Goal: Task Accomplishment & Management: Complete application form

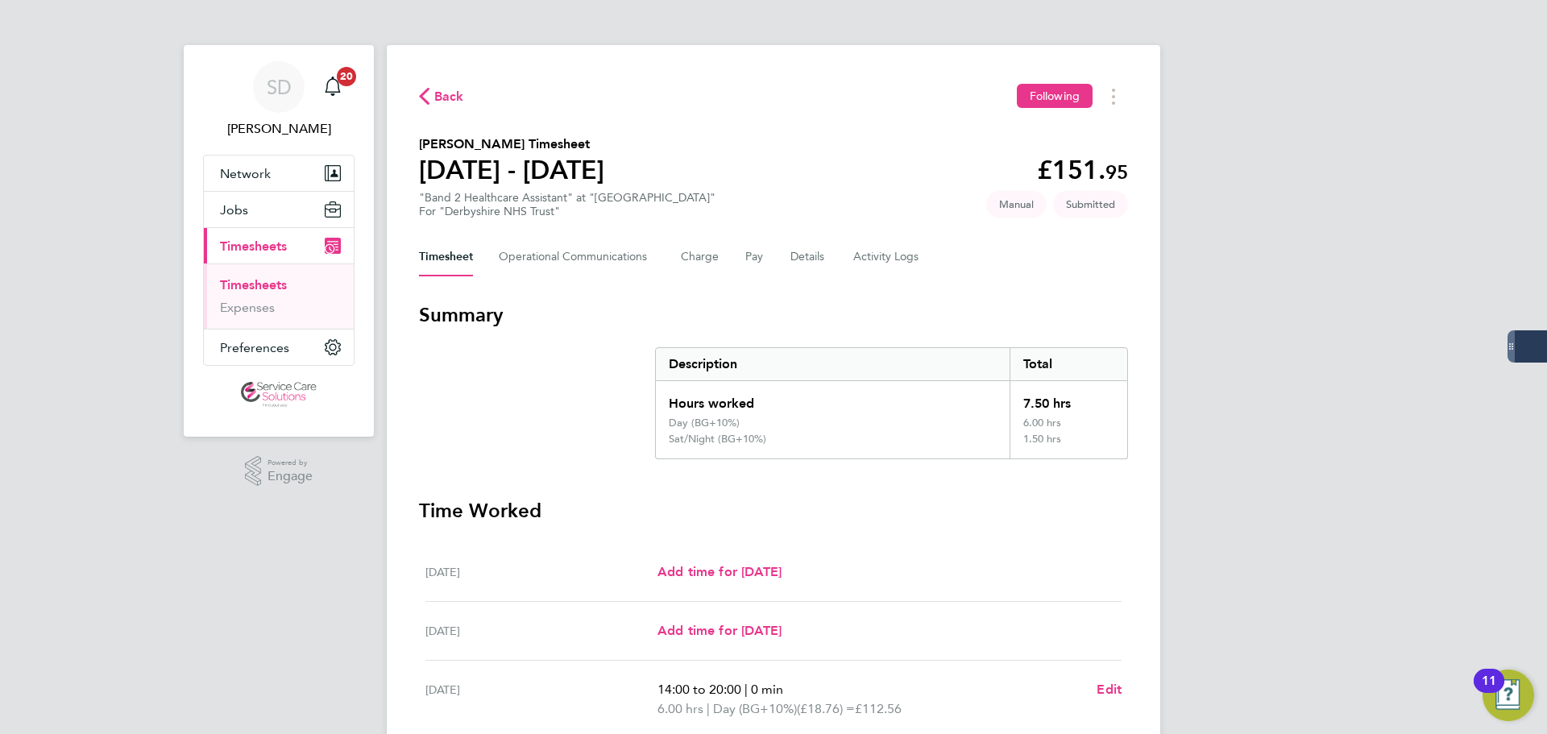
click at [256, 282] on link "Timesheets" at bounding box center [253, 284] width 67 height 15
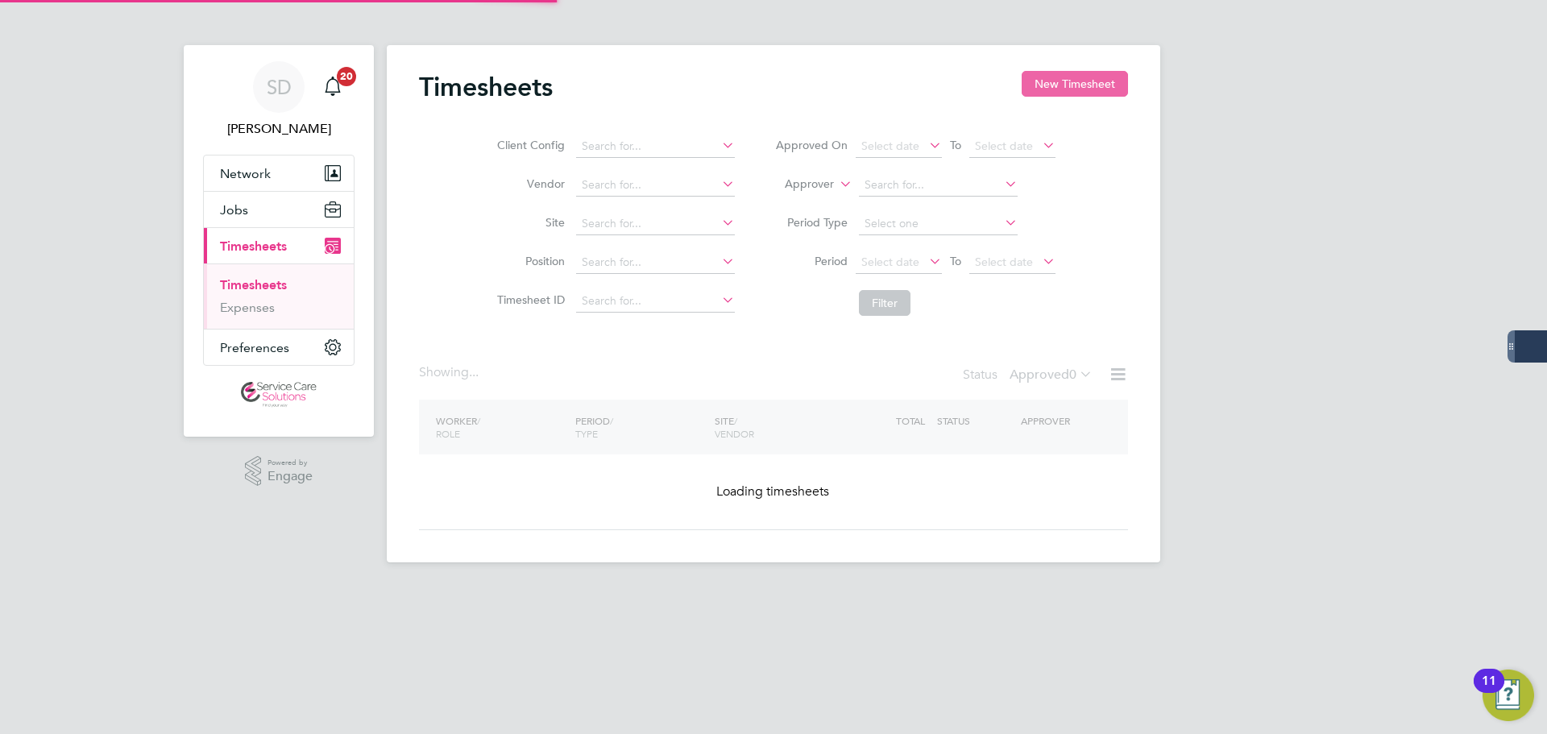
click at [1035, 77] on button "New Timesheet" at bounding box center [1075, 84] width 106 height 26
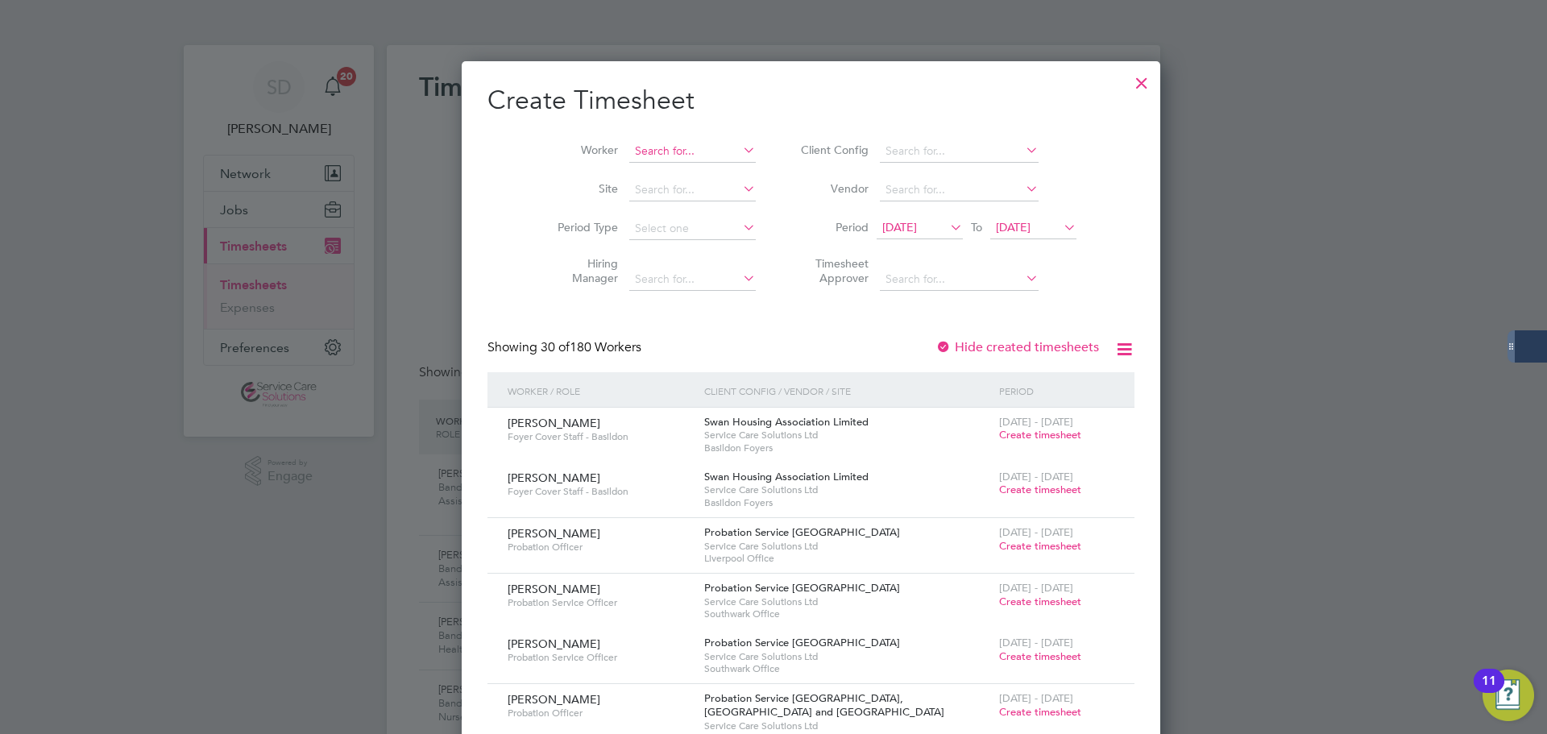
click at [630, 149] on input at bounding box center [692, 151] width 127 height 23
click at [655, 172] on li "[PERSON_NAME]" at bounding box center [673, 173] width 164 height 22
type input "[PERSON_NAME]"
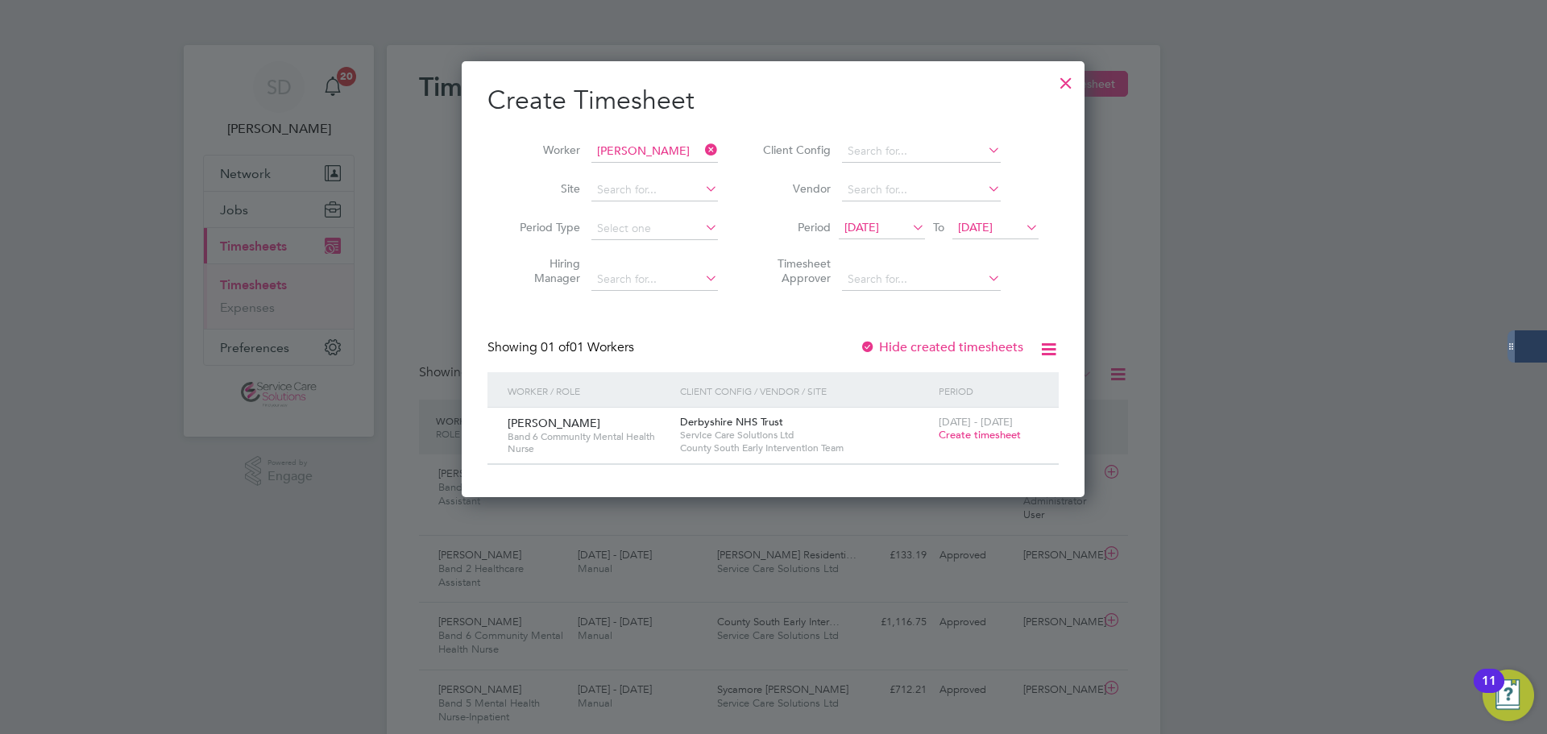
click at [985, 434] on span "Create timesheet" at bounding box center [980, 435] width 82 height 14
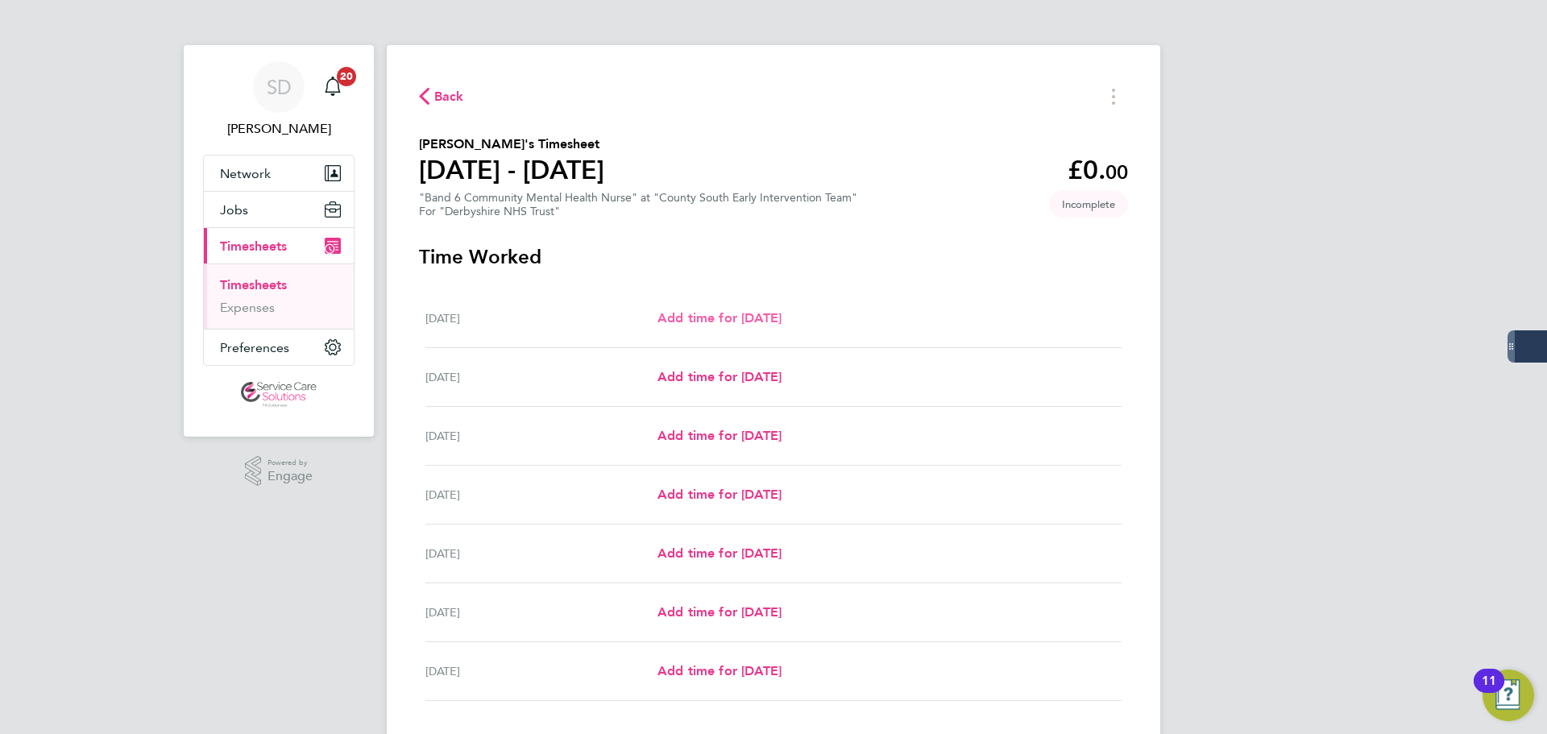
click at [711, 317] on span "Add time for [DATE]" at bounding box center [720, 317] width 124 height 15
select select "30"
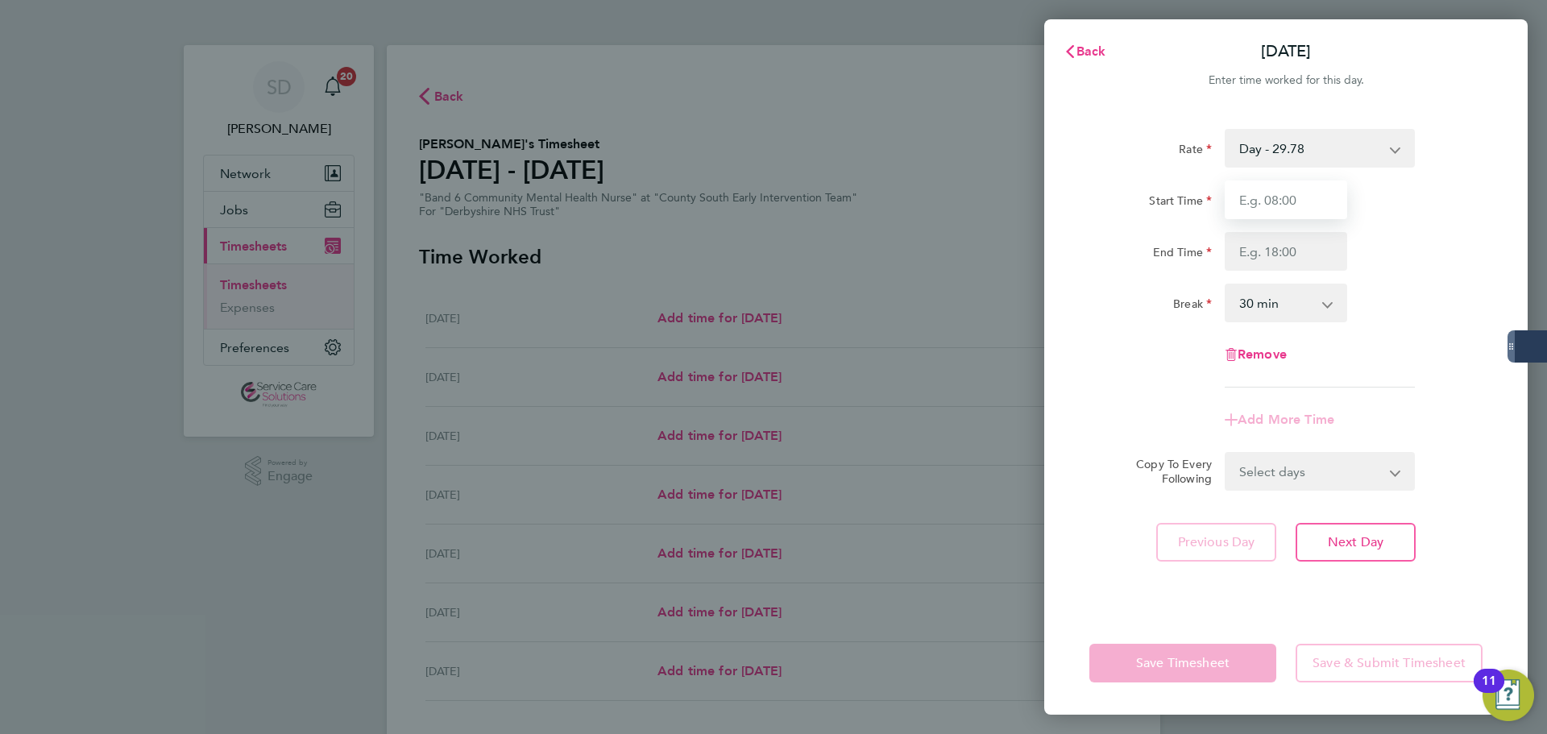
click at [1325, 194] on input "Start Time" at bounding box center [1286, 199] width 122 height 39
type input "09:00"
click at [1282, 243] on input "End Time" at bounding box center [1286, 251] width 122 height 39
type input "17:00"
click at [1135, 363] on div "Remove" at bounding box center [1286, 354] width 406 height 39
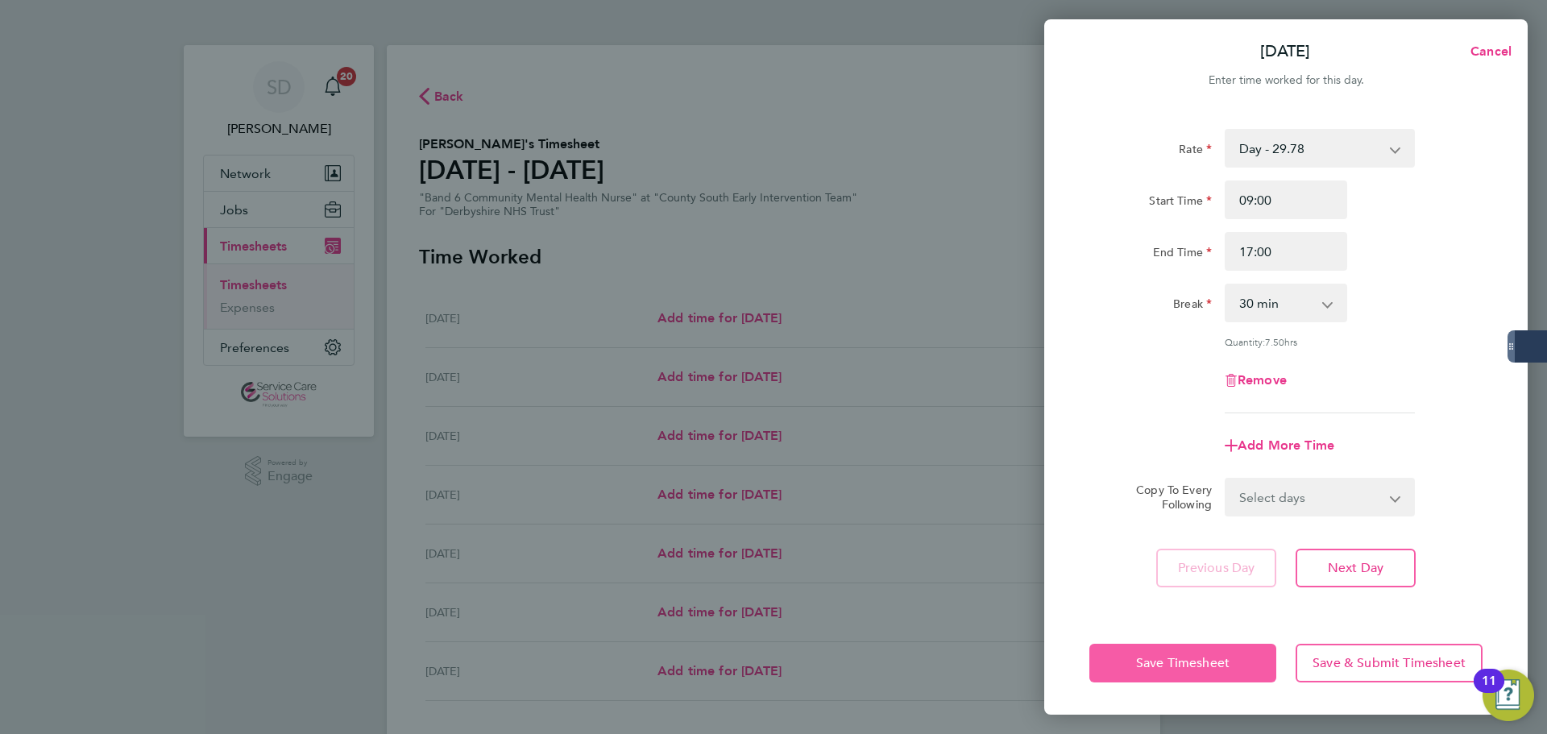
click at [1145, 661] on span "Save Timesheet" at bounding box center [1182, 663] width 93 height 16
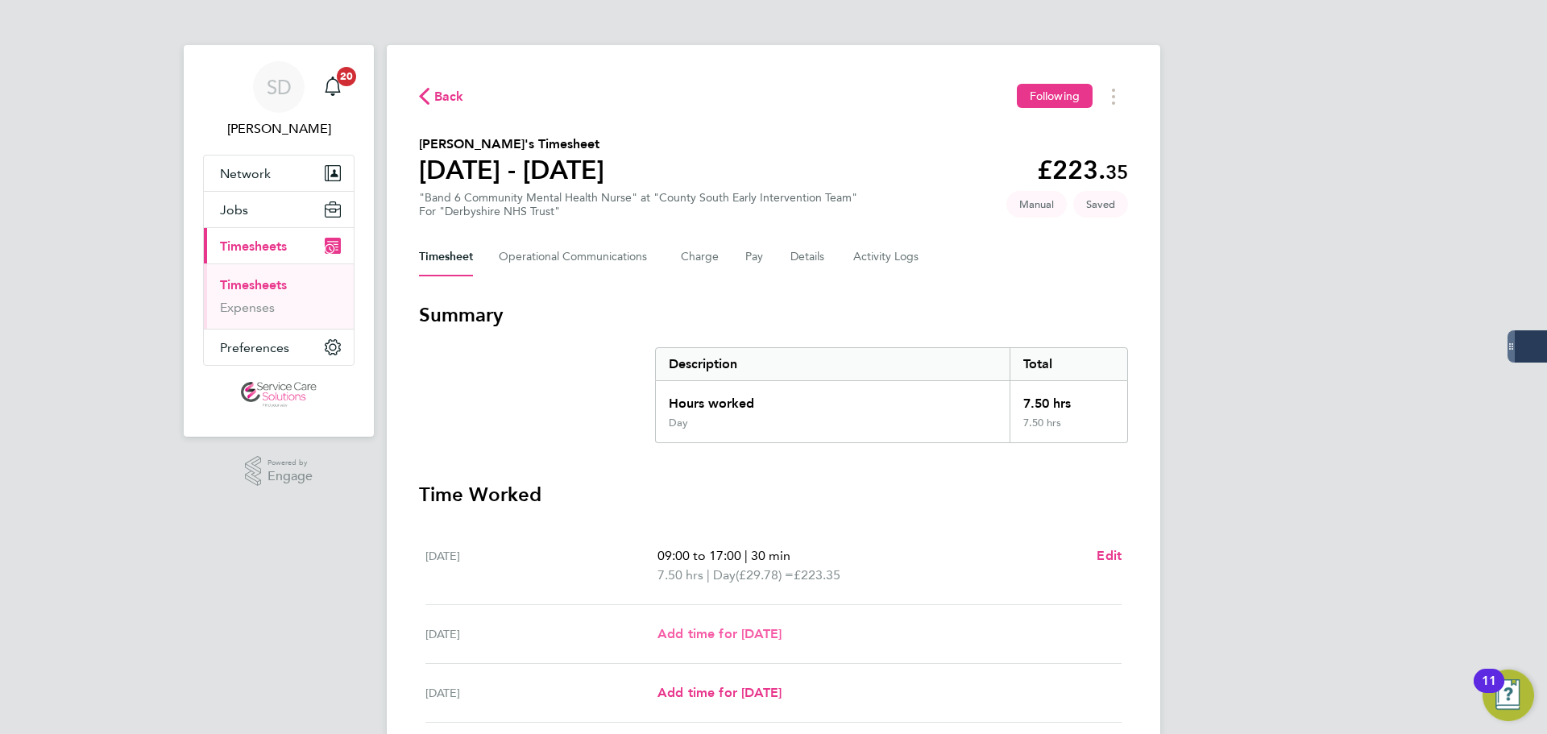
click at [695, 629] on span "Add time for [DATE]" at bounding box center [720, 633] width 124 height 15
select select "30"
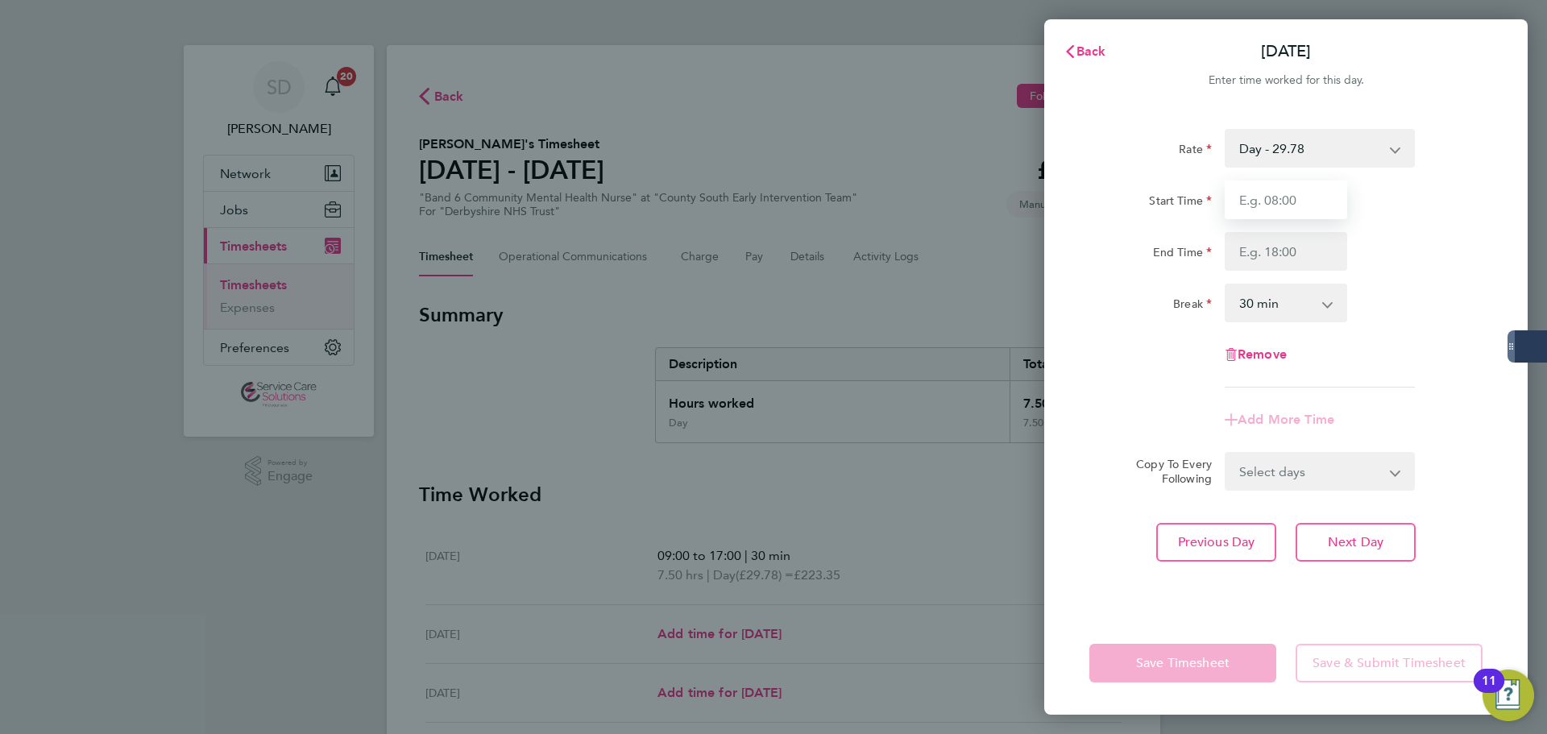
click at [1231, 207] on input "Start Time" at bounding box center [1286, 199] width 122 height 39
type input "09:00"
click at [1252, 243] on input "End Time" at bounding box center [1286, 251] width 122 height 39
type input "17:00"
click at [1162, 497] on div "Rate Day - 29.78 Night/[DATE] - 38.71 [DATE]/Bank Holiday - 47.65 Start Time 09…" at bounding box center [1285, 361] width 483 height 502
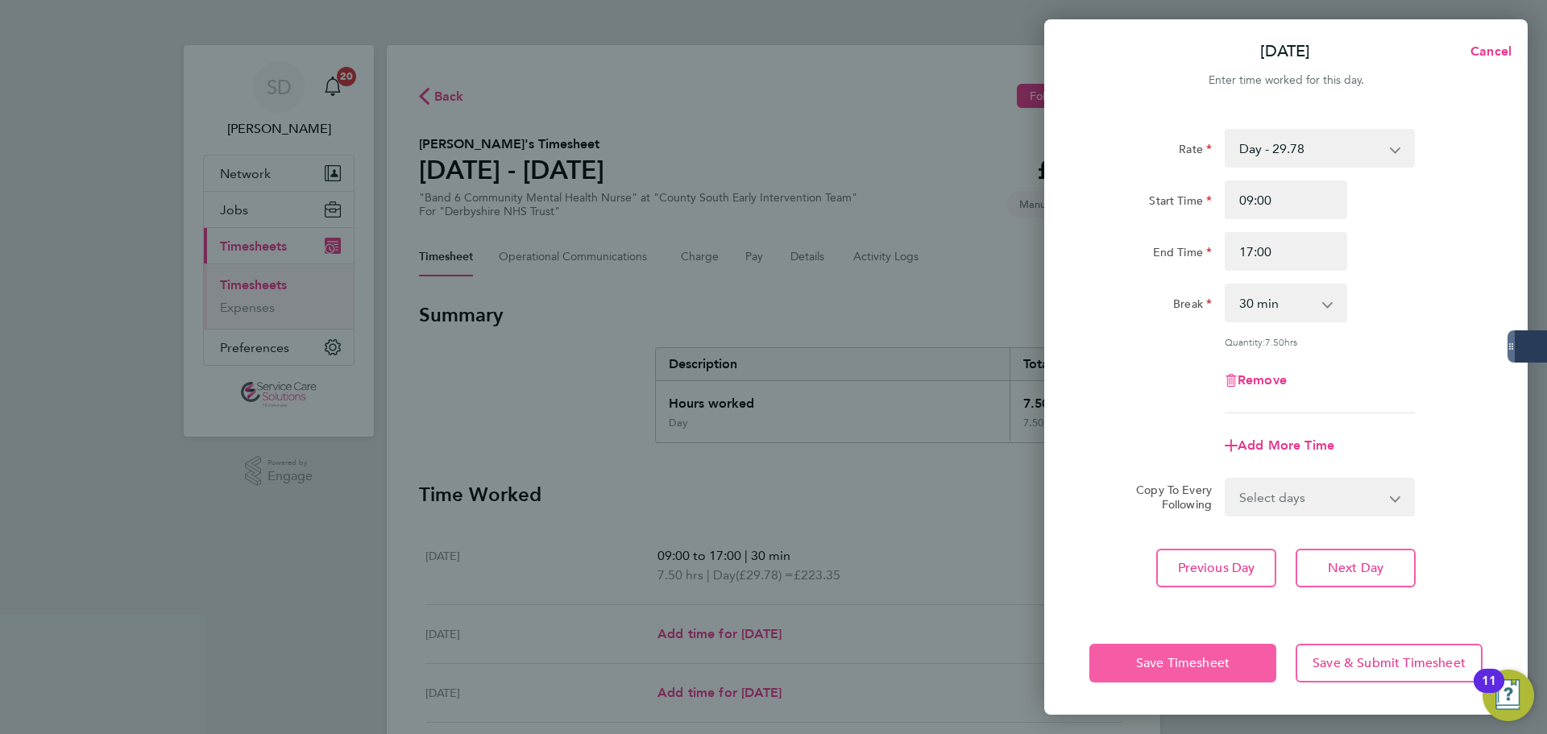
click at [1142, 662] on span "Save Timesheet" at bounding box center [1182, 663] width 93 height 16
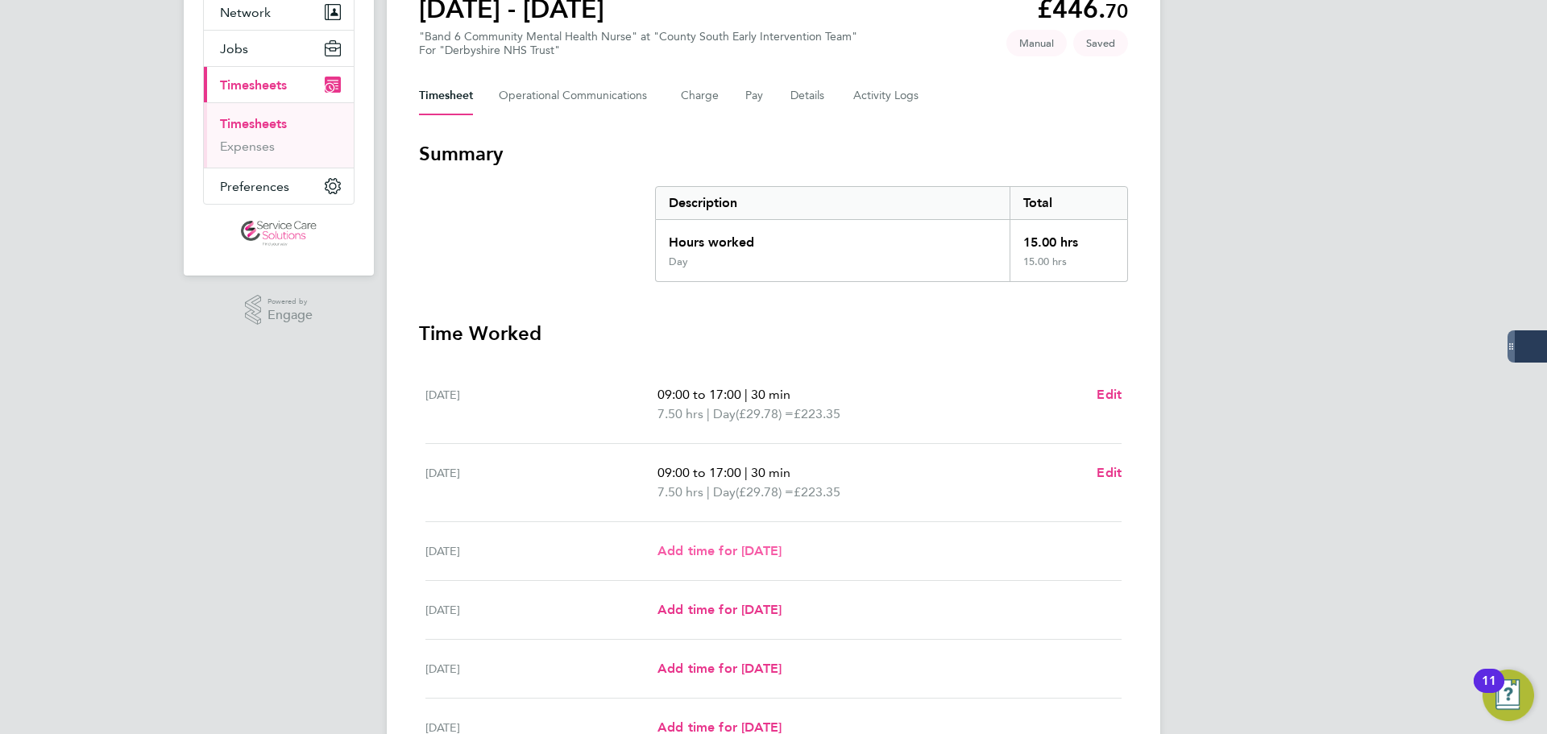
click at [692, 546] on span "Add time for [DATE]" at bounding box center [720, 550] width 124 height 15
select select "30"
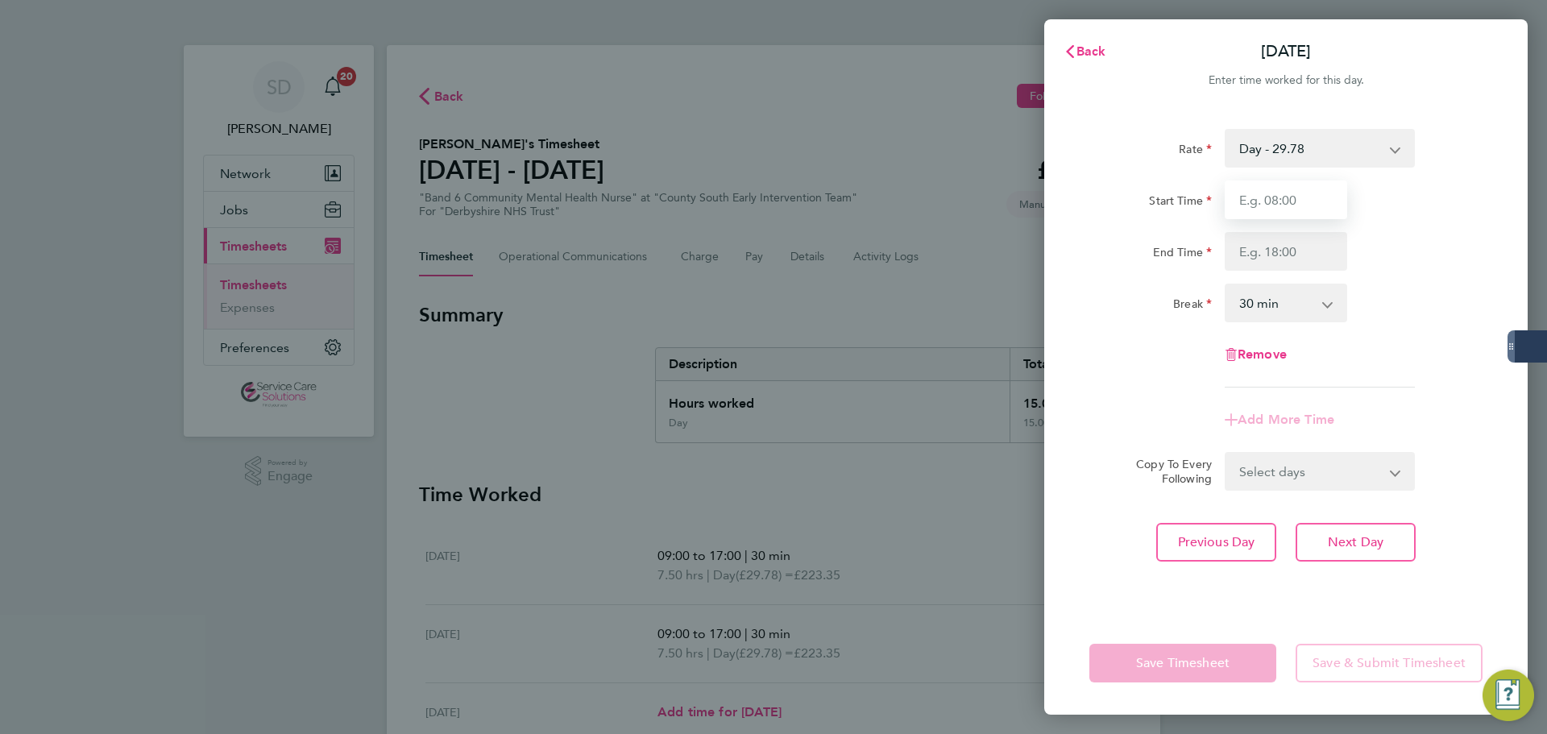
click at [1296, 210] on input "Start Time" at bounding box center [1286, 199] width 122 height 39
type input "09:00"
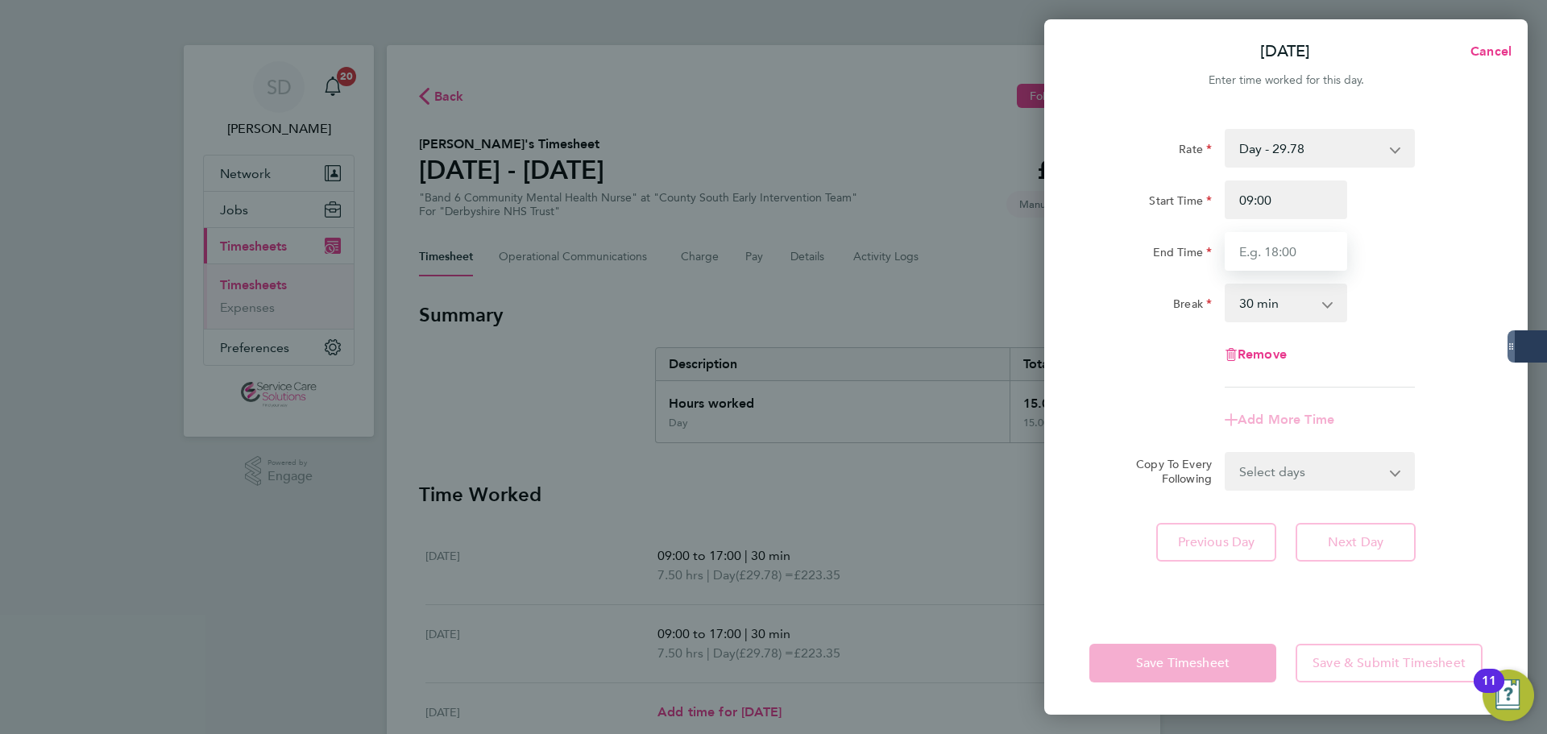
click at [1253, 258] on input "End Time" at bounding box center [1286, 251] width 122 height 39
type input "17:00"
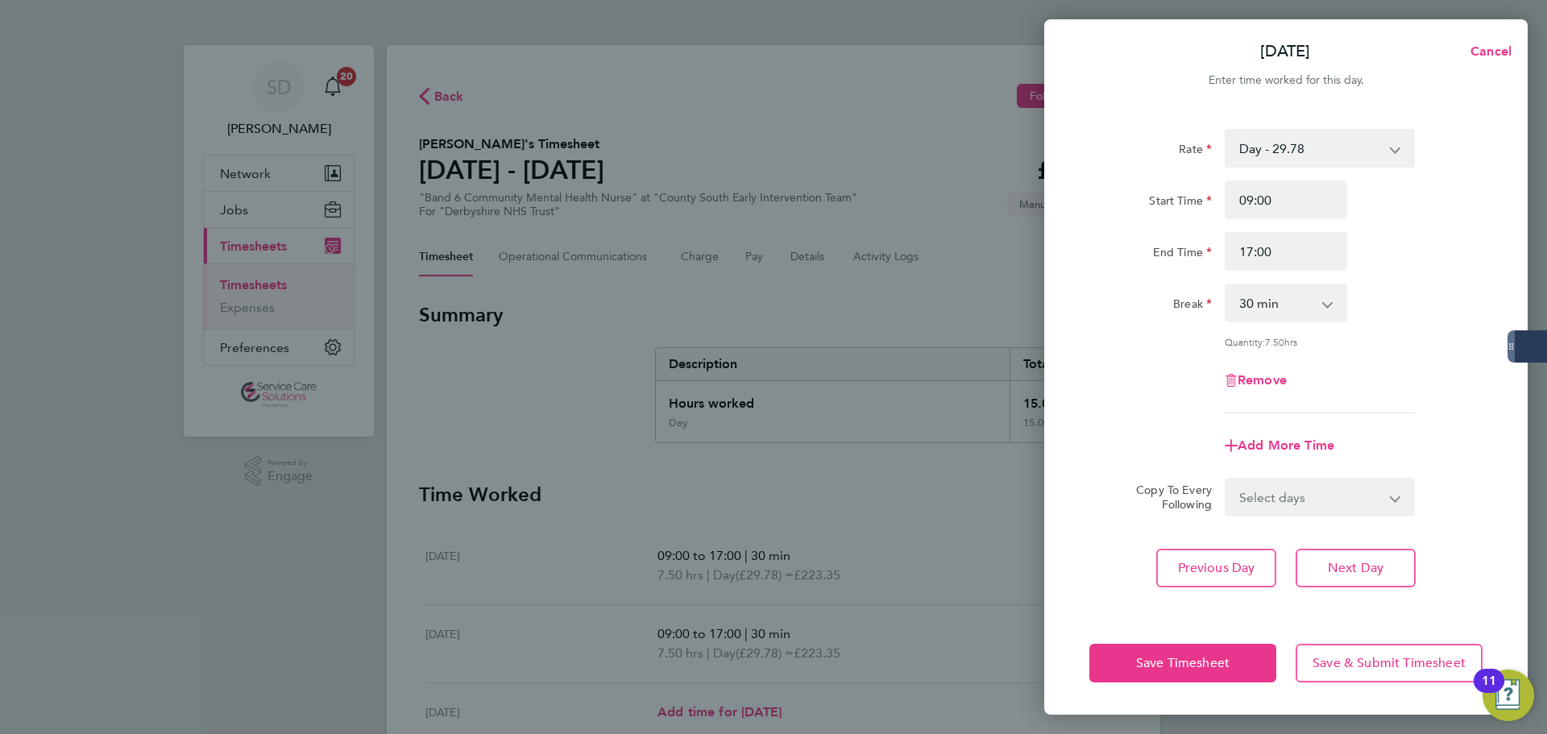
drag, startPoint x: 1160, startPoint y: 378, endPoint x: 1136, endPoint y: 512, distance: 136.6
click at [1159, 379] on div "Rate Day - 29.78 Night/[DATE] - 38.71 [DATE]/Bank Holiday - 47.65 Start Time 09…" at bounding box center [1285, 271] width 393 height 284
click at [1139, 678] on button "Save Timesheet" at bounding box center [1182, 663] width 187 height 39
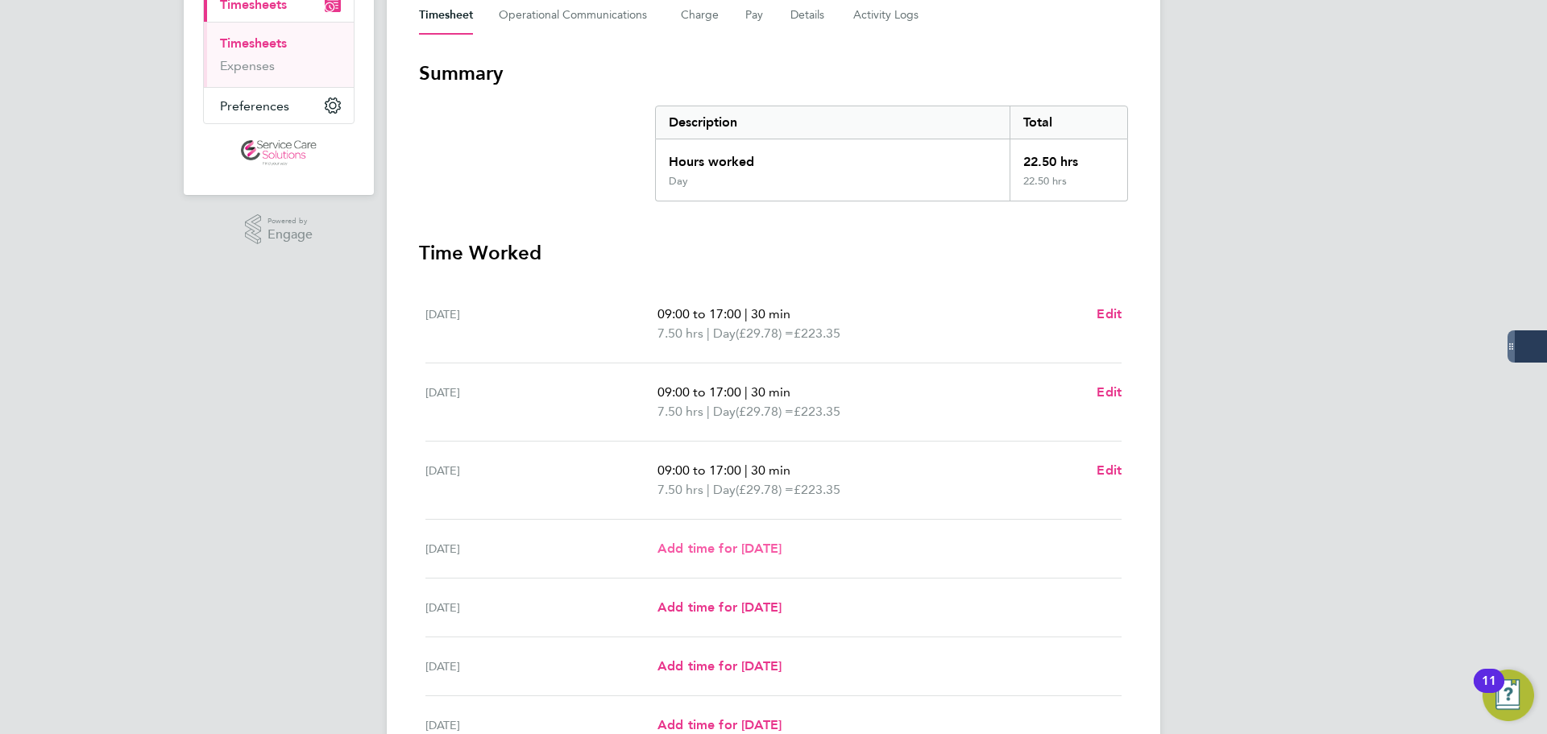
click at [693, 546] on span "Add time for [DATE]" at bounding box center [720, 548] width 124 height 15
select select "30"
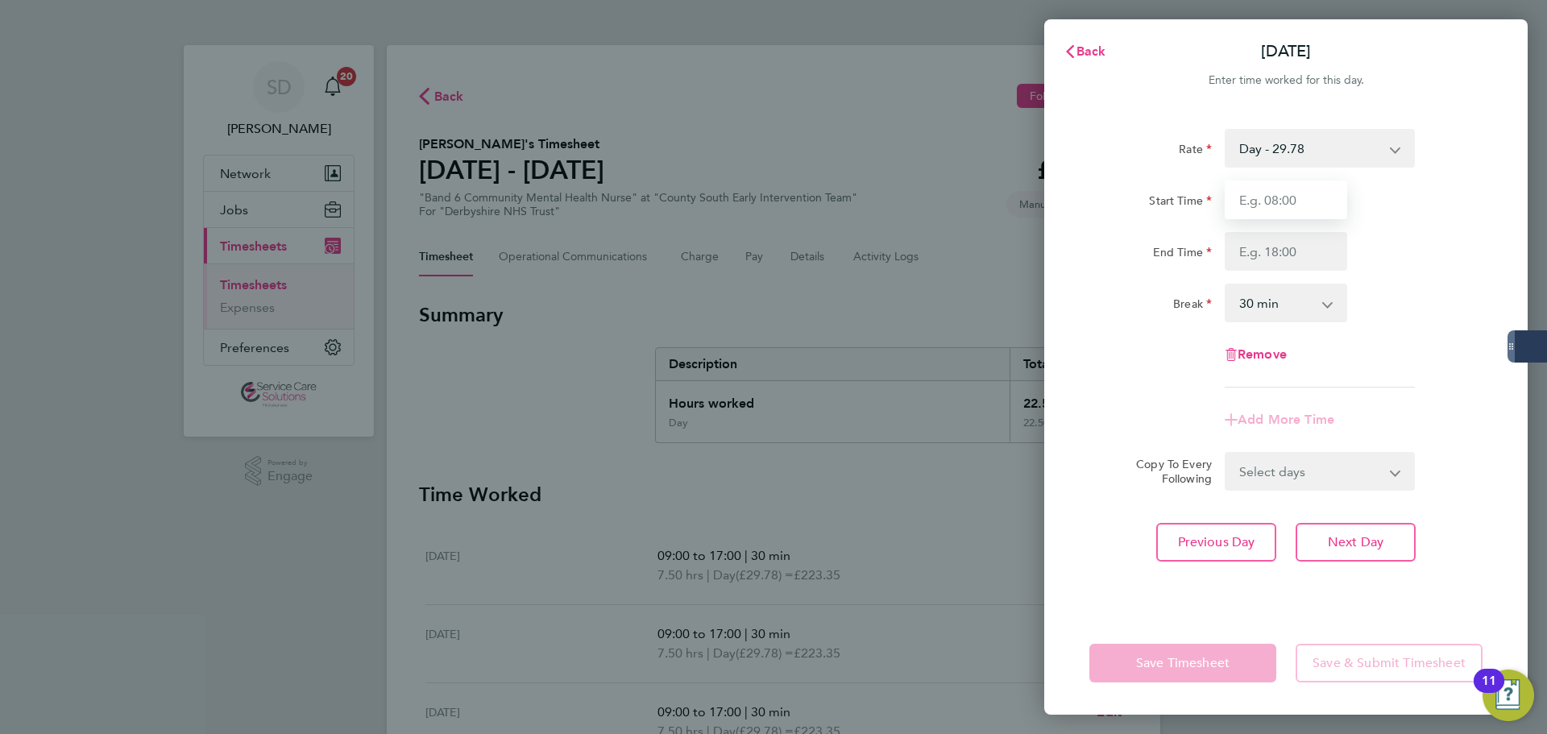
click at [1231, 210] on input "Start Time" at bounding box center [1286, 199] width 122 height 39
type input "09:00"
click at [1267, 259] on input "End Time" at bounding box center [1286, 251] width 122 height 39
type input "17:00"
click at [1091, 197] on div "Start Time" at bounding box center [1150, 196] width 122 height 32
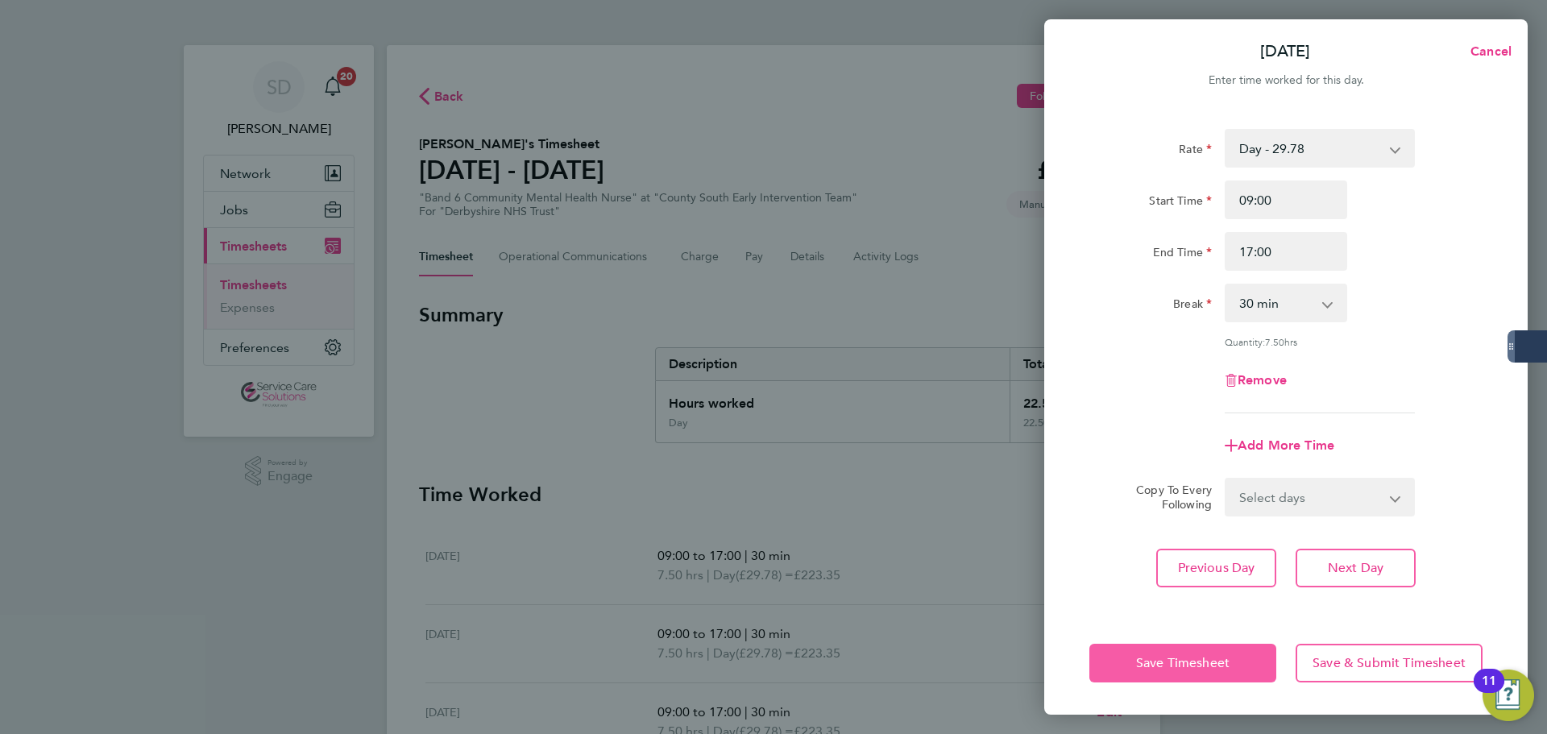
click at [1172, 652] on button "Save Timesheet" at bounding box center [1182, 663] width 187 height 39
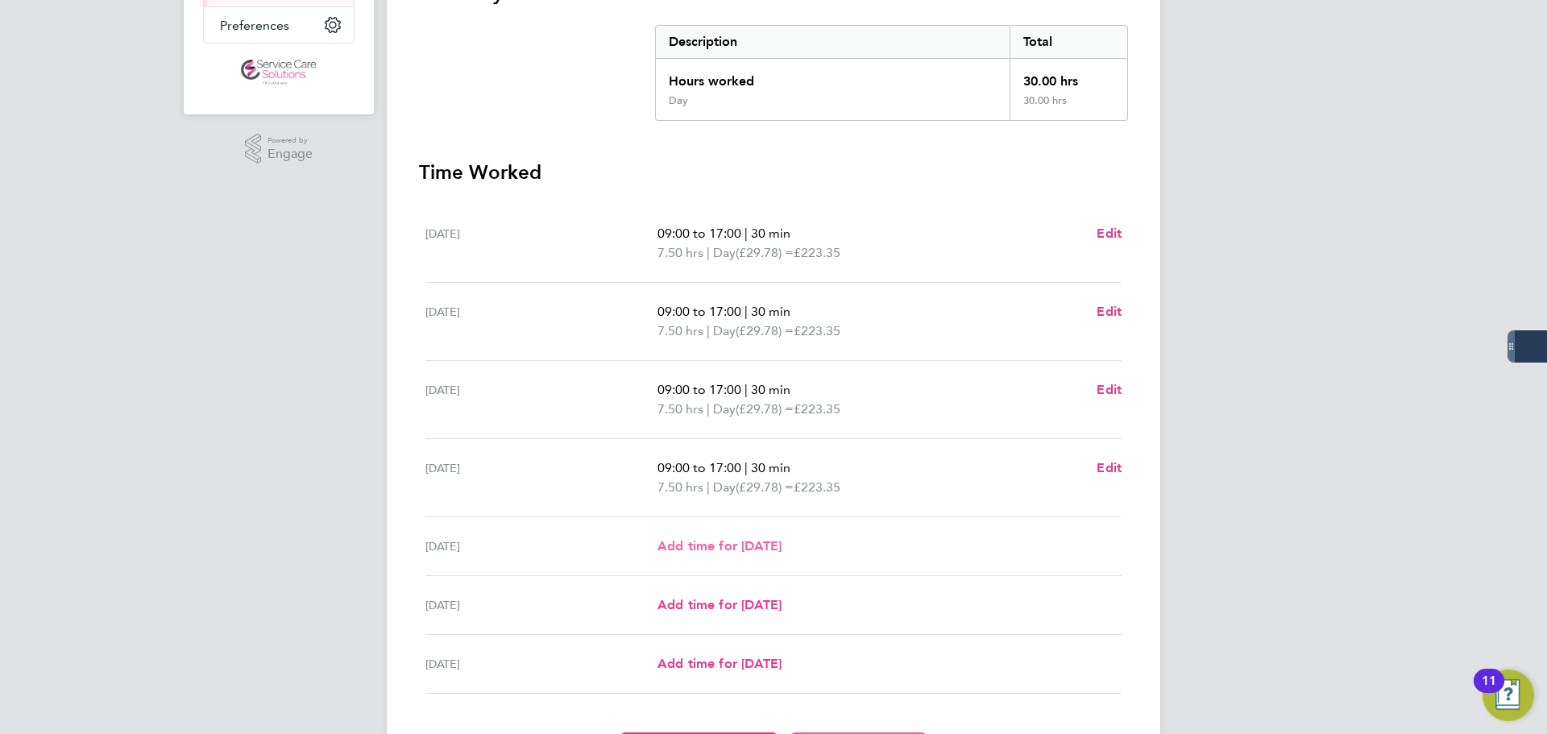
click at [674, 550] on span "Add time for [DATE]" at bounding box center [720, 545] width 124 height 15
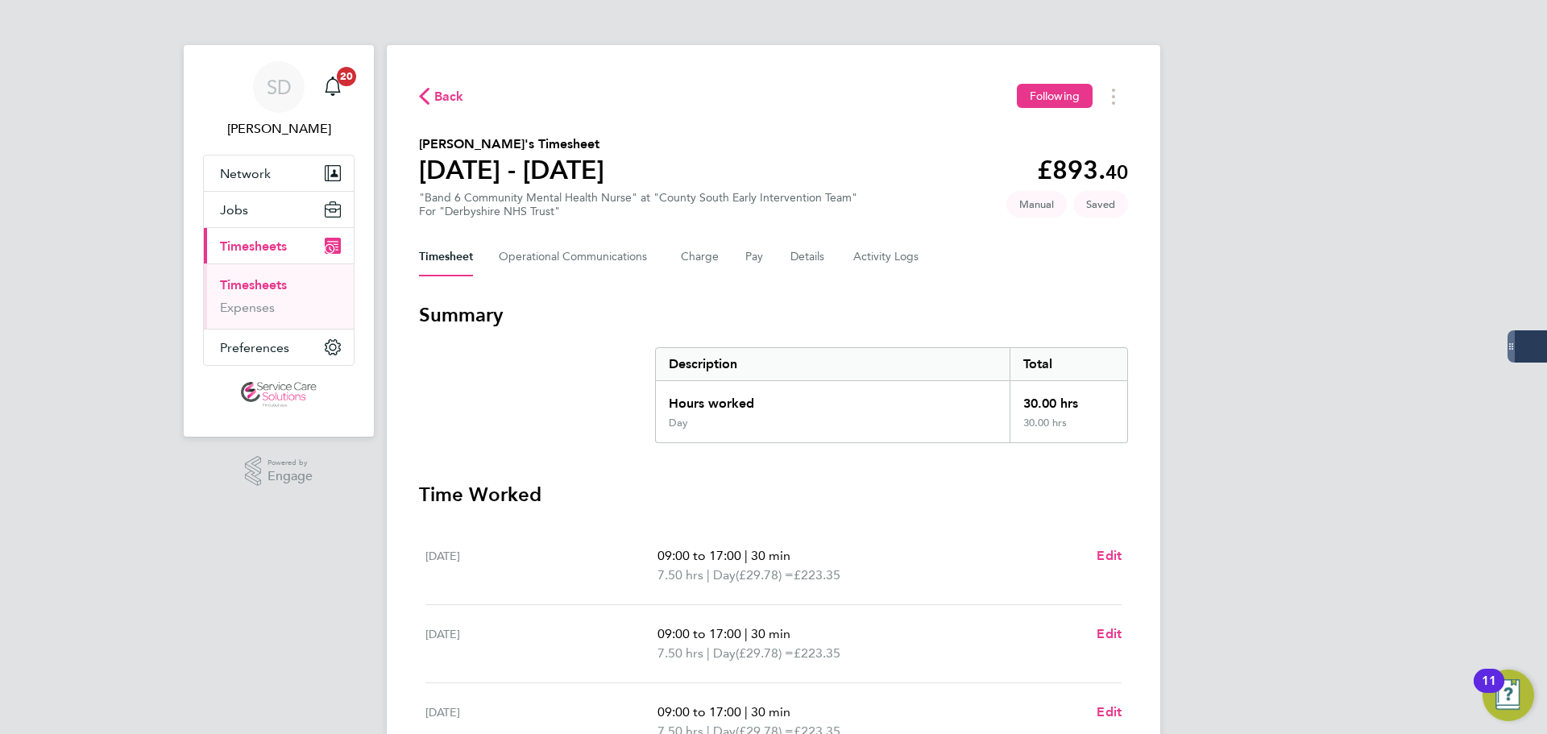
select select "30"
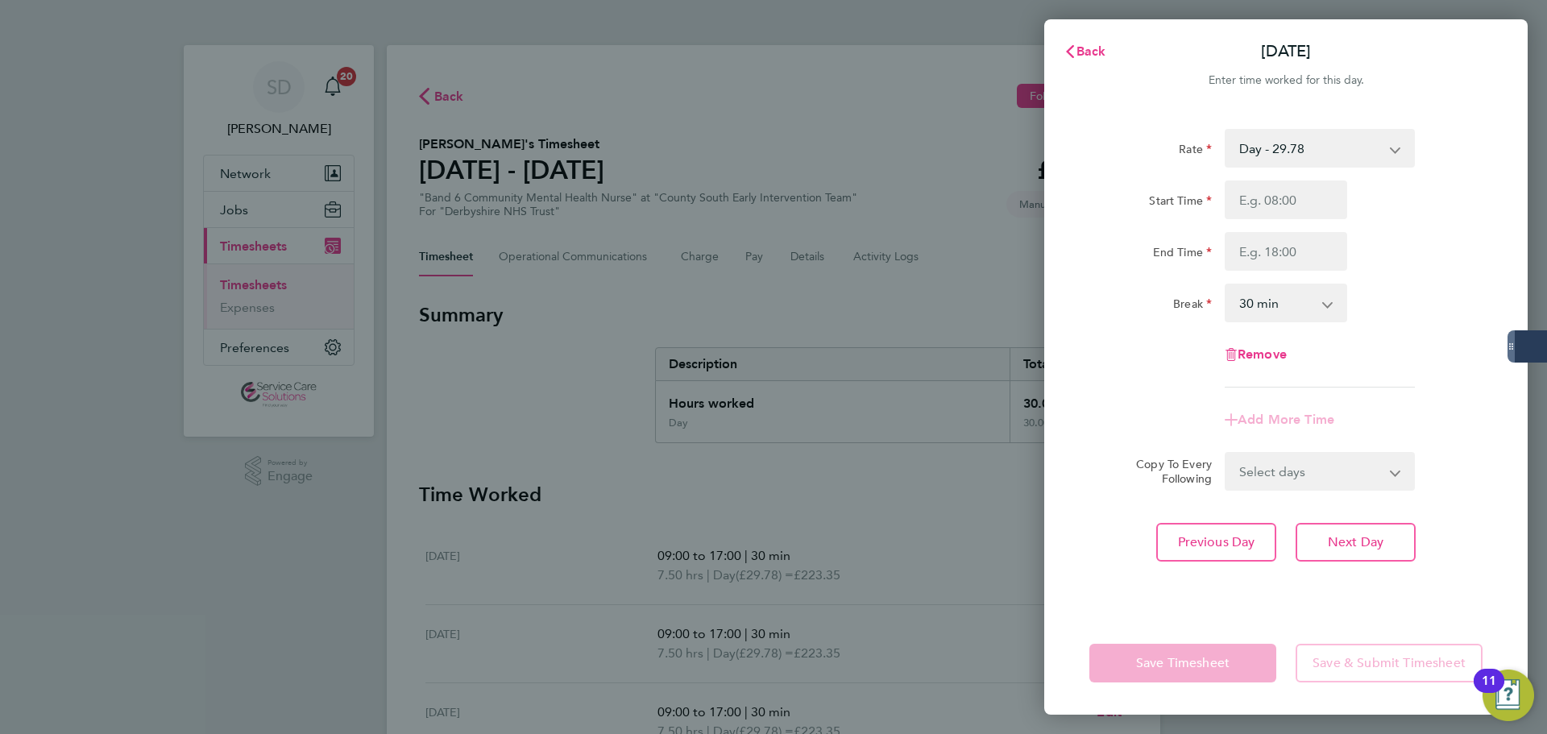
click at [1259, 197] on div "Rate Day - 29.78 Night/[DATE] - 38.71 [DATE]/Bank Holiday - 47.65 Start Time En…" at bounding box center [1285, 258] width 393 height 259
click at [1257, 197] on input "Start Time" at bounding box center [1286, 199] width 122 height 39
type input "09:00"
click at [1254, 258] on input "End Time" at bounding box center [1286, 251] width 122 height 39
type input "17:00"
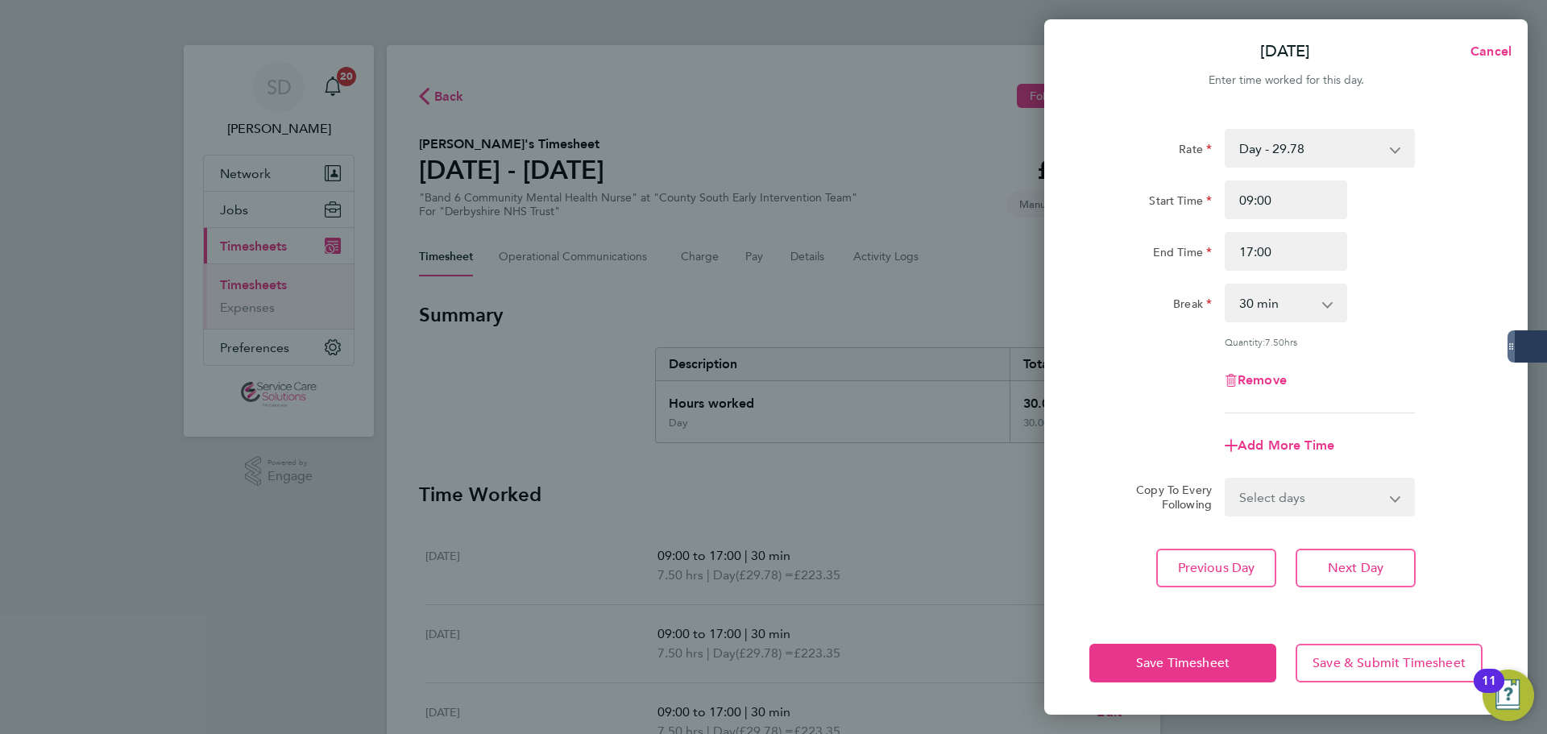
click at [1158, 225] on div "Start Time 09:00 End Time 17:00" at bounding box center [1286, 225] width 406 height 90
click at [1152, 664] on span "Save Timesheet" at bounding box center [1182, 663] width 93 height 16
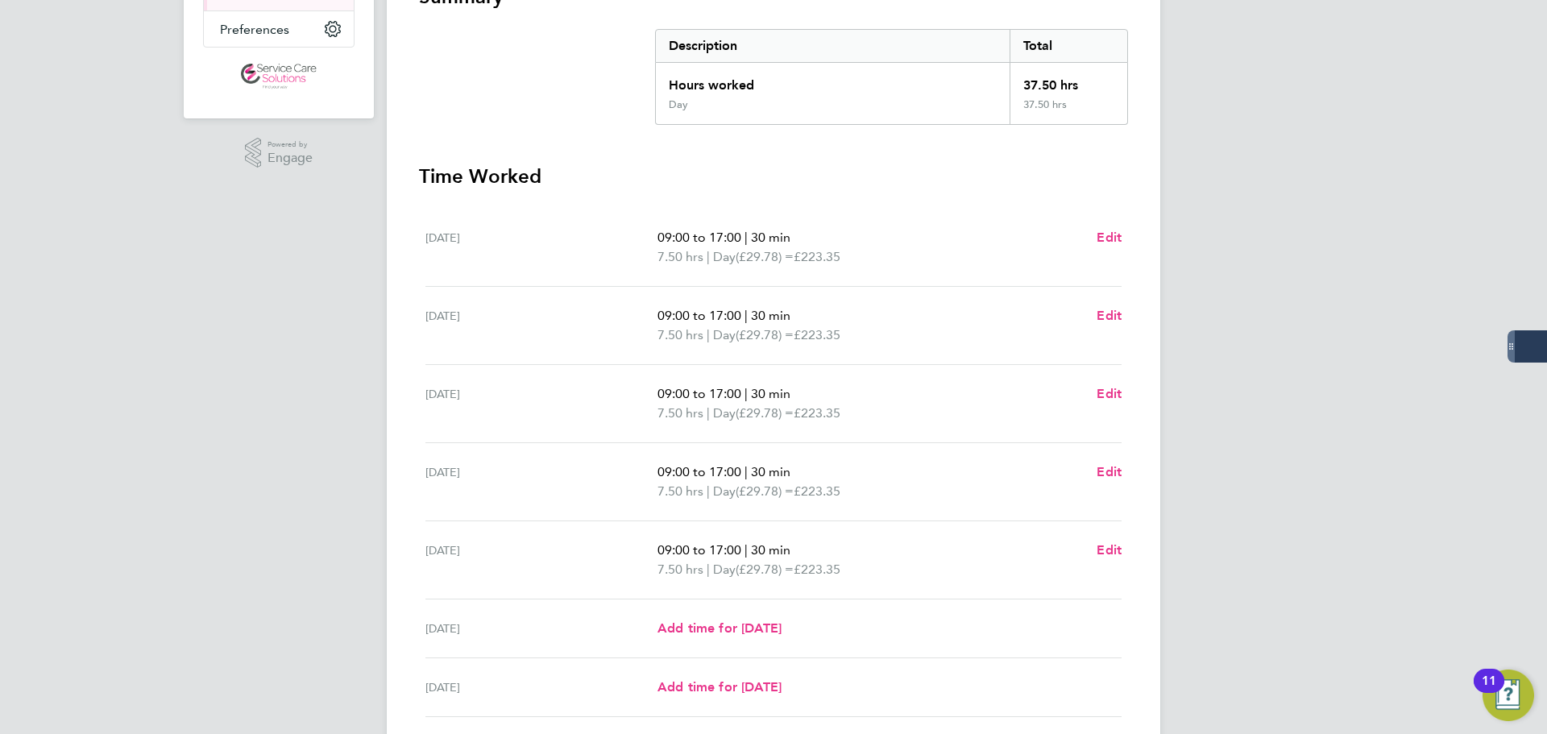
scroll to position [443, 0]
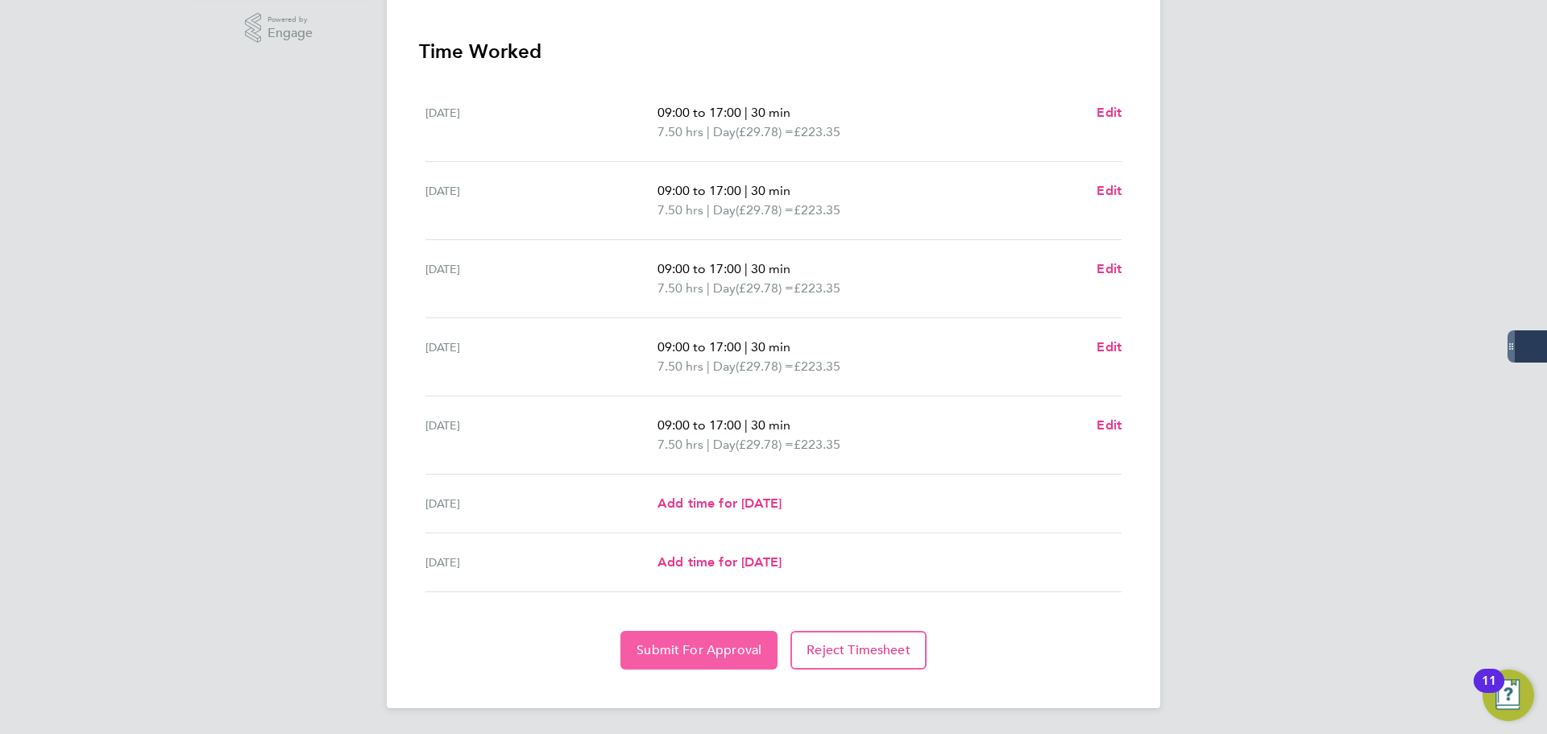
click at [641, 641] on button "Submit For Approval" at bounding box center [698, 650] width 157 height 39
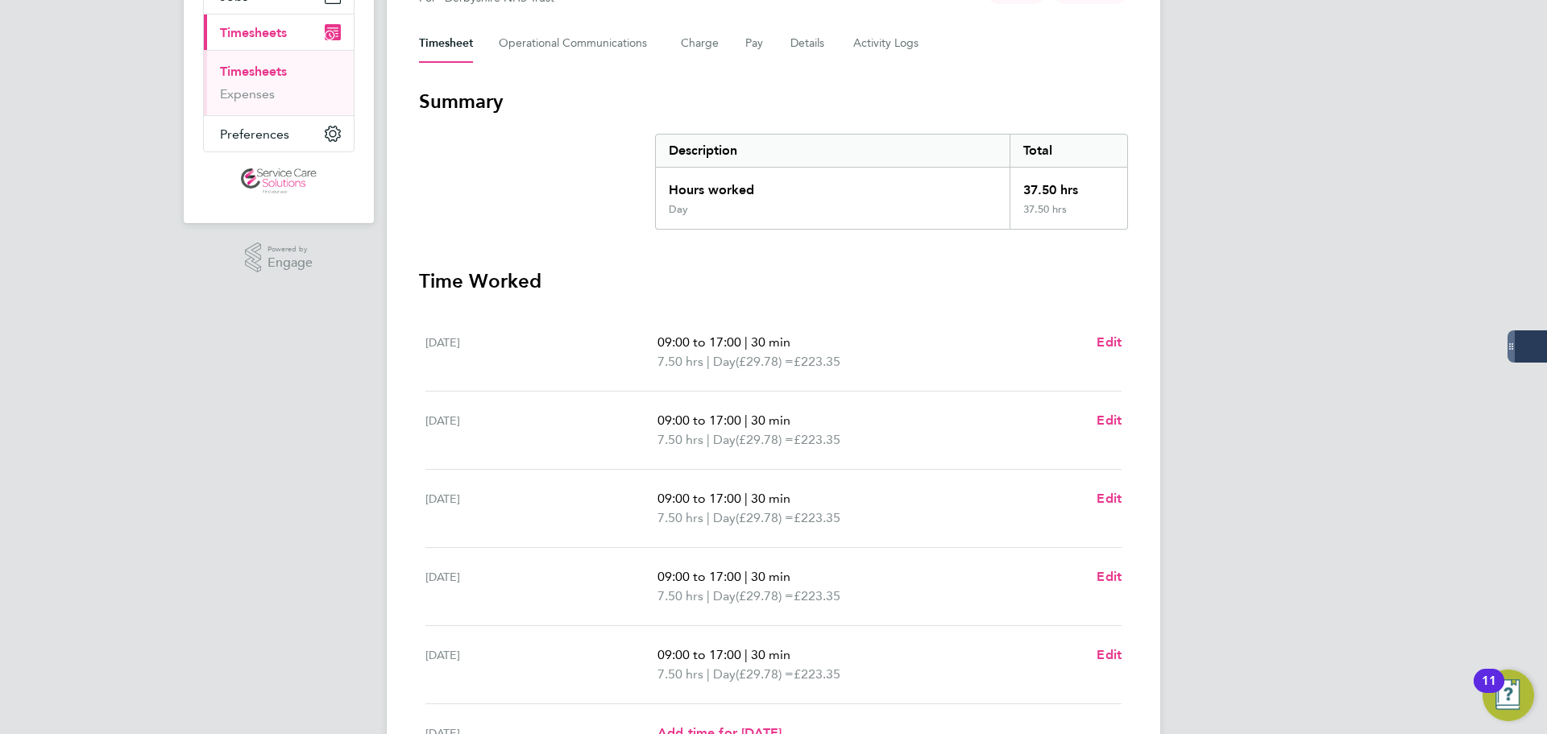
scroll to position [0, 0]
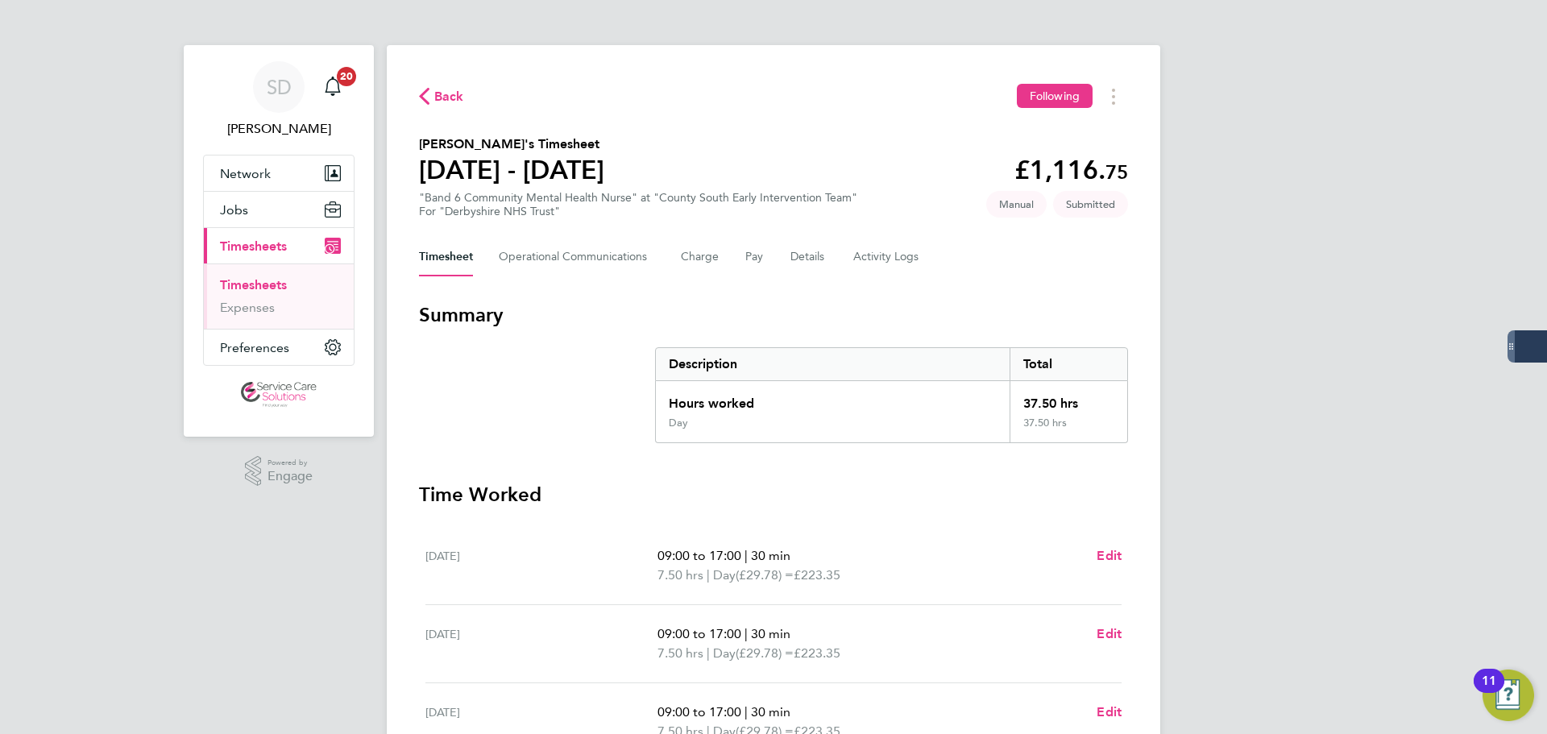
click at [251, 284] on link "Timesheets" at bounding box center [253, 284] width 67 height 15
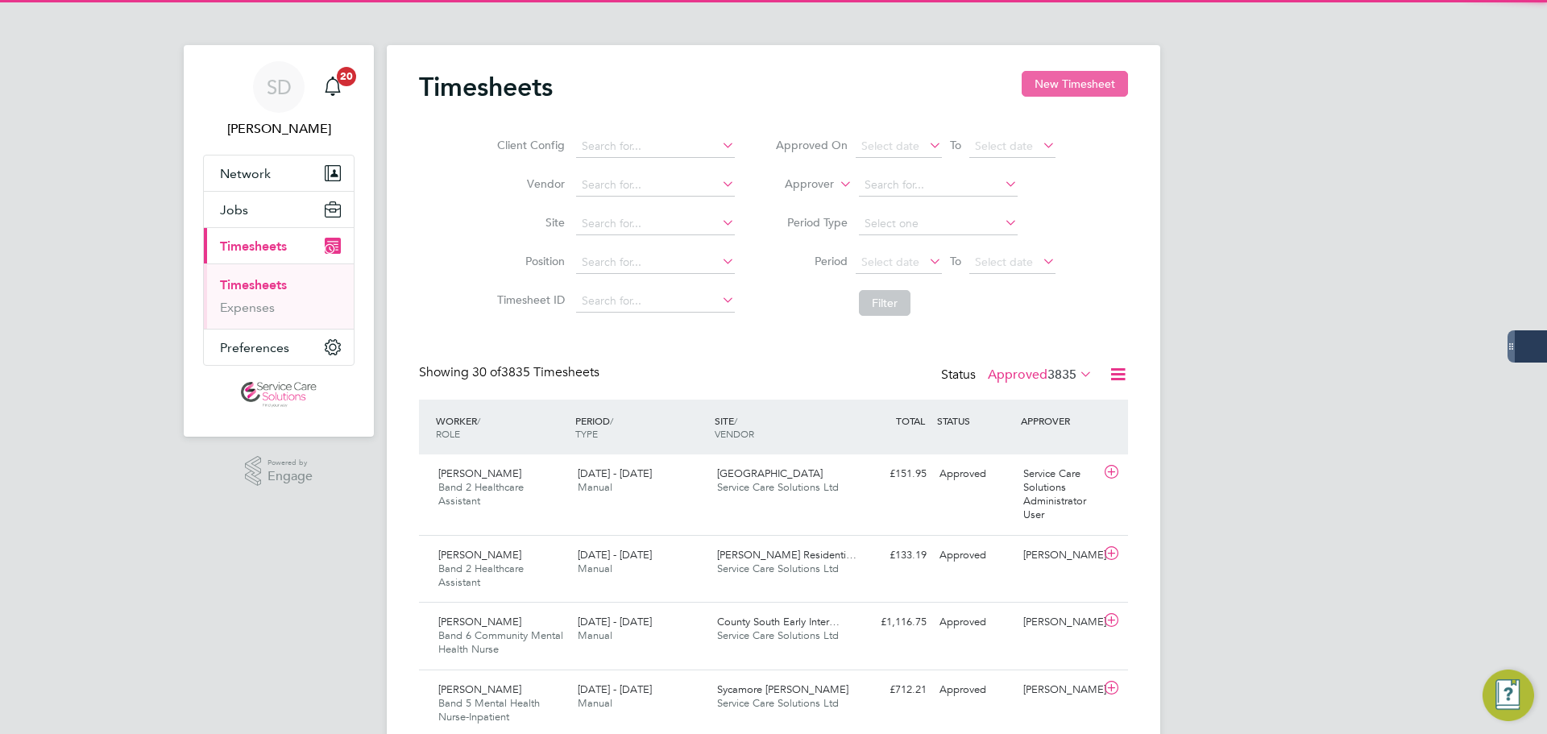
scroll to position [54, 140]
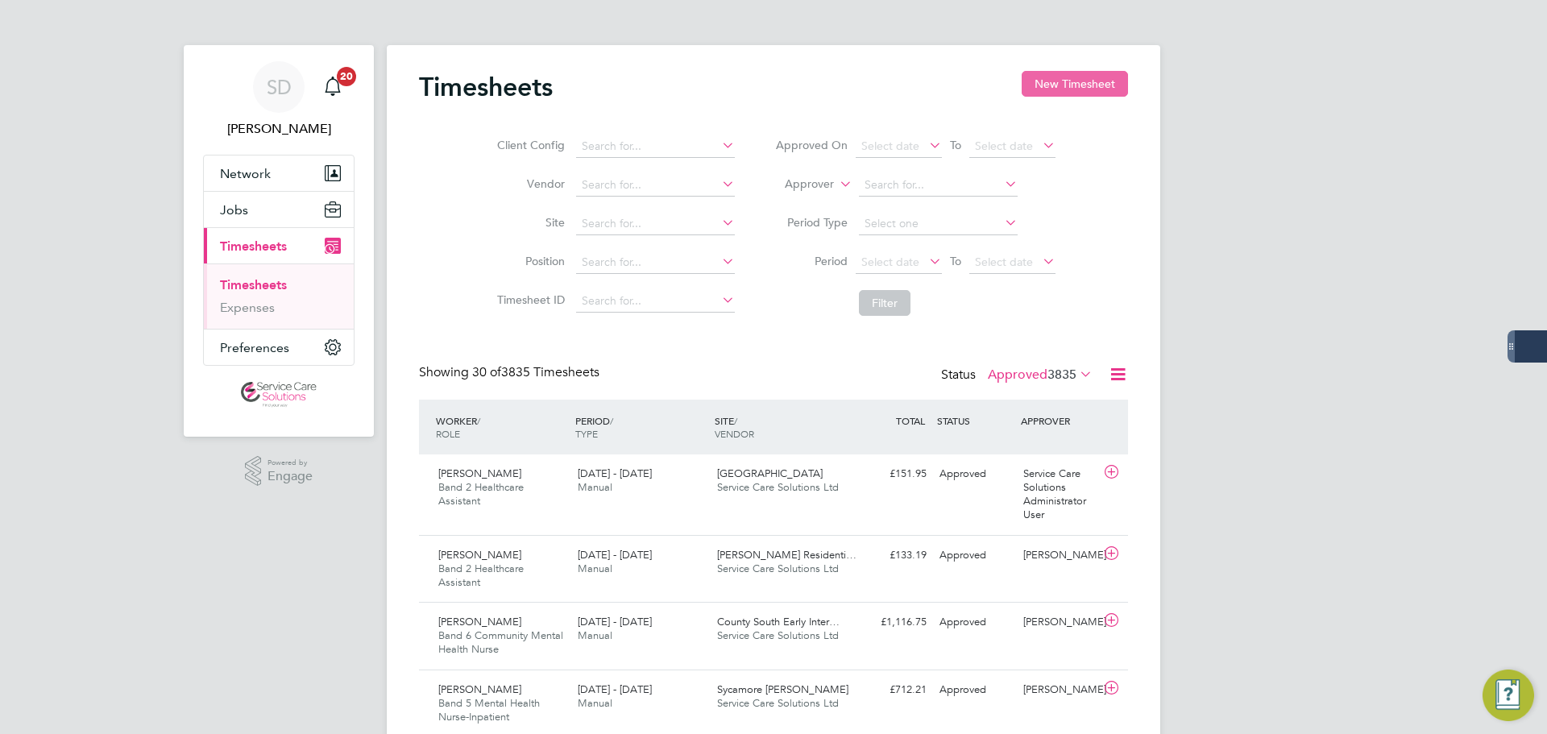
click at [1074, 84] on button "New Timesheet" at bounding box center [1075, 84] width 106 height 26
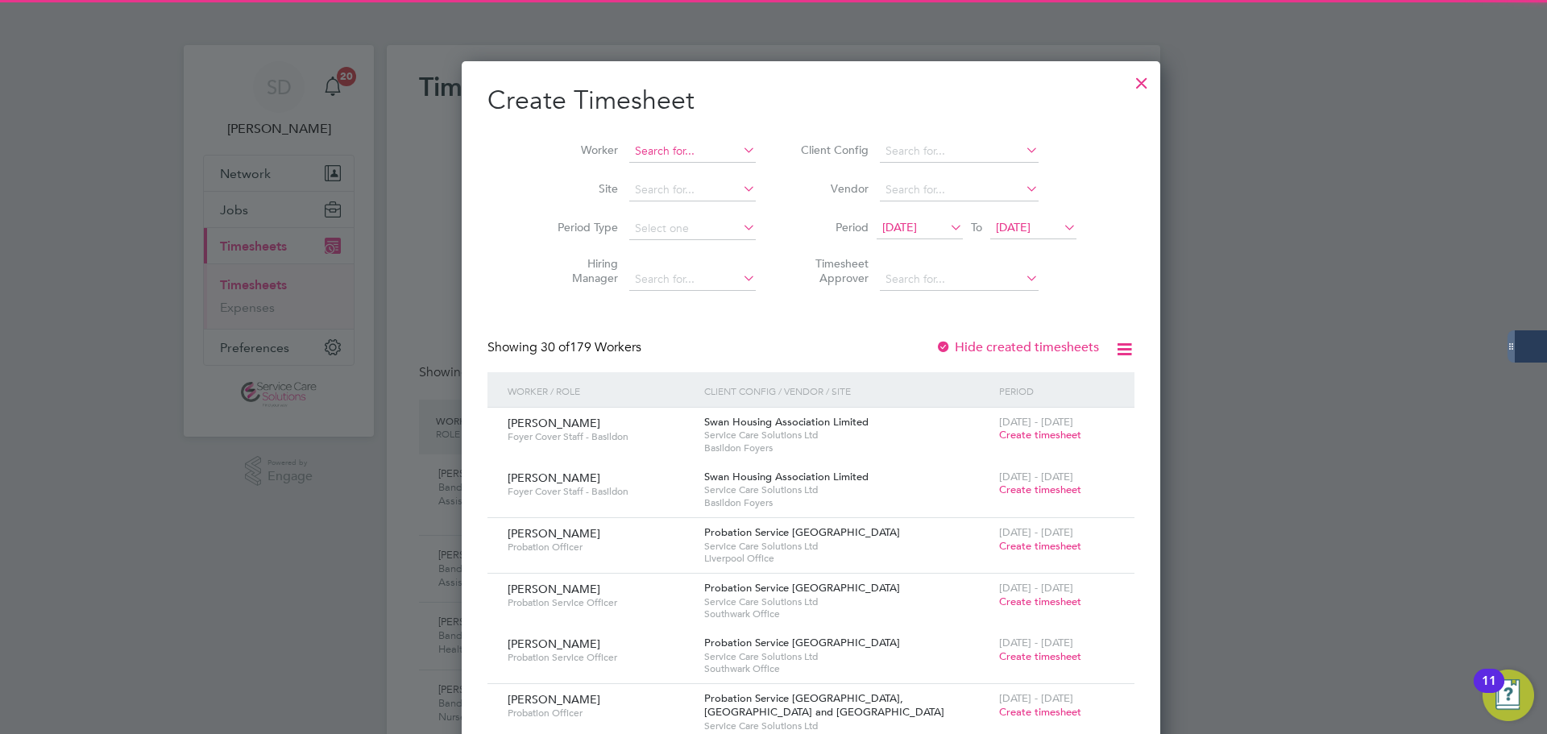
click at [629, 152] on input at bounding box center [692, 151] width 127 height 23
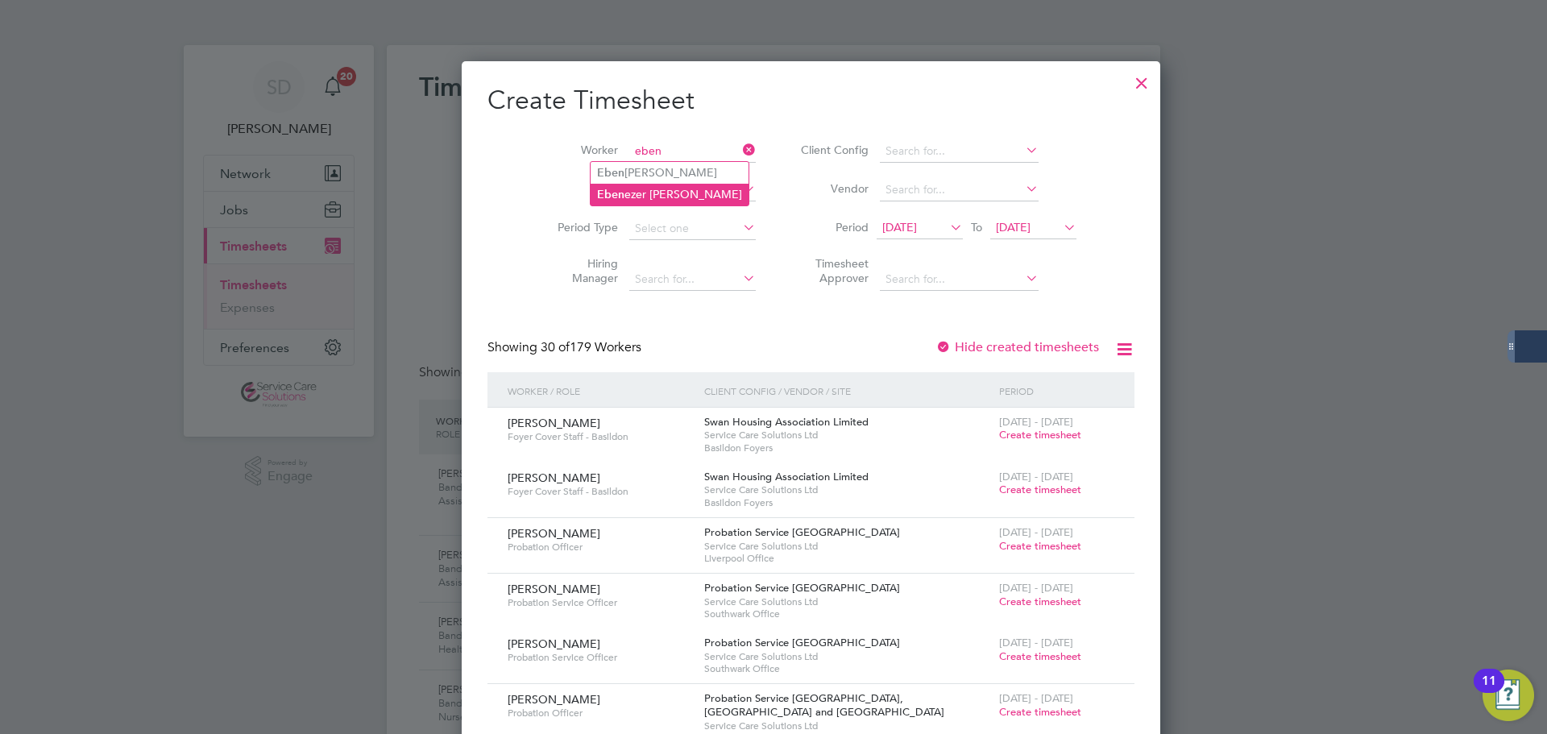
click at [641, 187] on li "[PERSON_NAME] [PERSON_NAME]" at bounding box center [670, 195] width 158 height 22
type input "[PERSON_NAME]"
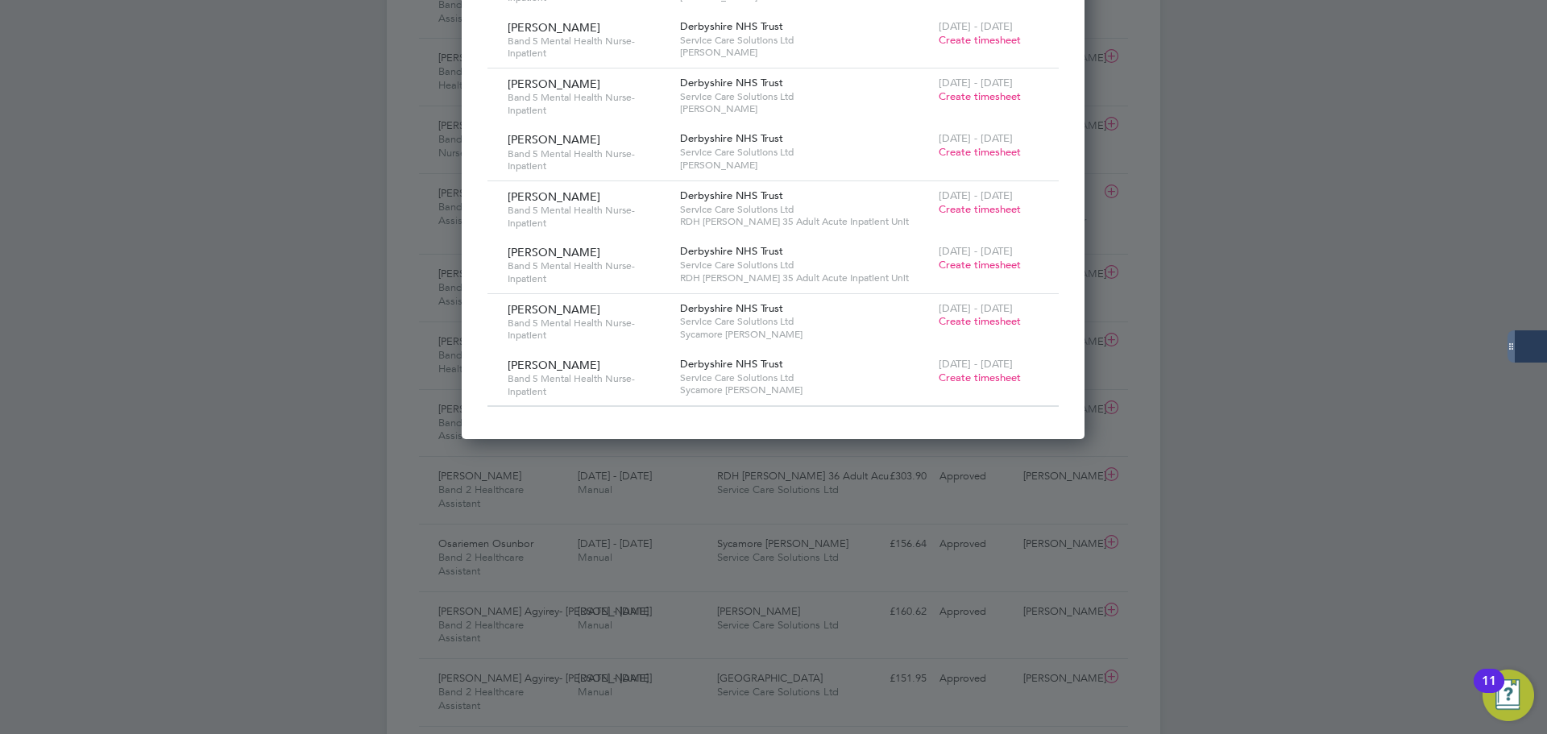
click at [963, 377] on span "Create timesheet" at bounding box center [980, 378] width 82 height 14
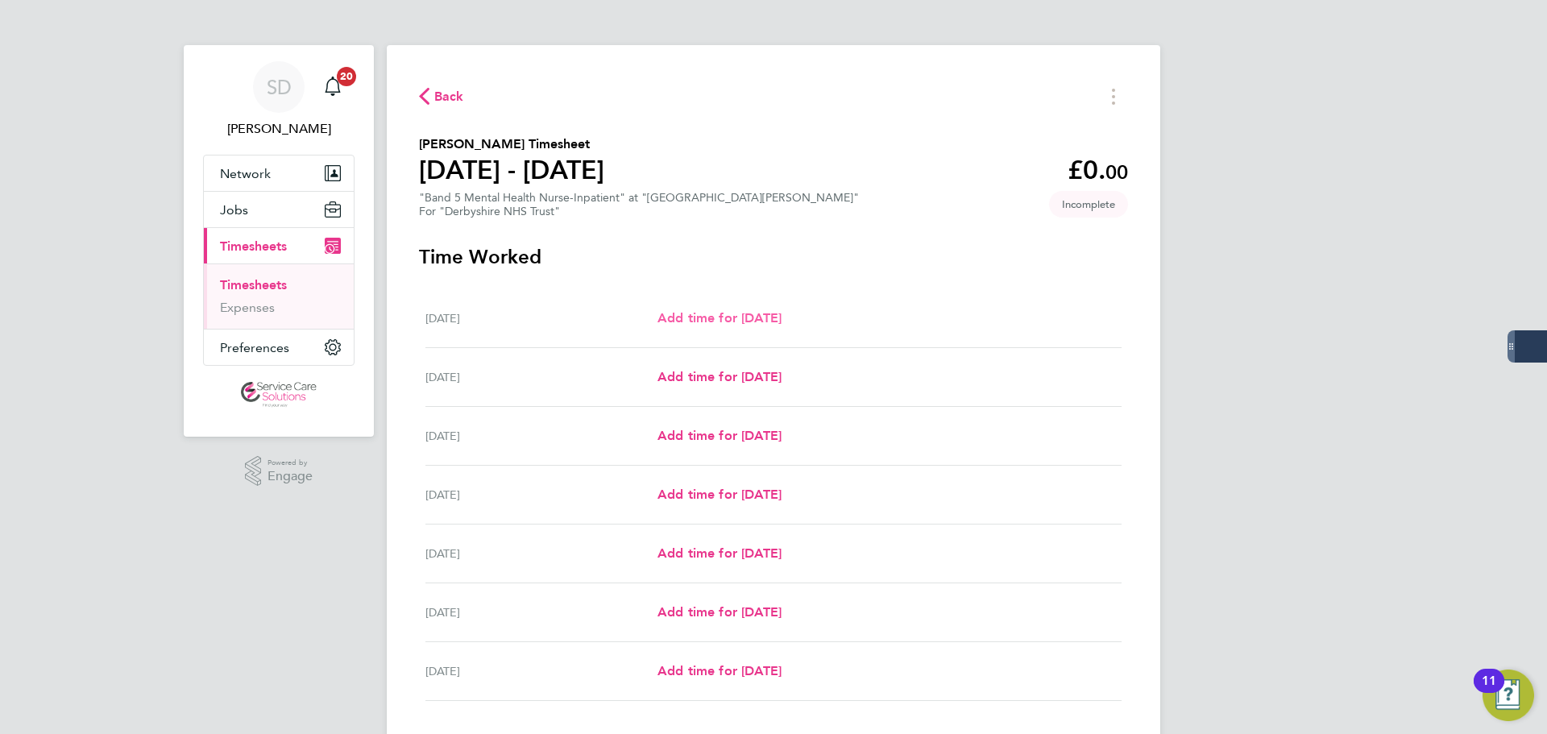
click at [702, 317] on span "Add time for [DATE]" at bounding box center [720, 317] width 124 height 15
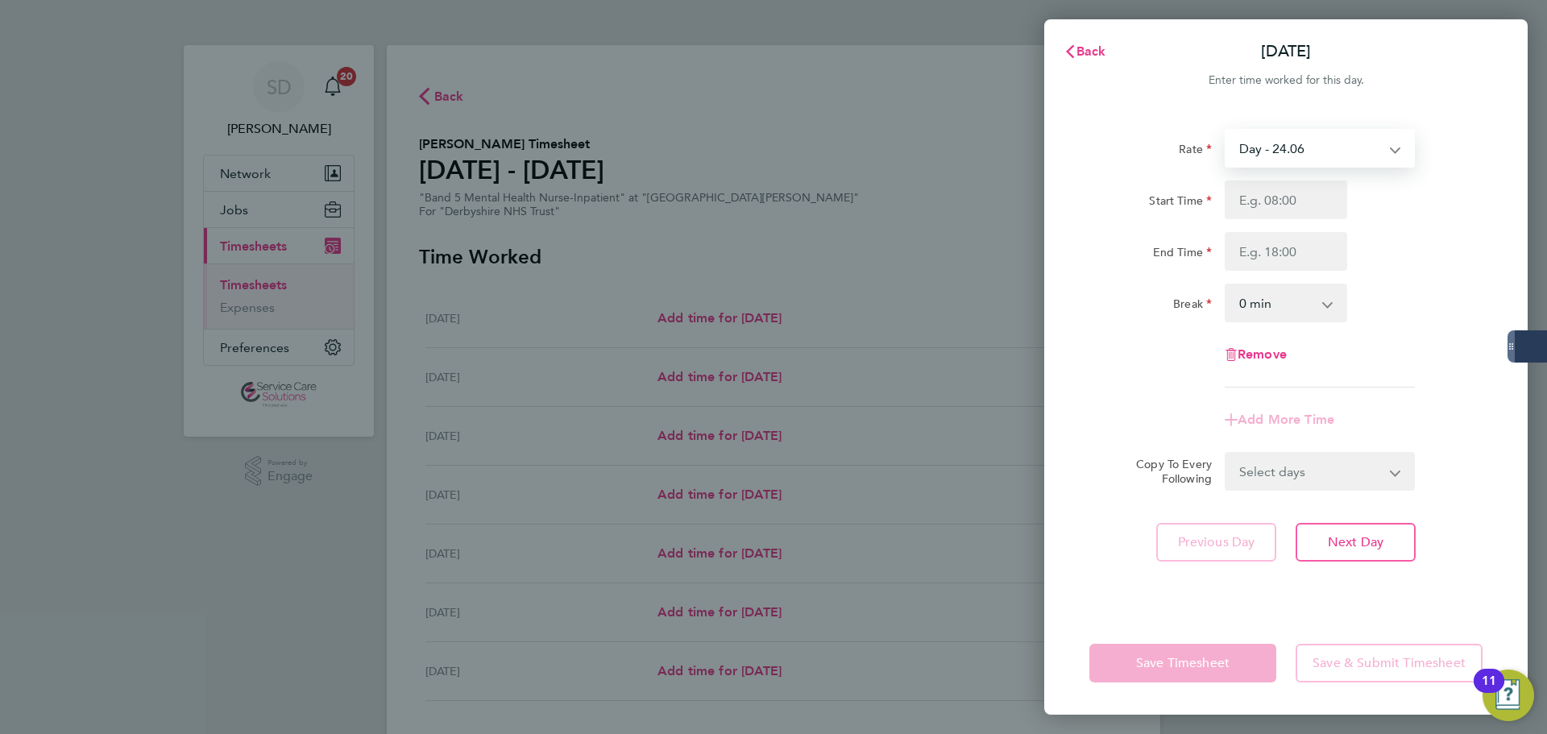
drag, startPoint x: 1261, startPoint y: 151, endPoint x: 1272, endPoint y: 161, distance: 14.8
click at [1261, 151] on select "Day - 24.06 Sat/Night (BG+10%) - 34.42 [DATE]/Bank Holiday - 38.51 Day (BG+10%)…" at bounding box center [1310, 148] width 168 height 35
drag, startPoint x: 1277, startPoint y: 205, endPoint x: 1268, endPoint y: 202, distance: 9.4
click at [1272, 204] on input "Start Time" at bounding box center [1286, 199] width 122 height 39
type input "21:00"
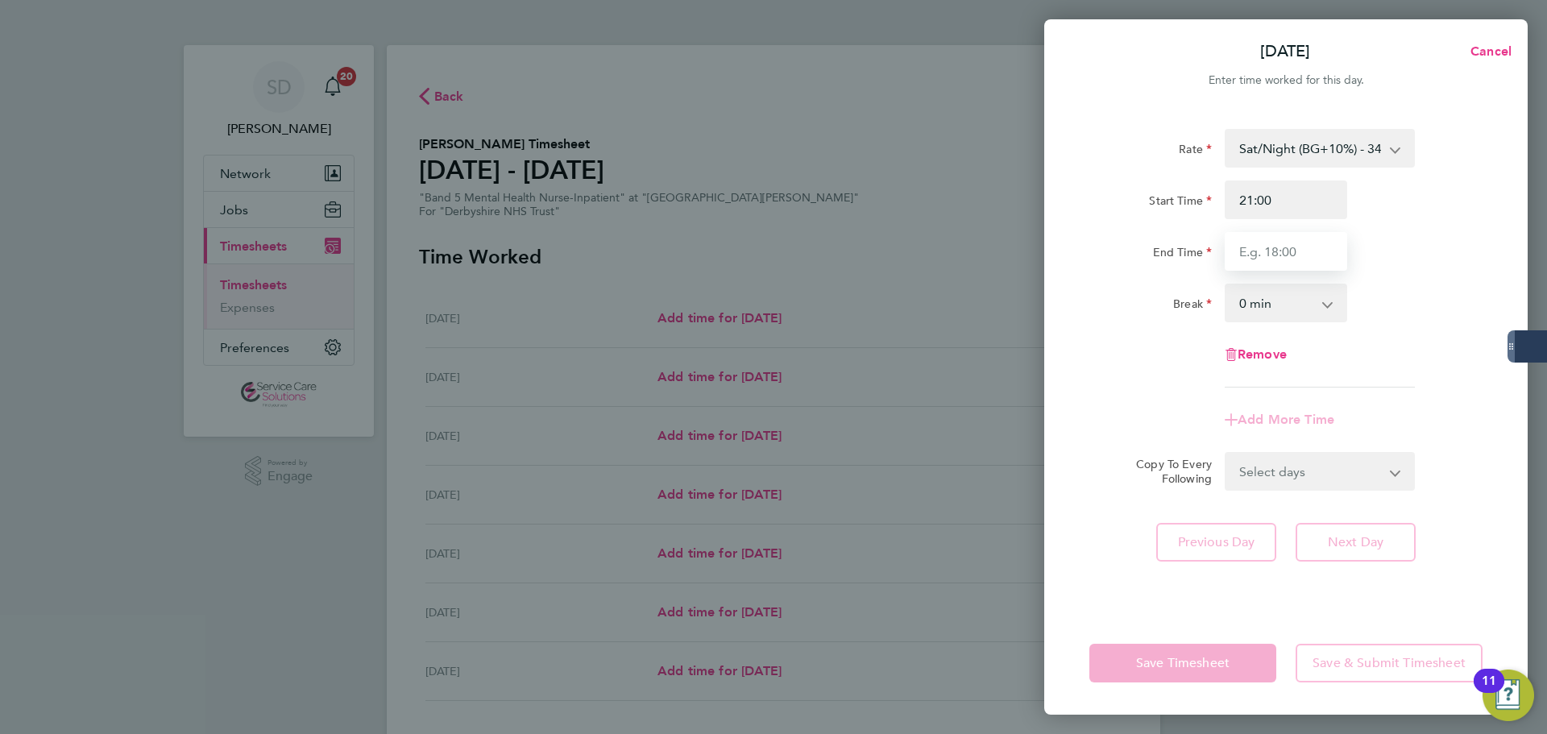
click at [1275, 248] on input "End Time" at bounding box center [1286, 251] width 122 height 39
type input "06:00"
click at [1178, 167] on div "Rate" at bounding box center [1150, 148] width 135 height 39
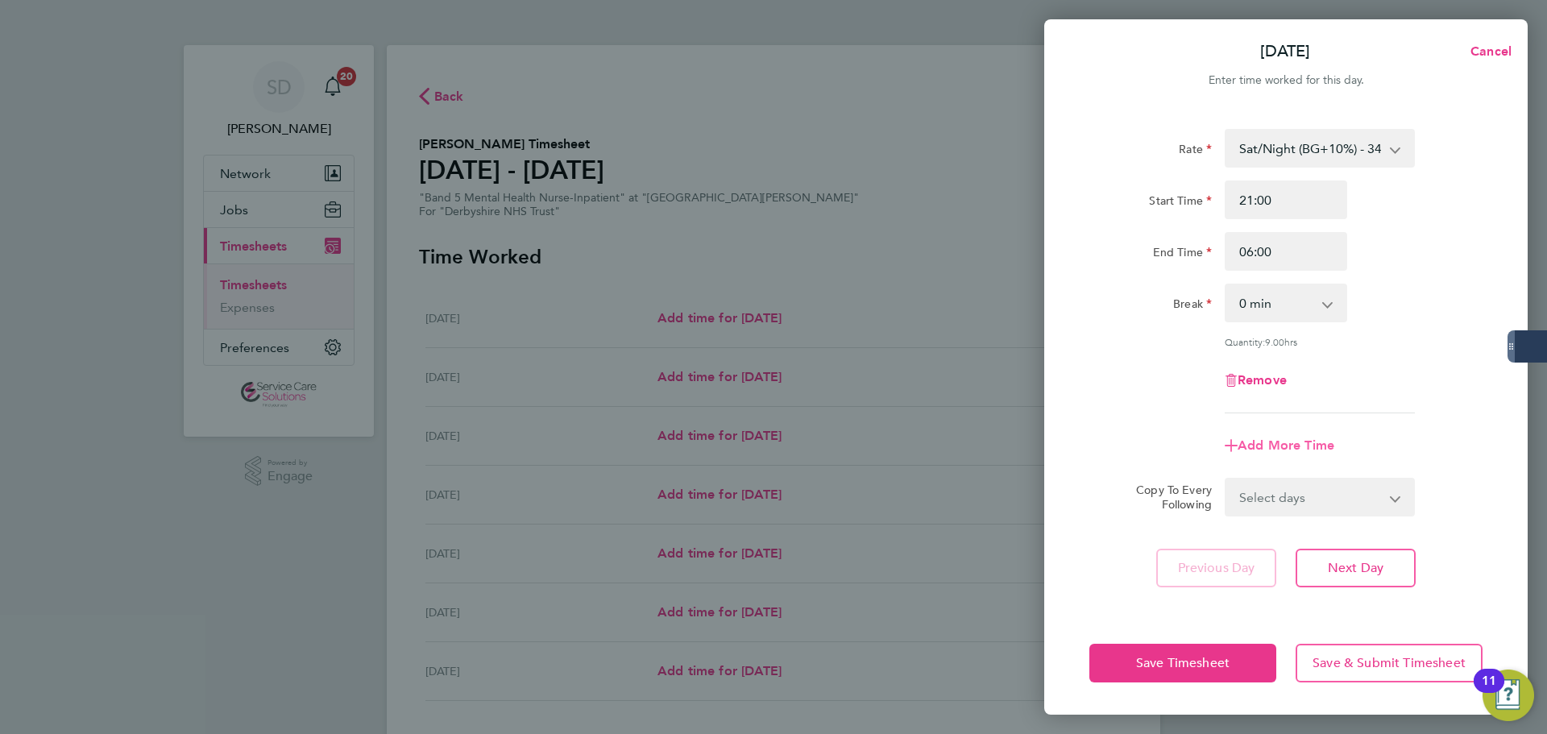
click at [1259, 440] on span "Add More Time" at bounding box center [1286, 445] width 97 height 15
select select "null"
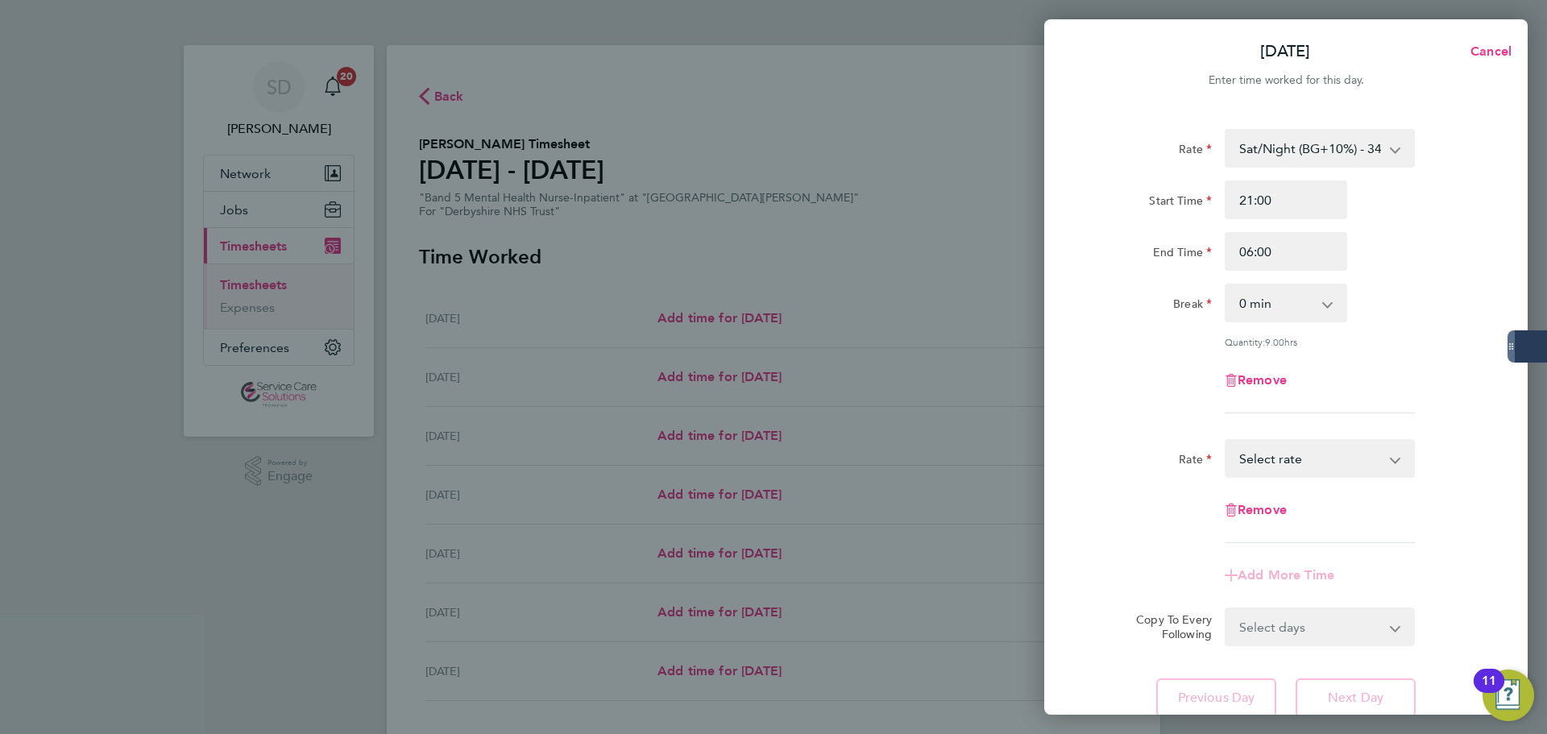
click at [1272, 454] on select "Sat/Night (BG+10%) - 34.42 Day - 24.06 [DATE]/Bank Holiday - 38.51 Day (BG+10%)…" at bounding box center [1310, 458] width 168 height 35
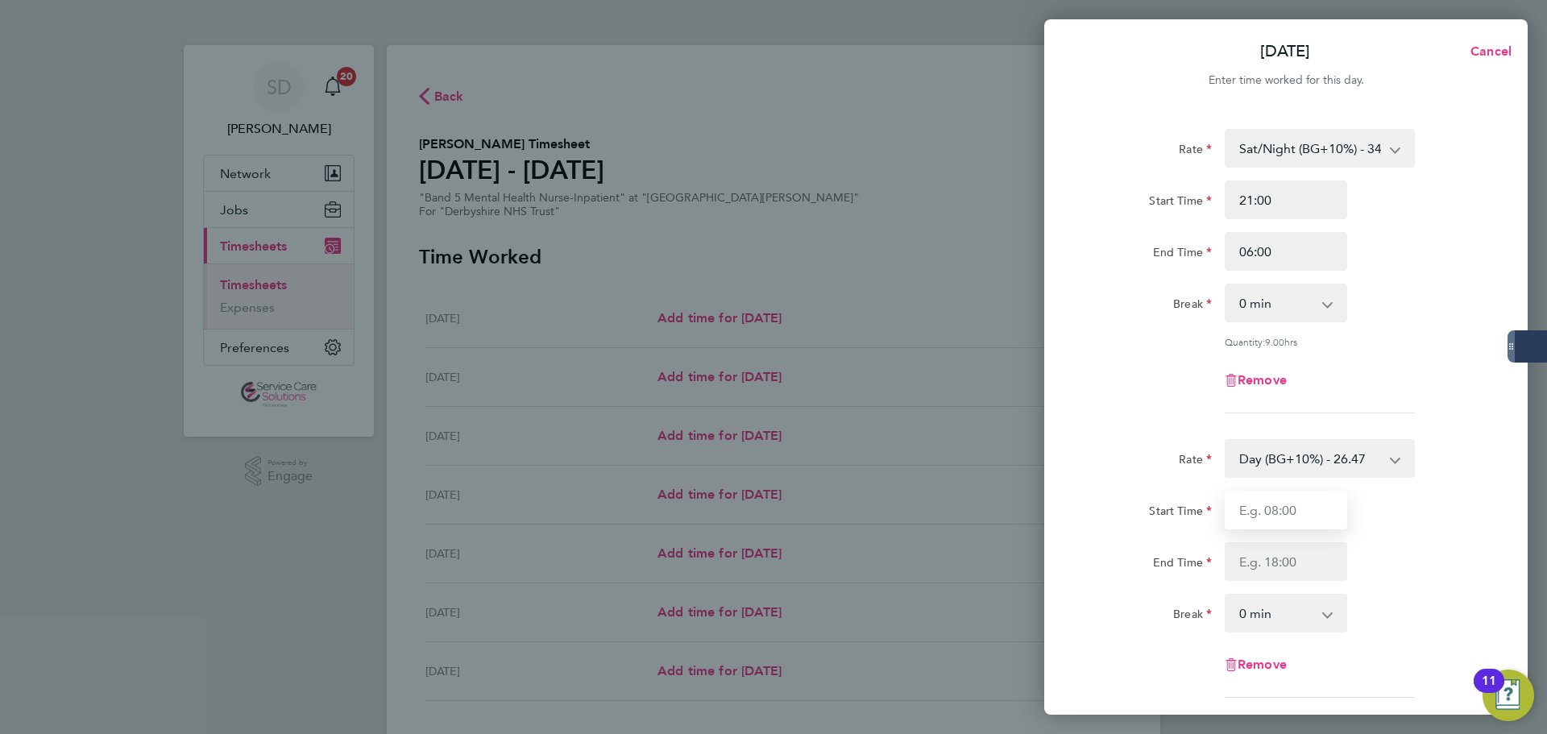
click at [1274, 505] on input "Start Time" at bounding box center [1286, 510] width 122 height 39
type input "06:00"
click at [1257, 560] on input "End Time" at bounding box center [1286, 561] width 122 height 39
type input "07:30"
click at [1143, 439] on div "Rate" at bounding box center [1150, 455] width 122 height 32
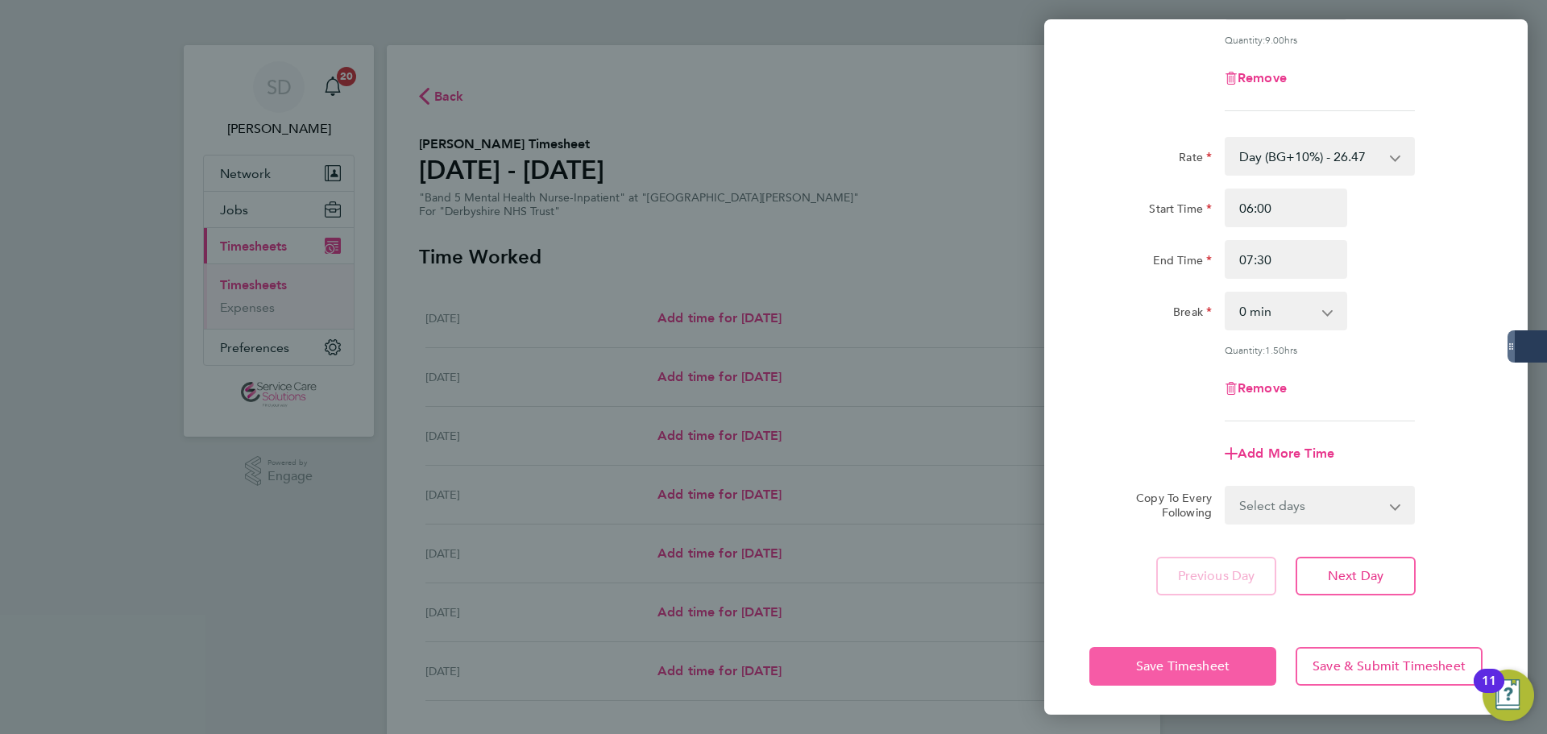
click at [1212, 662] on span "Save Timesheet" at bounding box center [1182, 666] width 93 height 16
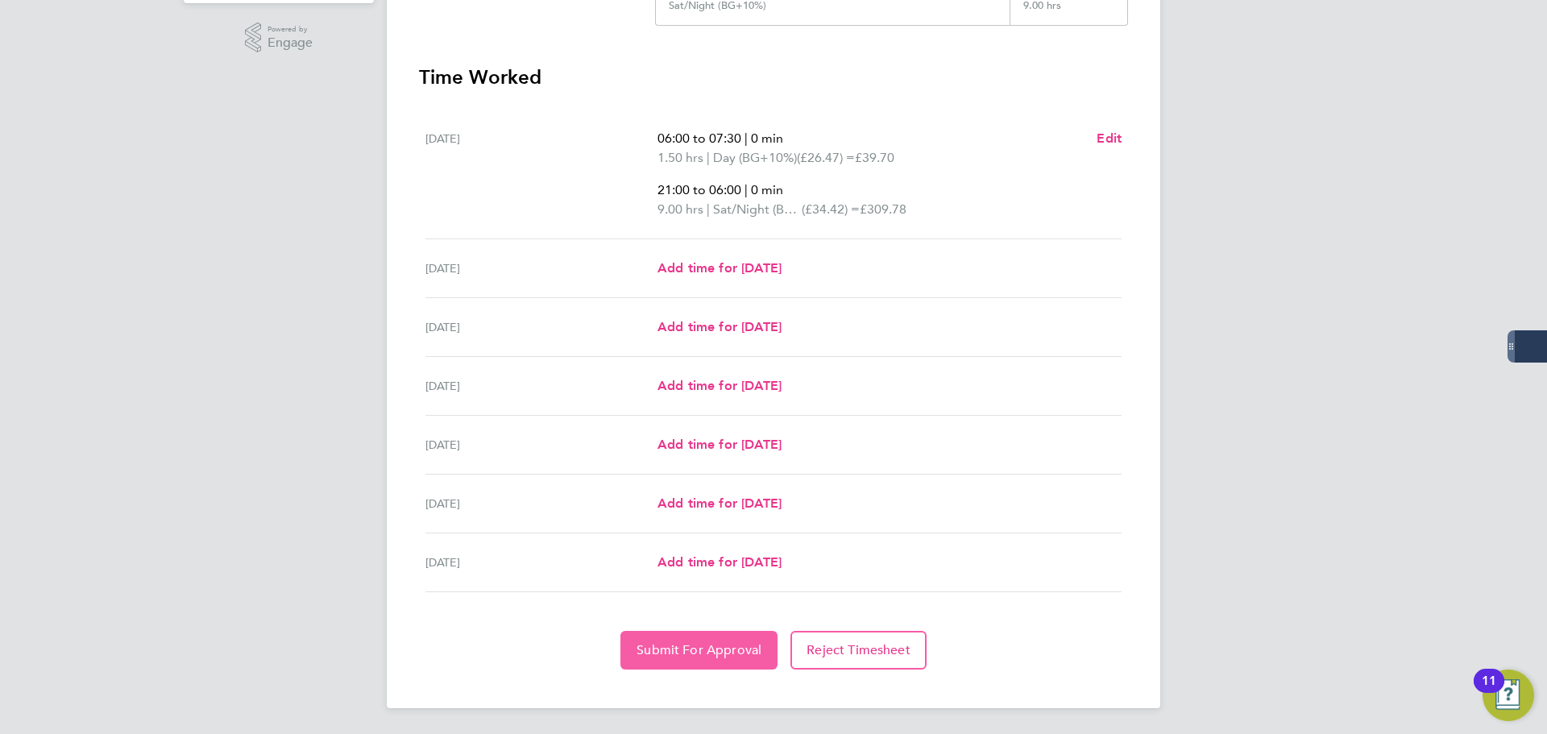
click at [658, 658] on button "Submit For Approval" at bounding box center [698, 650] width 157 height 39
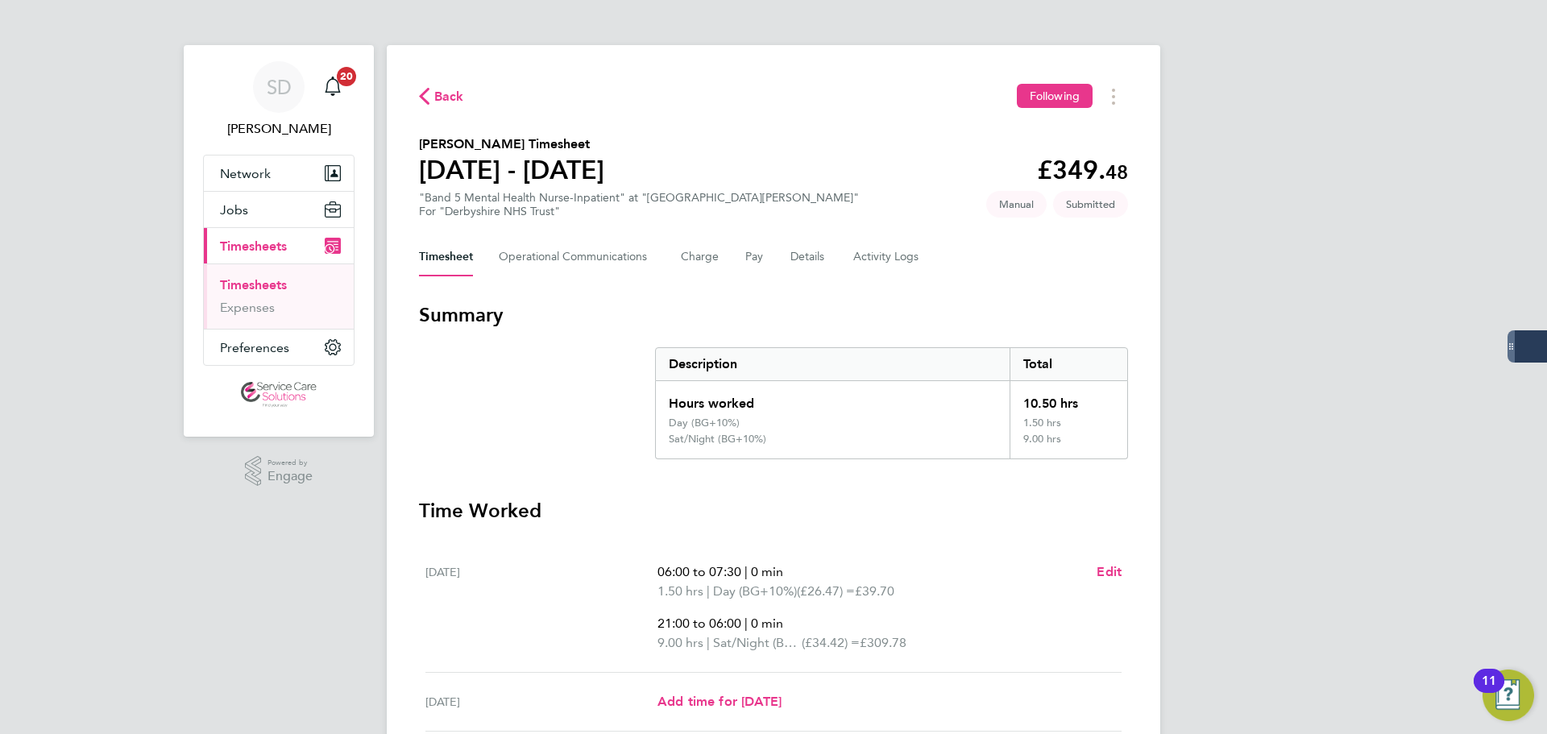
click at [247, 292] on link "Timesheets" at bounding box center [253, 284] width 67 height 15
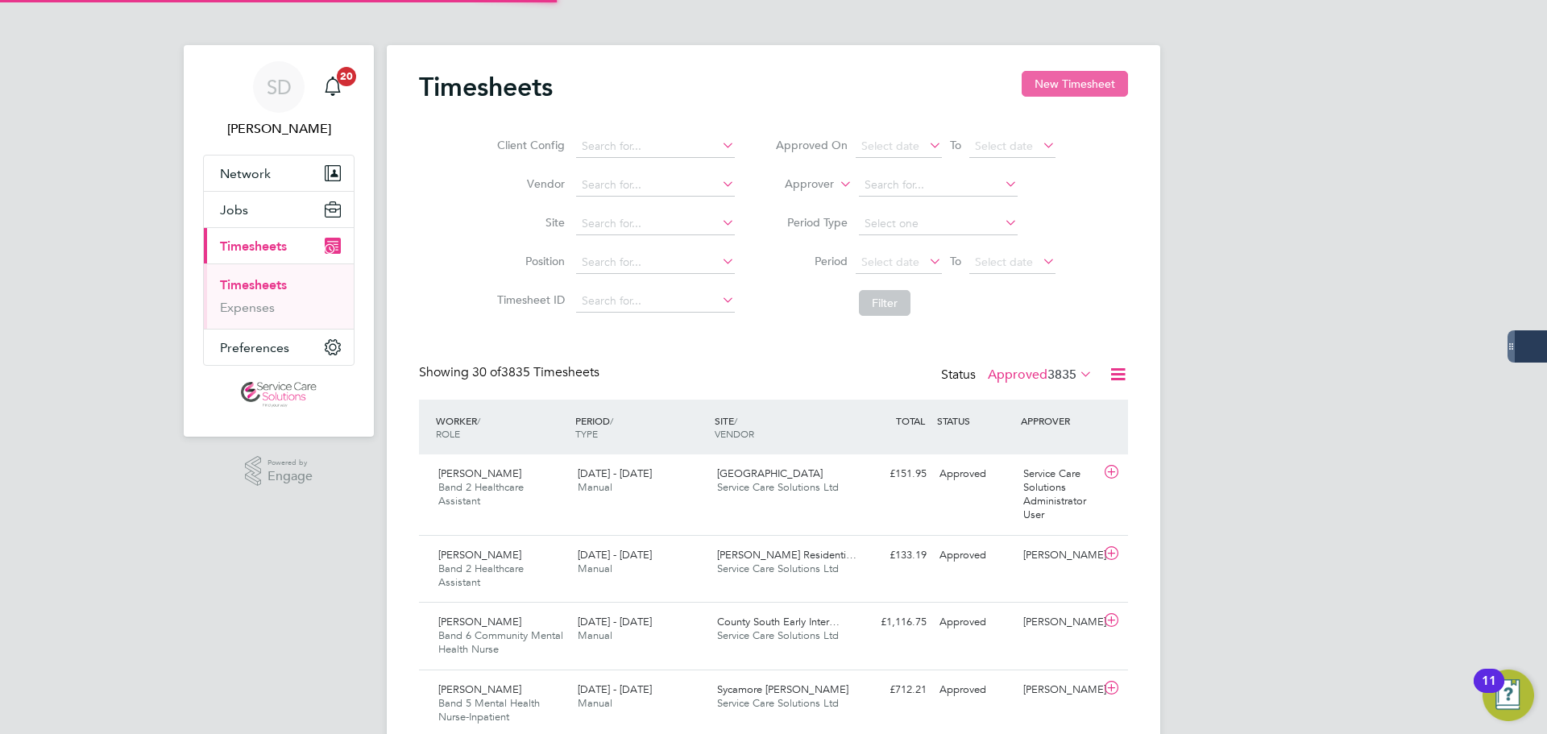
scroll to position [54, 140]
click at [1056, 82] on button "New Timesheet" at bounding box center [1075, 84] width 106 height 26
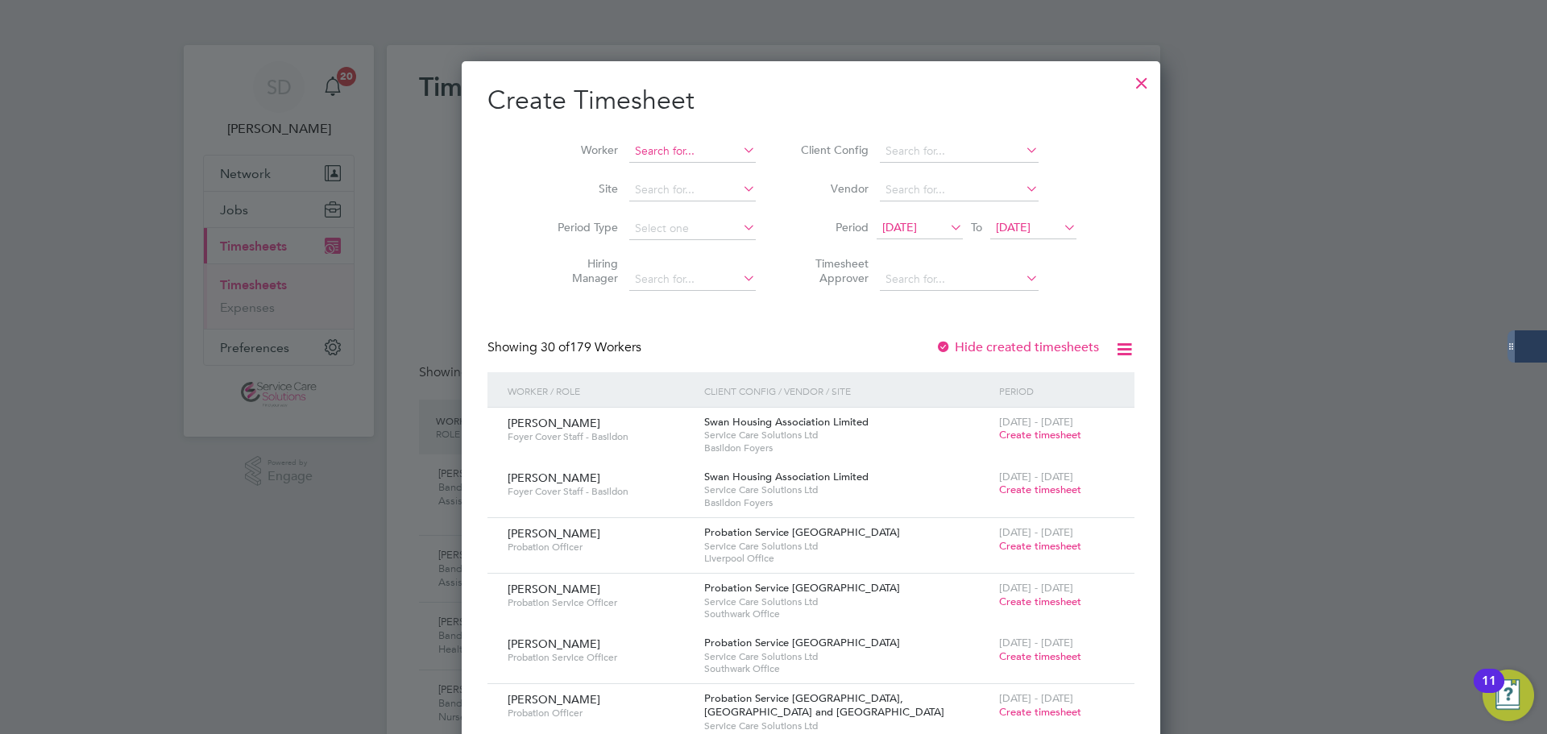
click at [638, 147] on input at bounding box center [692, 151] width 127 height 23
click at [694, 167] on b "Siban" at bounding box center [709, 173] width 30 height 14
type input "[PERSON_NAME]"
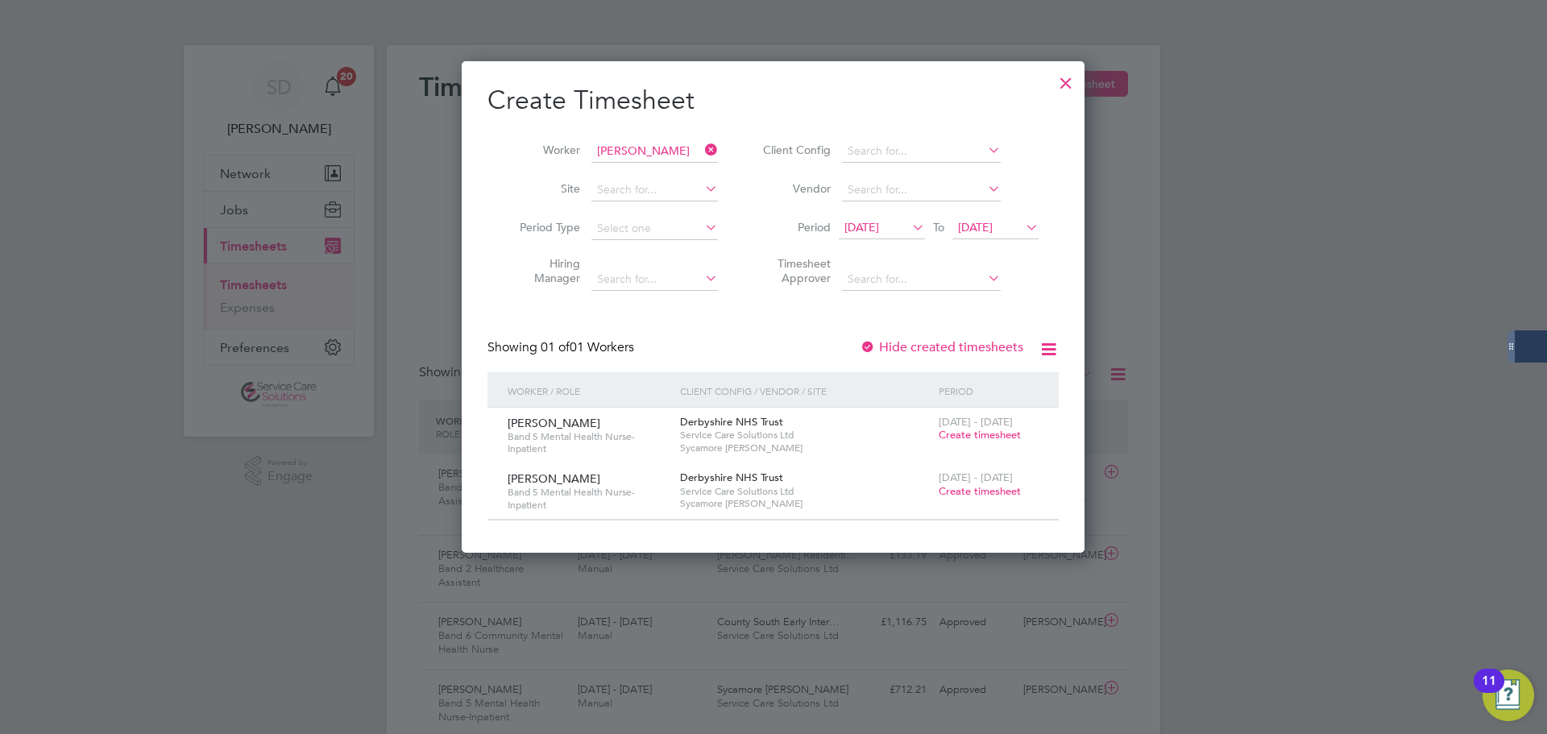
click at [964, 487] on span "Create timesheet" at bounding box center [980, 491] width 82 height 14
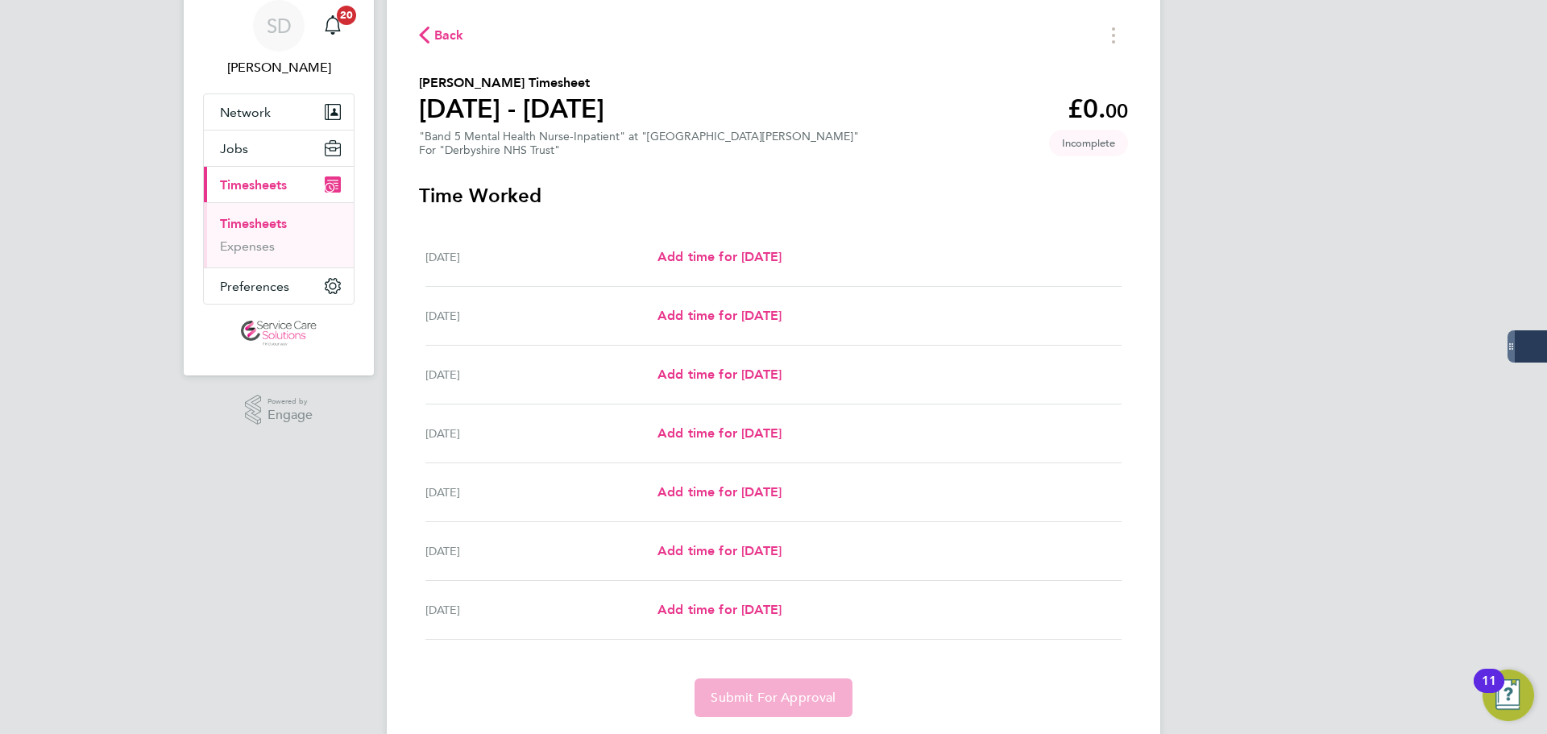
scroll to position [109, 0]
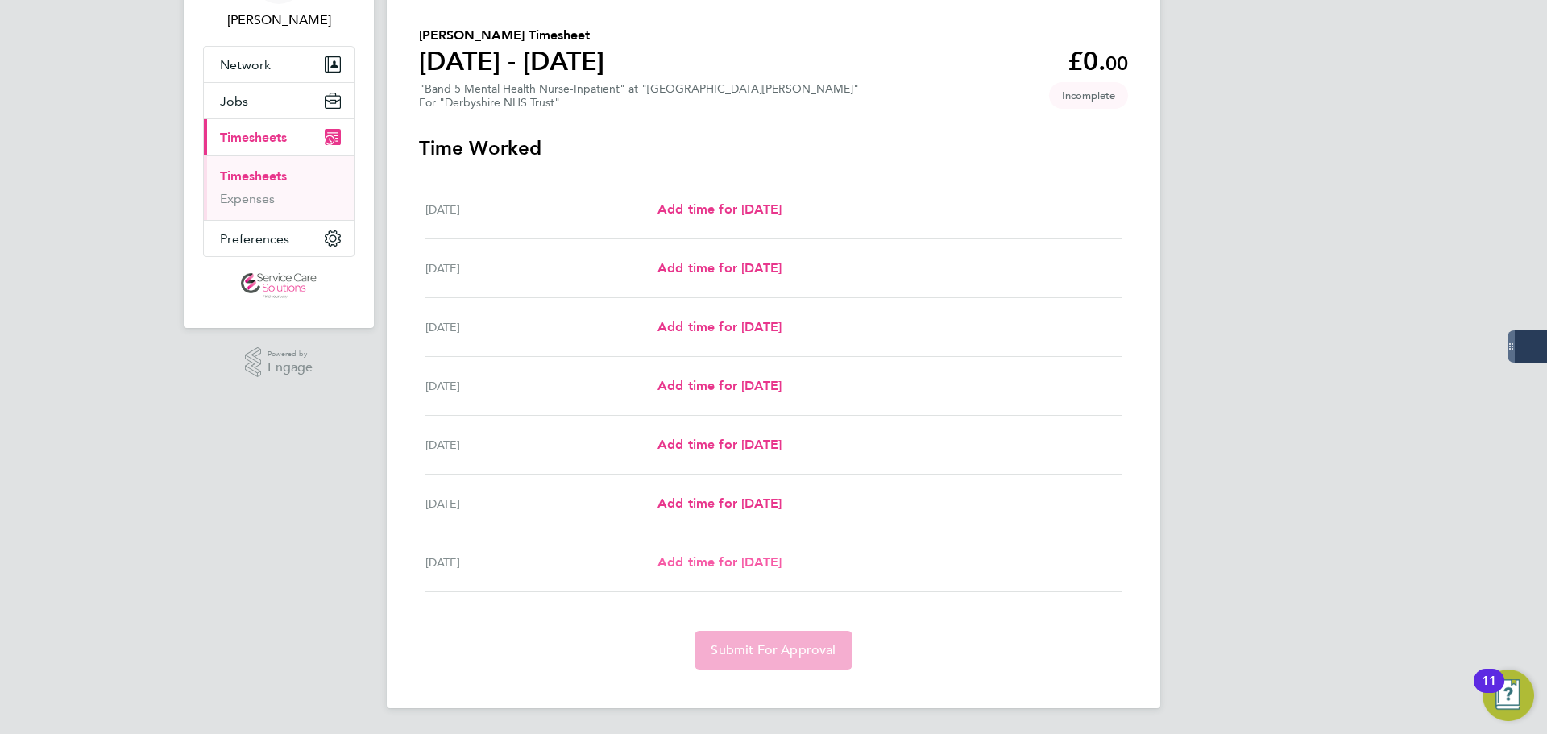
click at [695, 560] on span "Add time for [DATE]" at bounding box center [720, 561] width 124 height 15
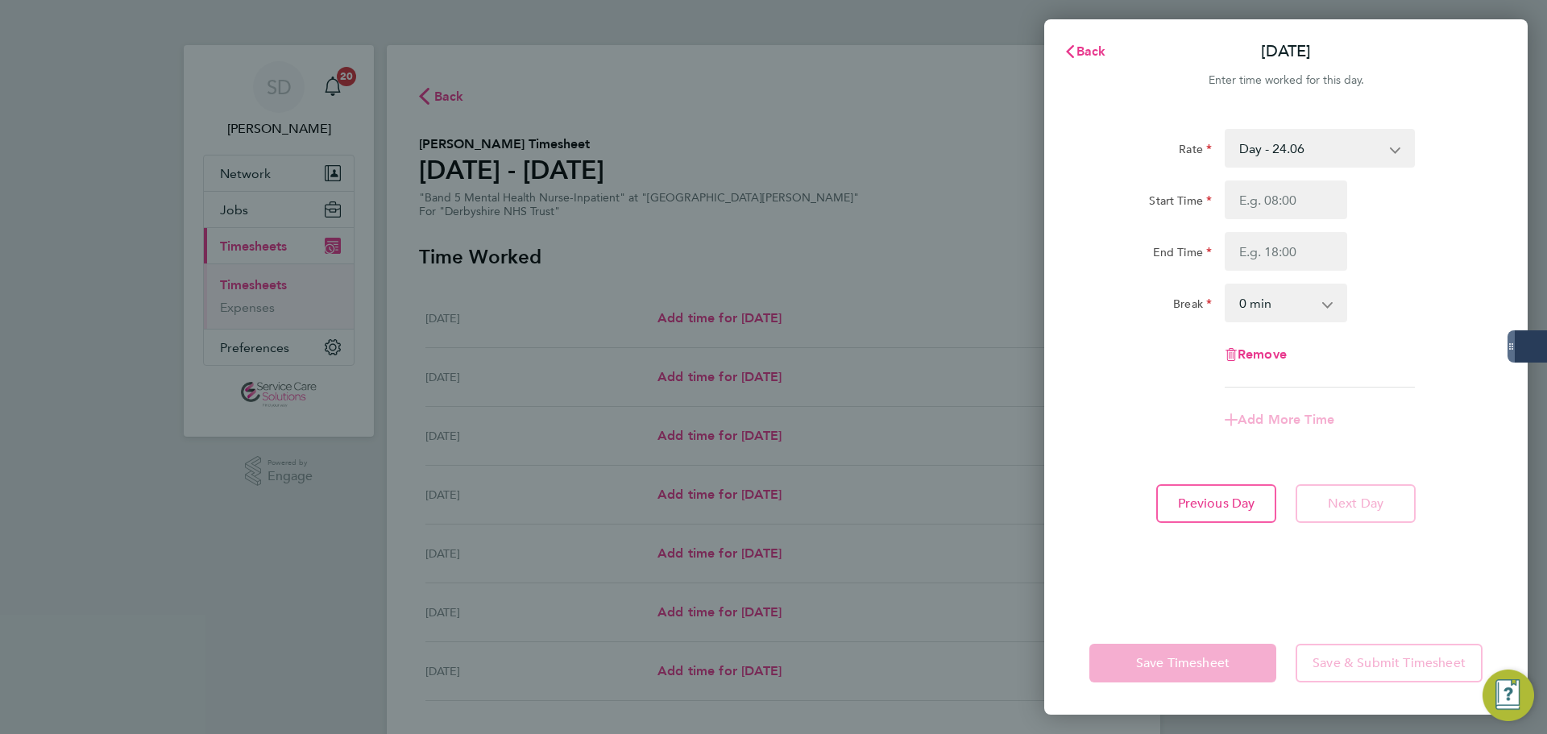
click at [1252, 147] on select "Day - 24.06 Day (BG+10%) - 26.47 Sun/BH (BG+10%) - 42.36 [DATE]/Night - 31.29 S…" at bounding box center [1310, 148] width 168 height 35
click at [1287, 201] on input "Start Time" at bounding box center [1286, 199] width 122 height 39
type input "07:00"
click at [1292, 258] on input "End Time" at bounding box center [1286, 251] width 122 height 39
type input "21:30"
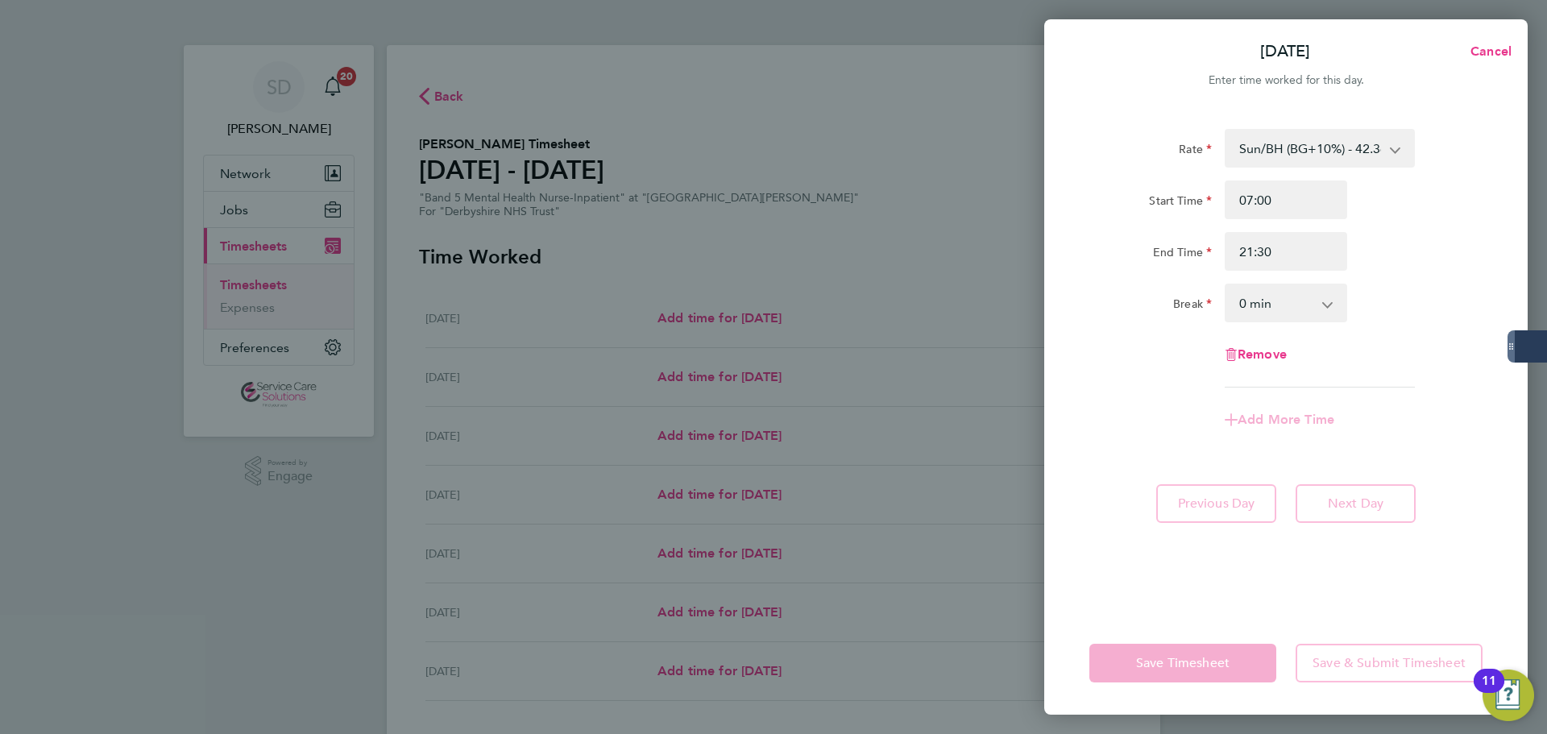
click at [1178, 330] on div "Rate Sun/BH (BG+10%) - 42.36 Day (BG+10%) - 26.47 Day - 24.06 [DATE]/Night - 31…" at bounding box center [1285, 258] width 393 height 259
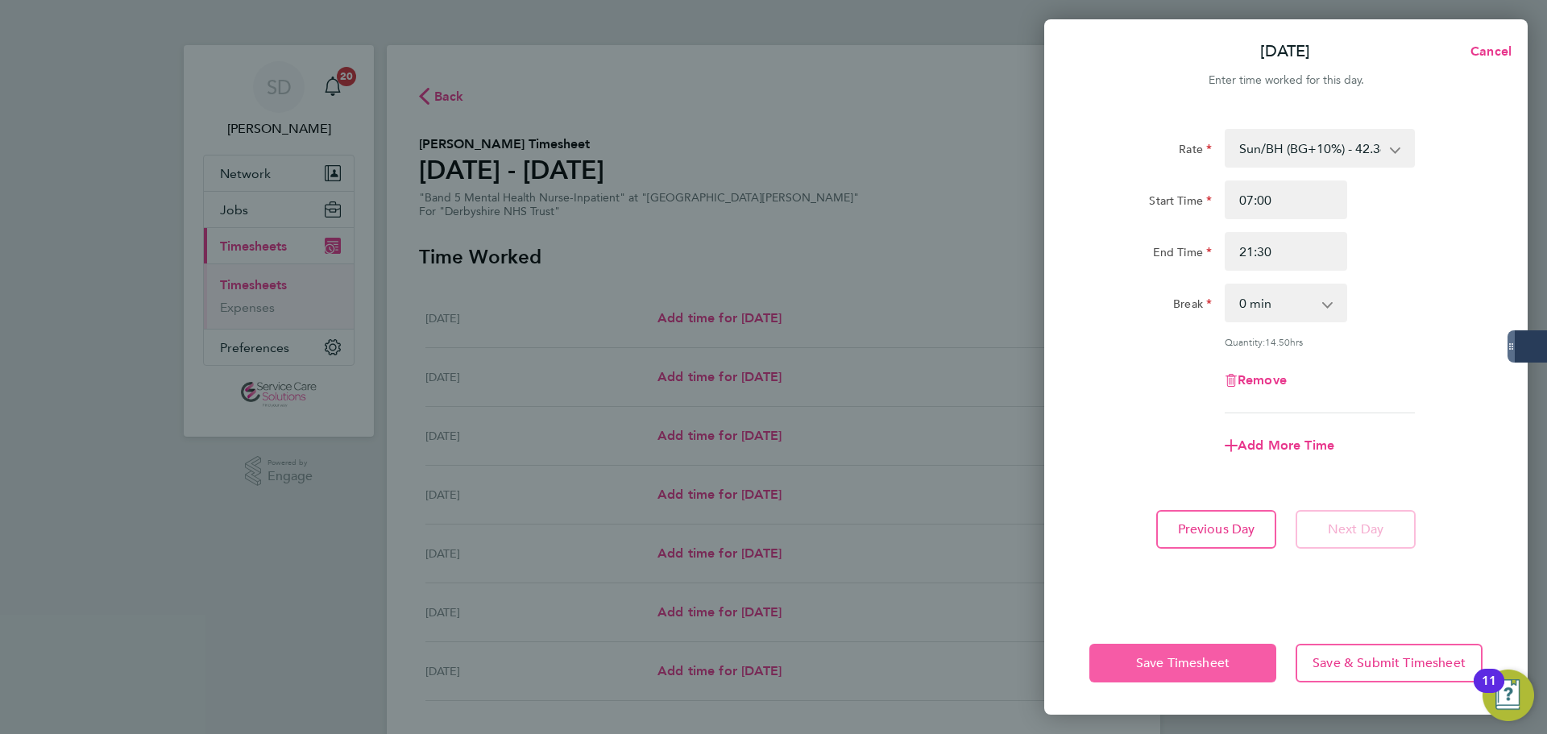
click at [1175, 663] on span "Save Timesheet" at bounding box center [1182, 663] width 93 height 16
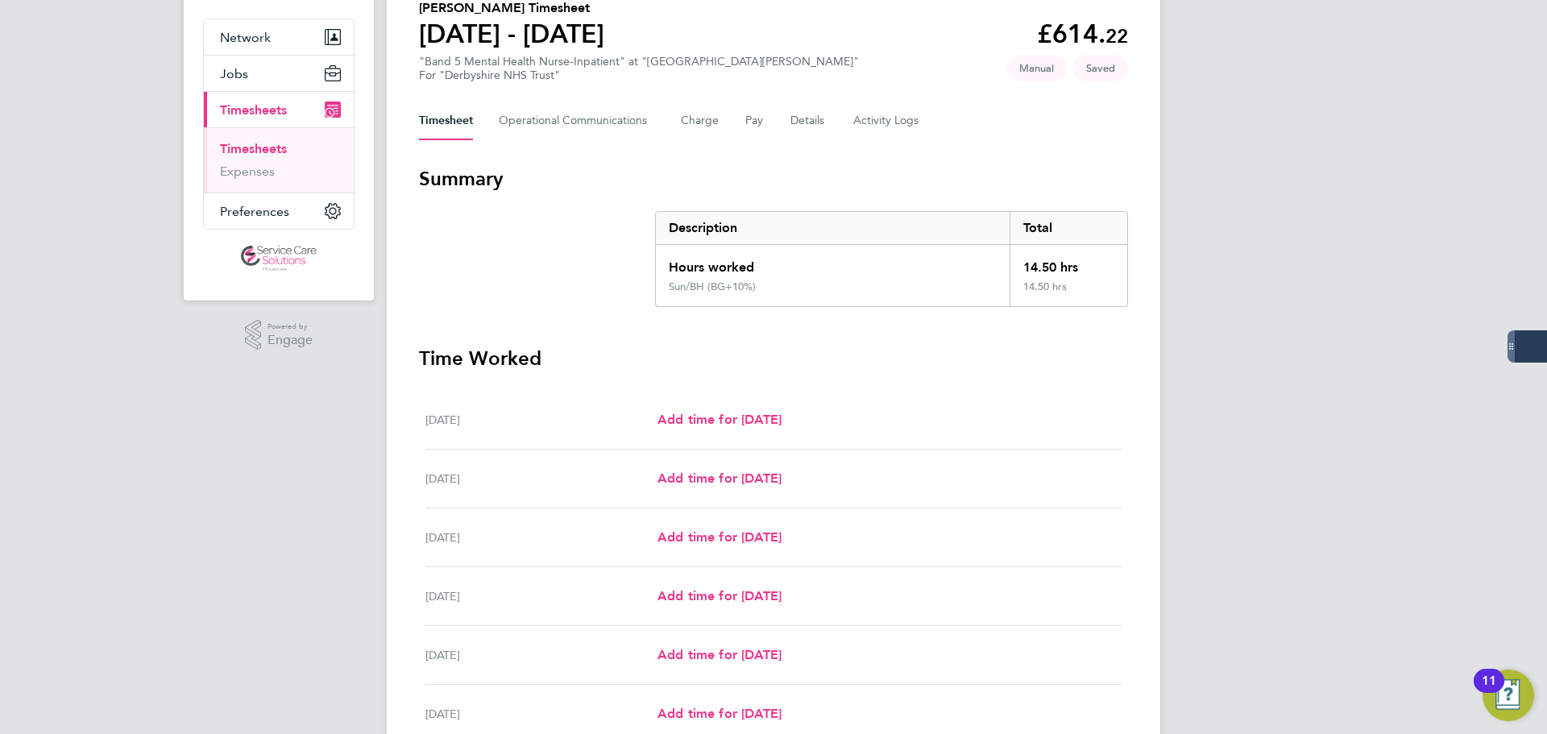
scroll to position [366, 0]
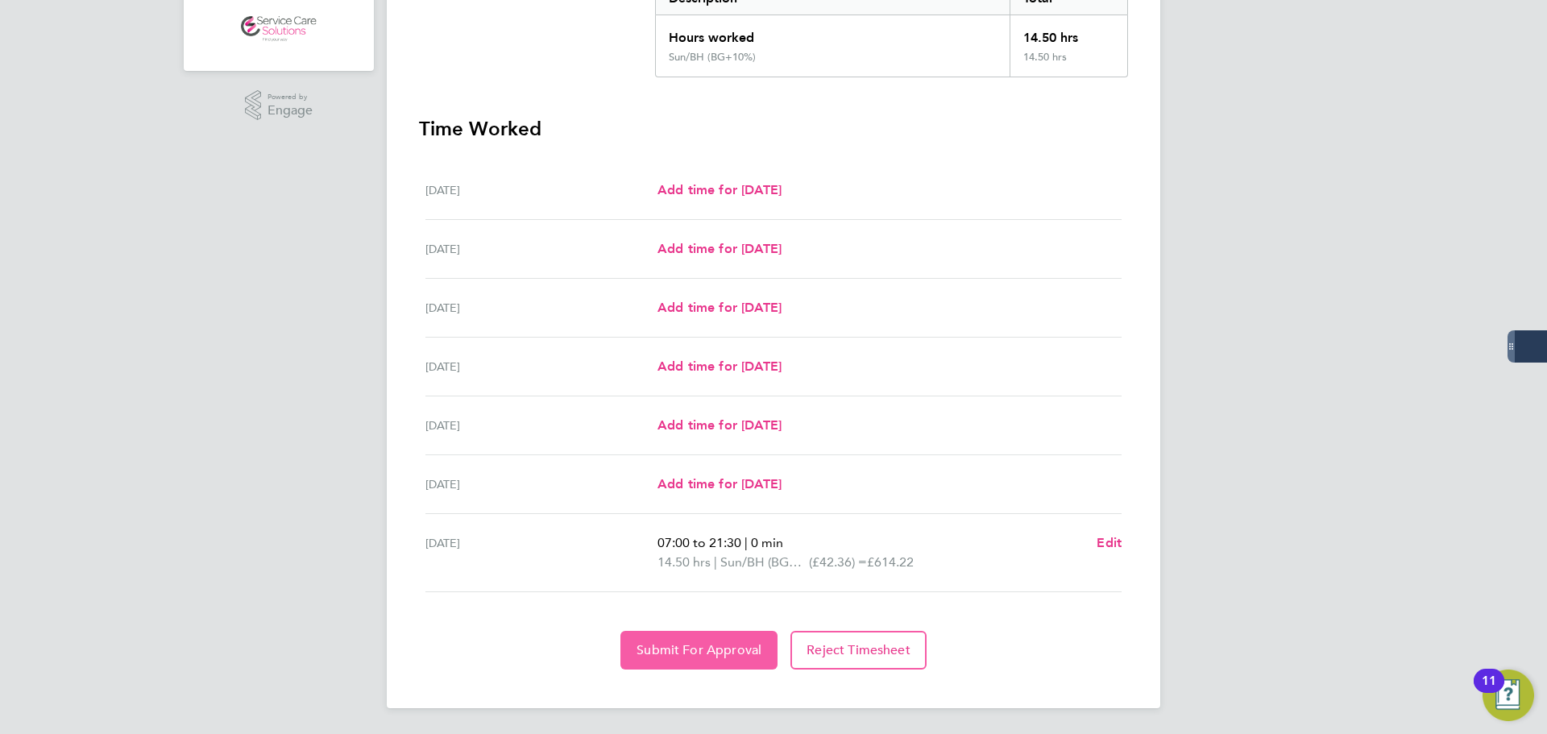
click at [732, 649] on span "Submit For Approval" at bounding box center [699, 650] width 125 height 16
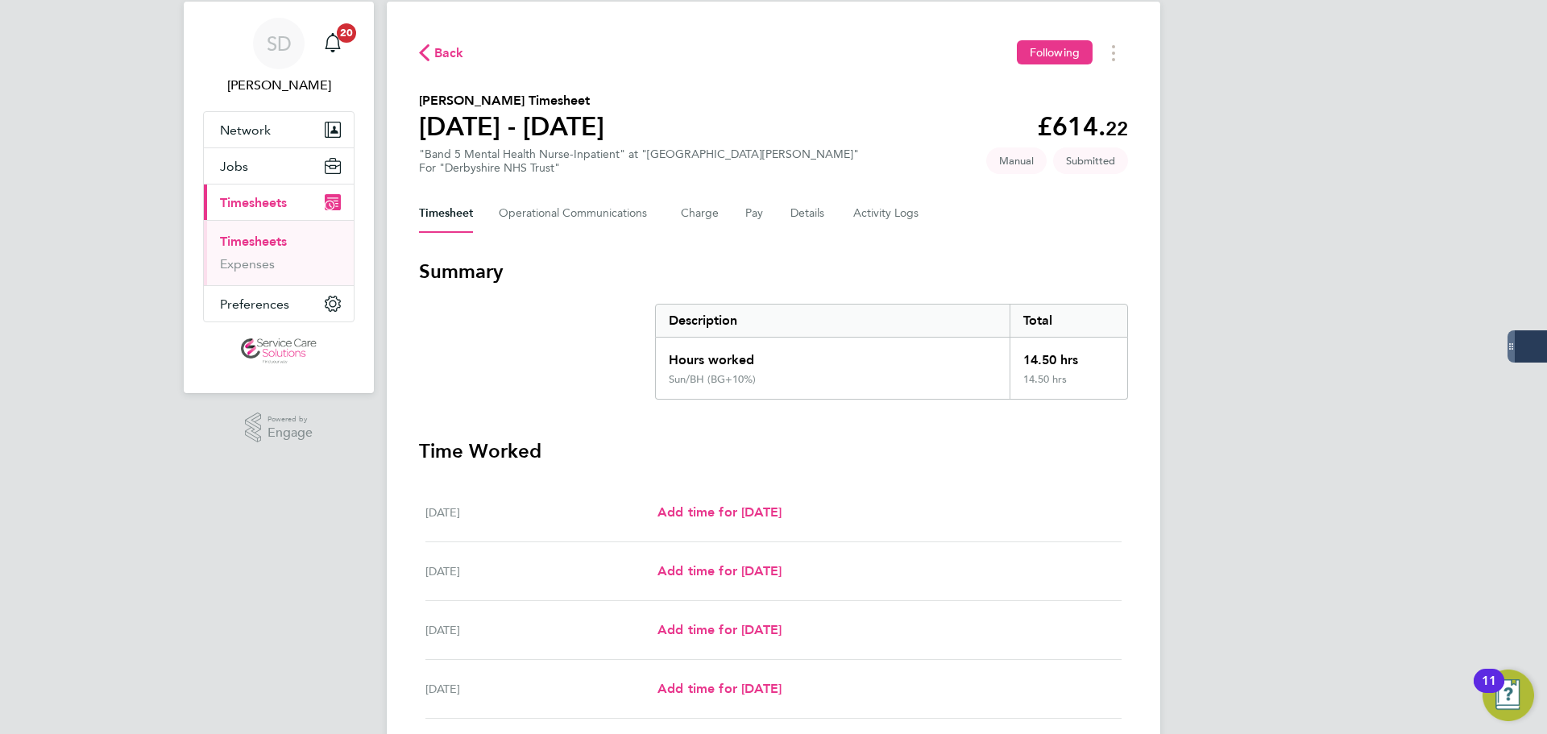
click at [260, 238] on link "Timesheets" at bounding box center [253, 241] width 67 height 15
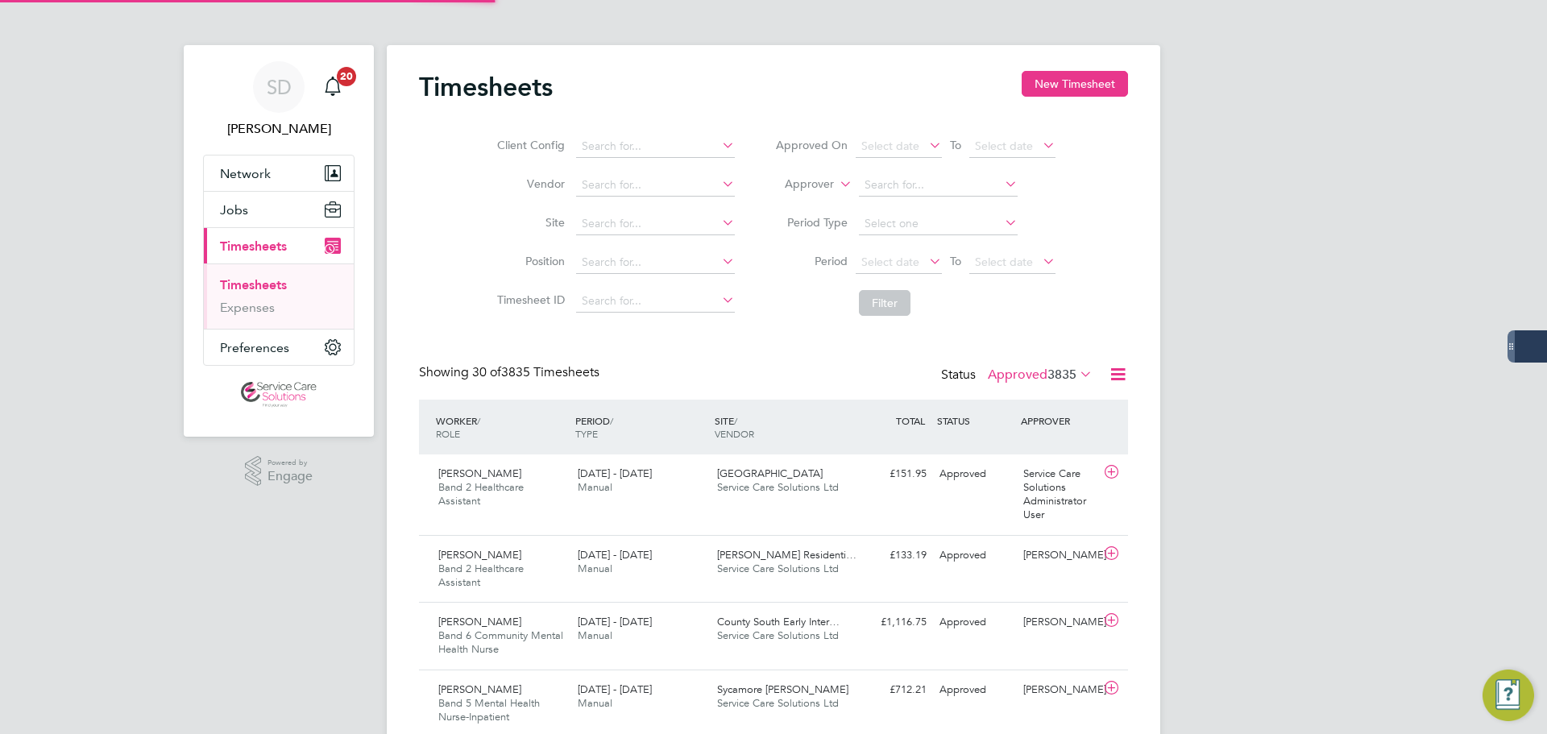
scroll to position [8, 8]
click at [1061, 79] on button "New Timesheet" at bounding box center [1075, 84] width 106 height 26
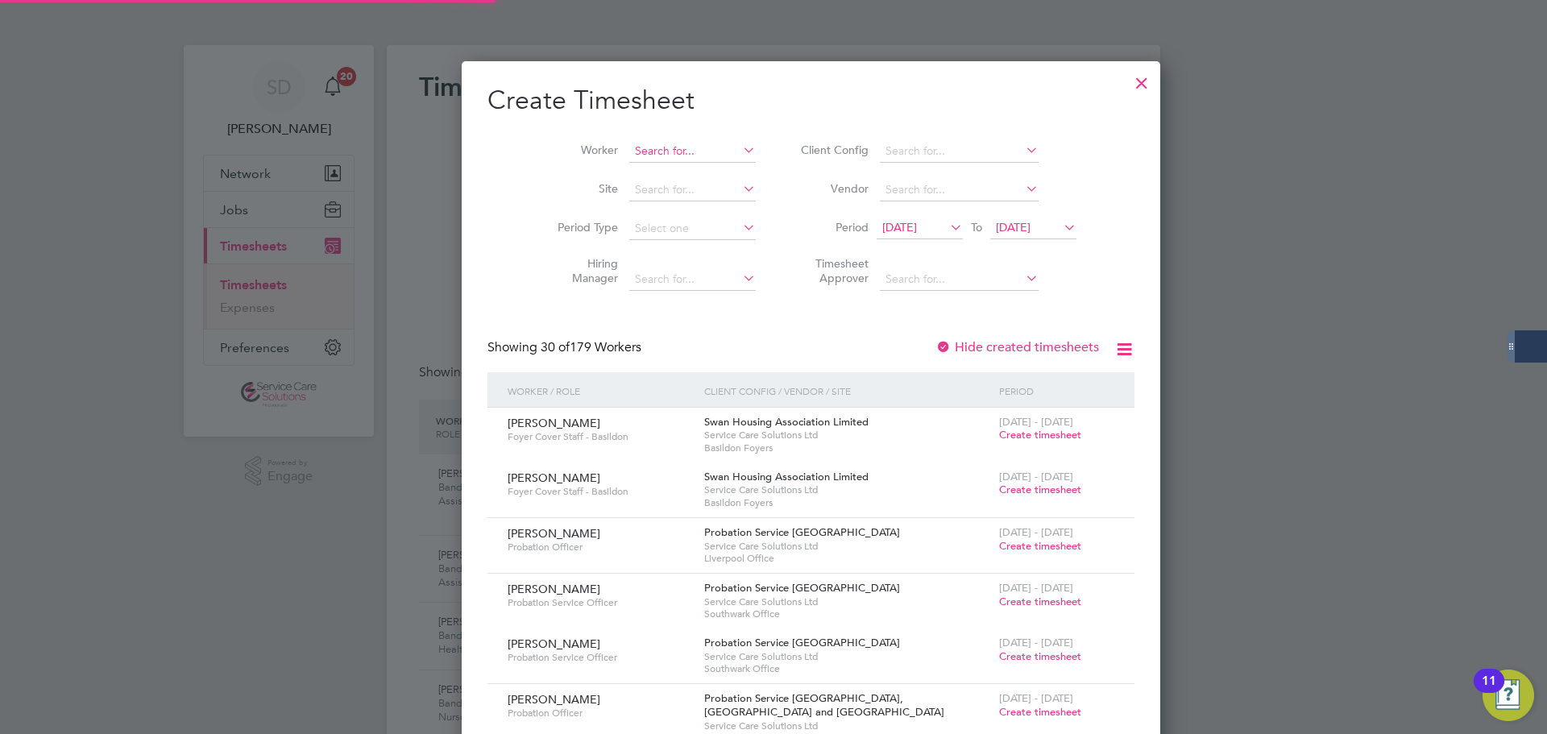
click at [652, 143] on input at bounding box center [692, 151] width 127 height 23
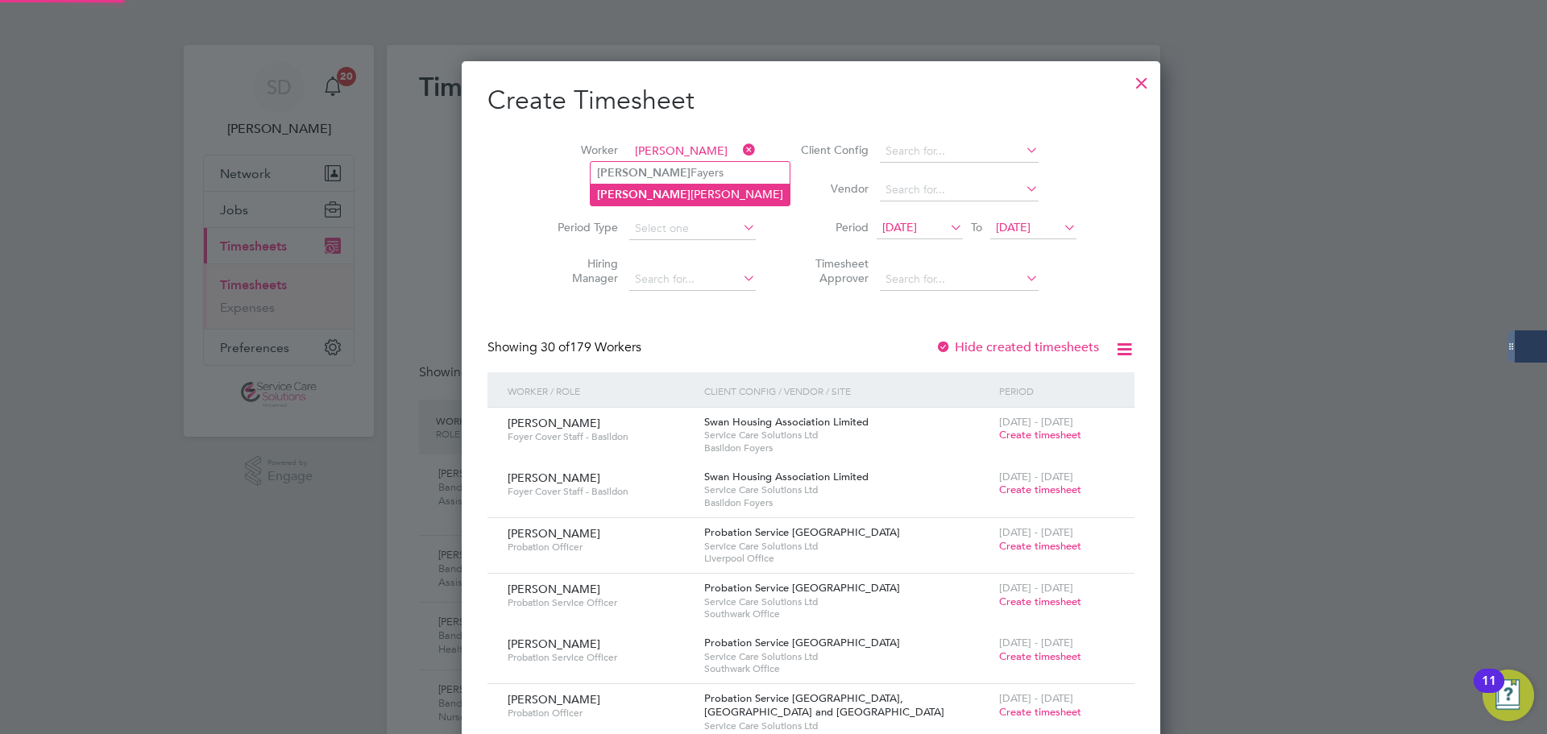
click at [637, 193] on li "[PERSON_NAME]" at bounding box center [690, 195] width 199 height 22
type input "[PERSON_NAME]"
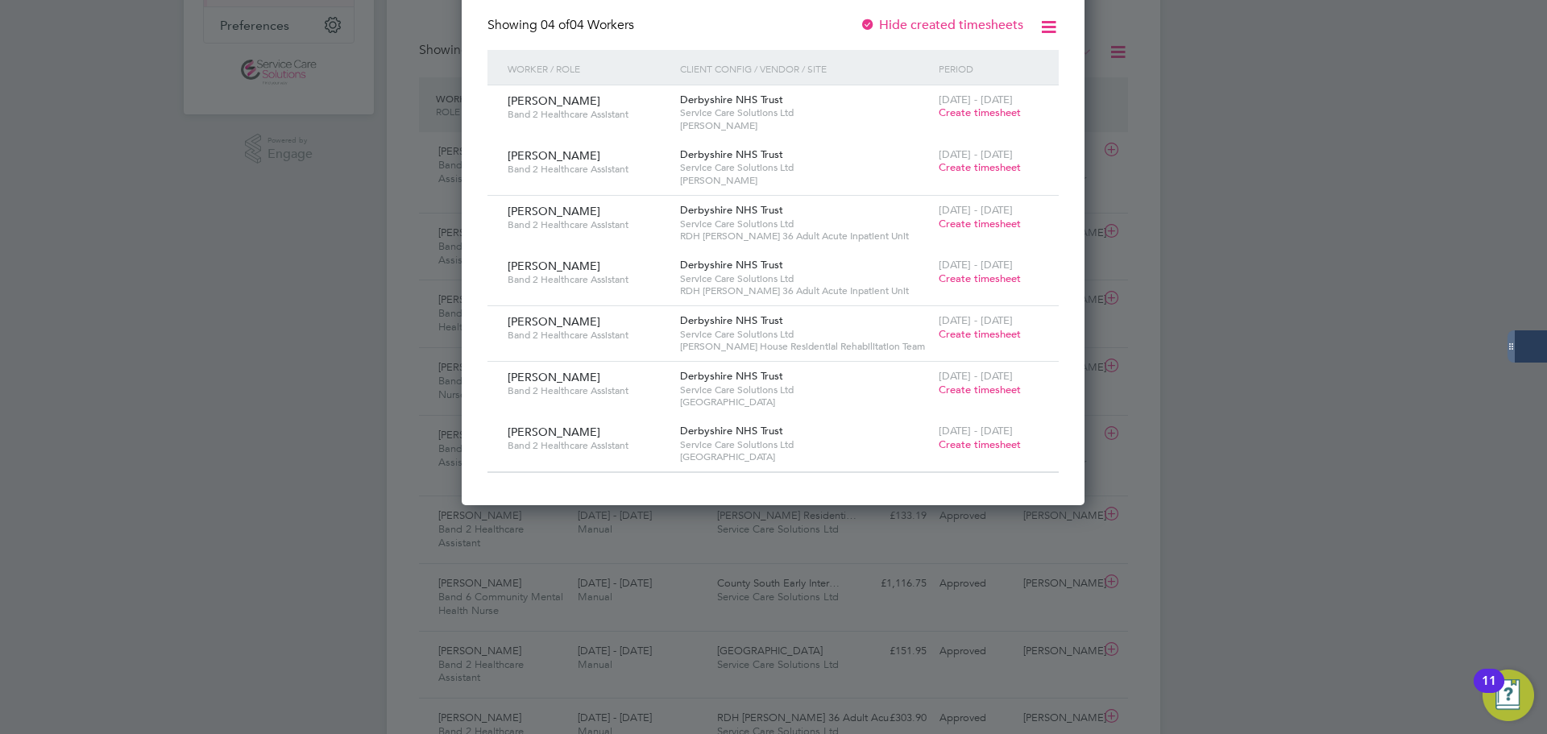
click at [953, 442] on span "Create timesheet" at bounding box center [980, 445] width 82 height 14
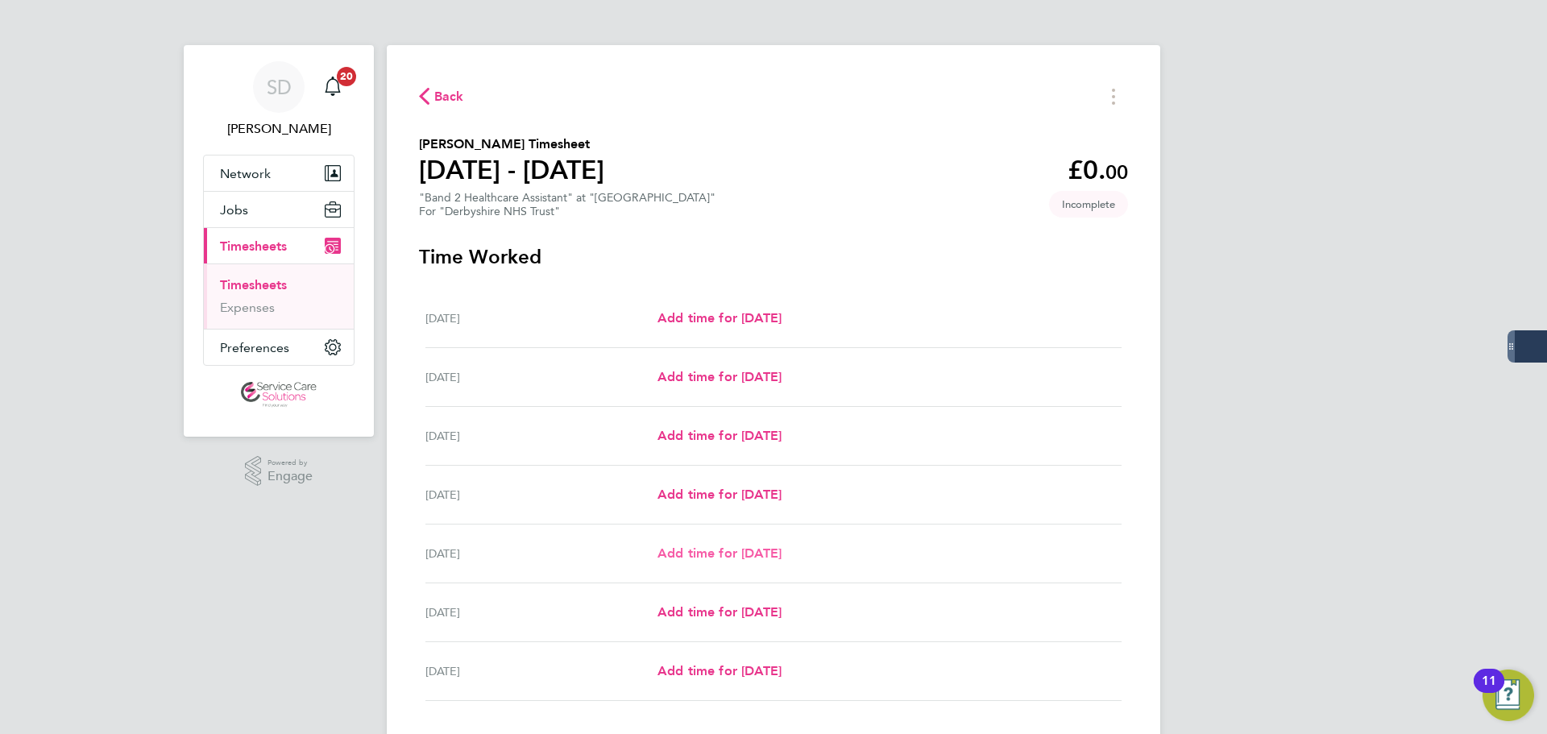
click at [696, 550] on span "Add time for [DATE]" at bounding box center [720, 553] width 124 height 15
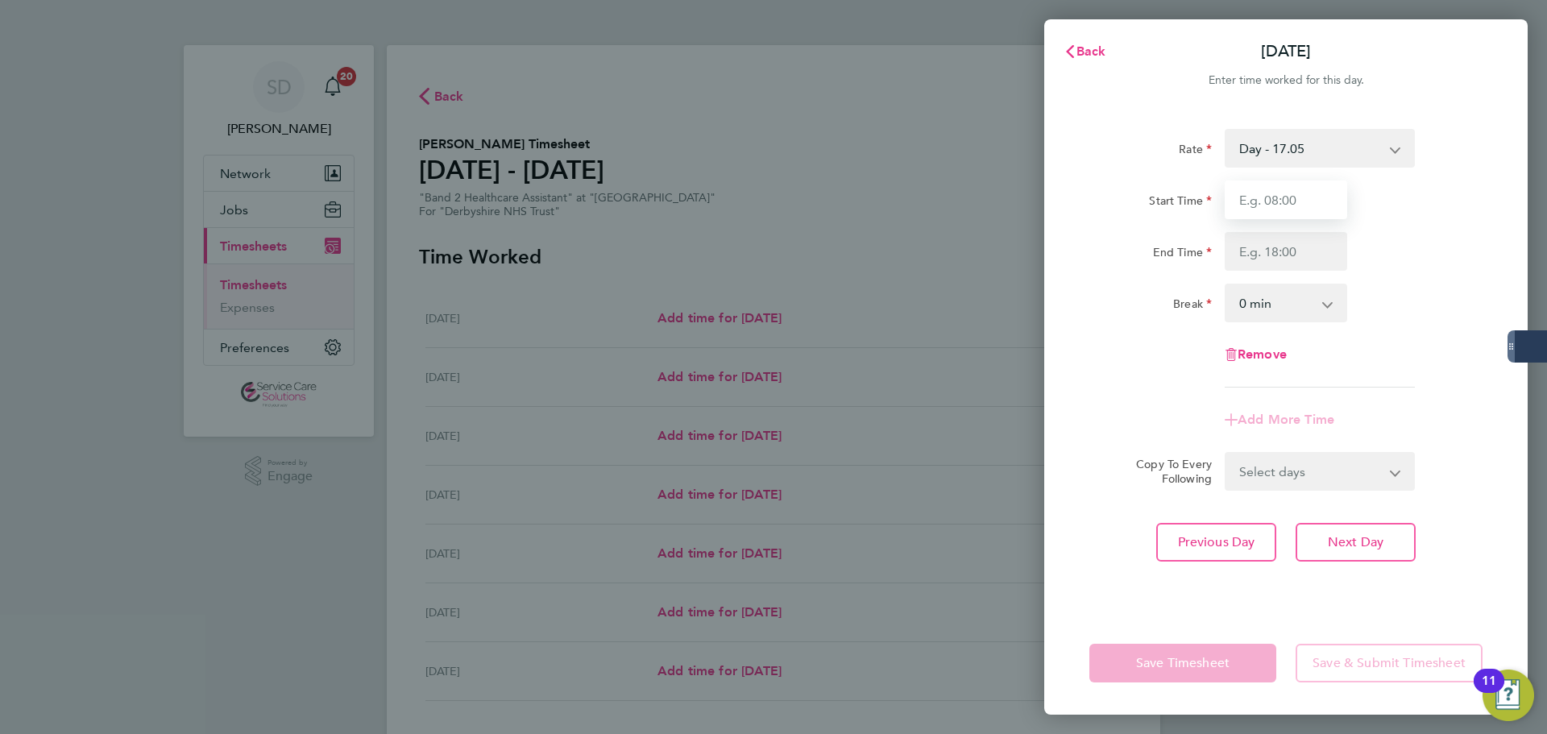
click at [1272, 185] on input "Start Time" at bounding box center [1286, 199] width 122 height 39
drag, startPoint x: 1275, startPoint y: 143, endPoint x: 1277, endPoint y: 164, distance: 21.9
click at [1275, 143] on select "Day - 17.05 [DATE]/Night - 23.87 Sat/Night (BG+10%) - 26.26 Sun/BH (BG+10%) - 3…" at bounding box center [1310, 148] width 168 height 35
click at [1290, 201] on input "Start Time" at bounding box center [1286, 199] width 122 height 39
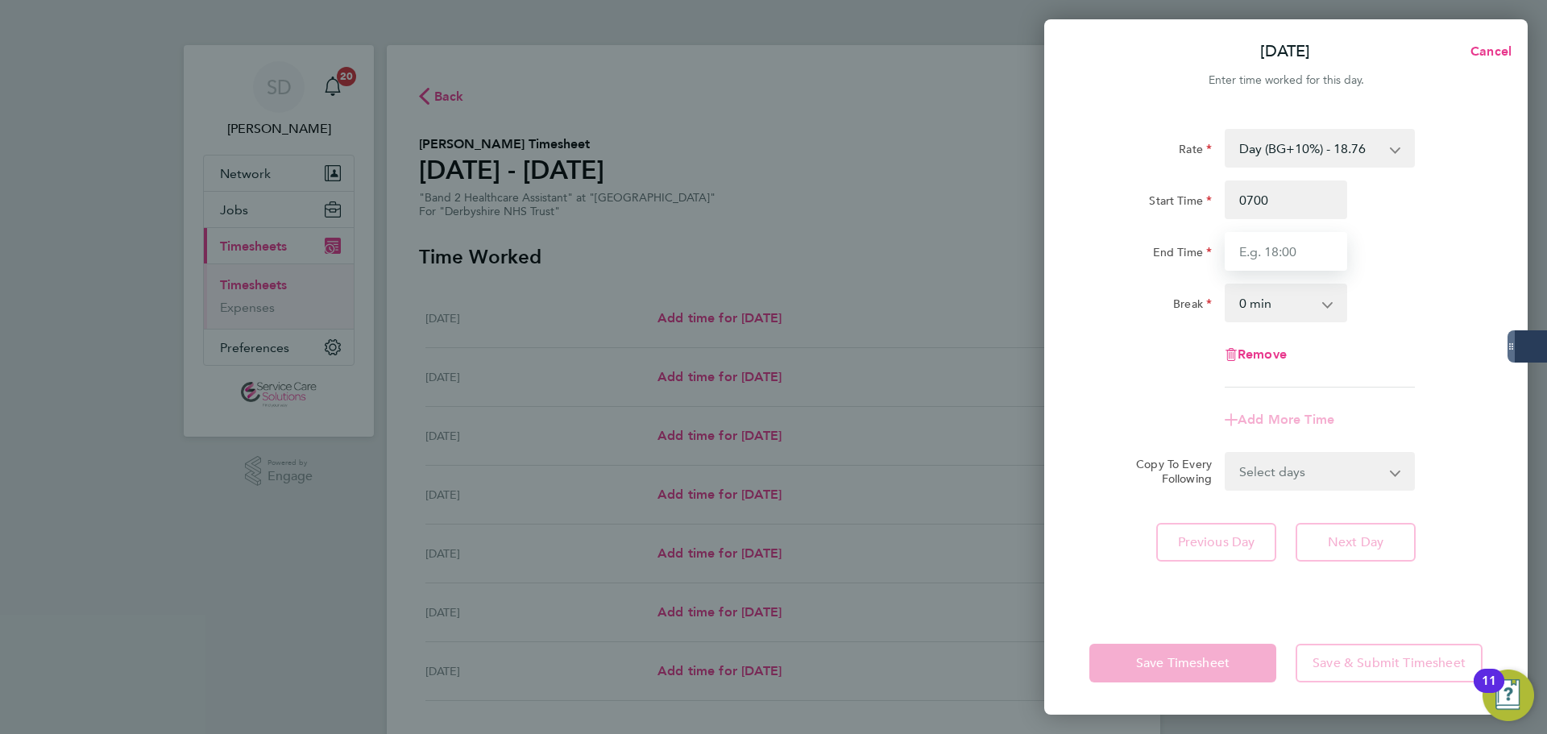
type input "07:00"
click at [1296, 251] on input "End Time" at bounding box center [1286, 251] width 122 height 39
type input "14:30"
click at [1083, 398] on div "Rate Day (BG+10%) - 18.76 [DATE]/Night - 23.87 Day - 17.05 Sat/Night (BG+10%) -…" at bounding box center [1285, 361] width 483 height 502
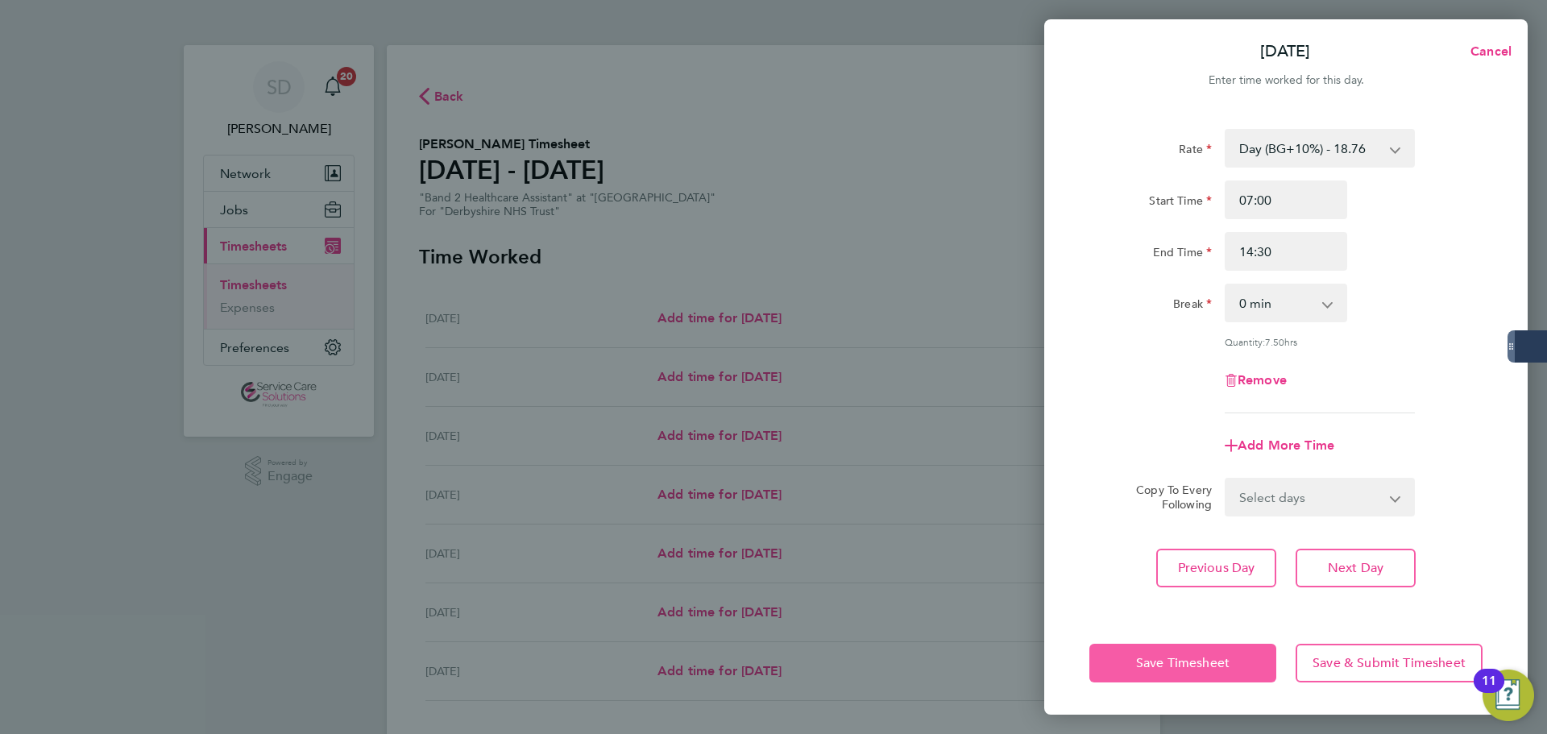
click at [1147, 658] on span "Save Timesheet" at bounding box center [1182, 663] width 93 height 16
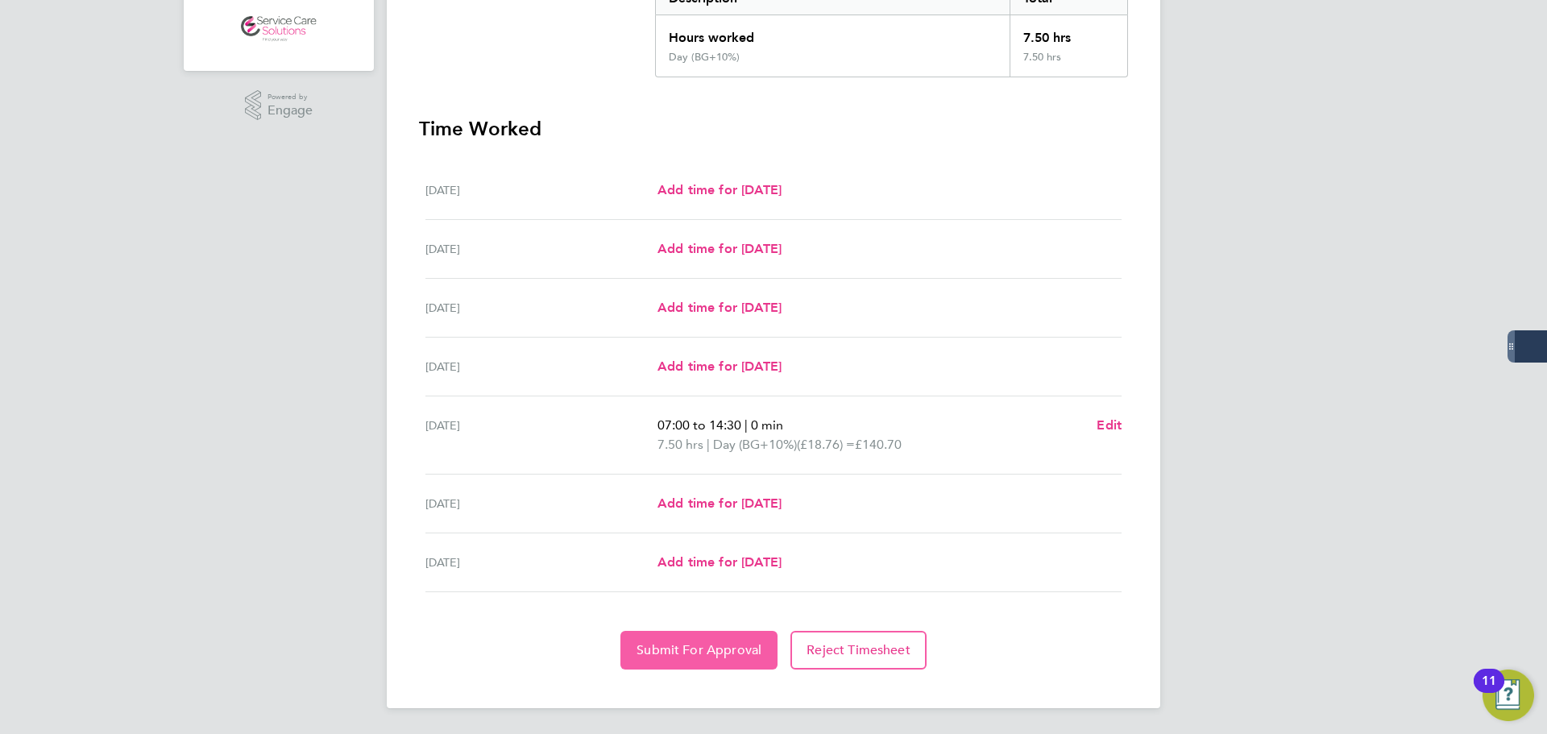
click at [681, 647] on span "Submit For Approval" at bounding box center [699, 650] width 125 height 16
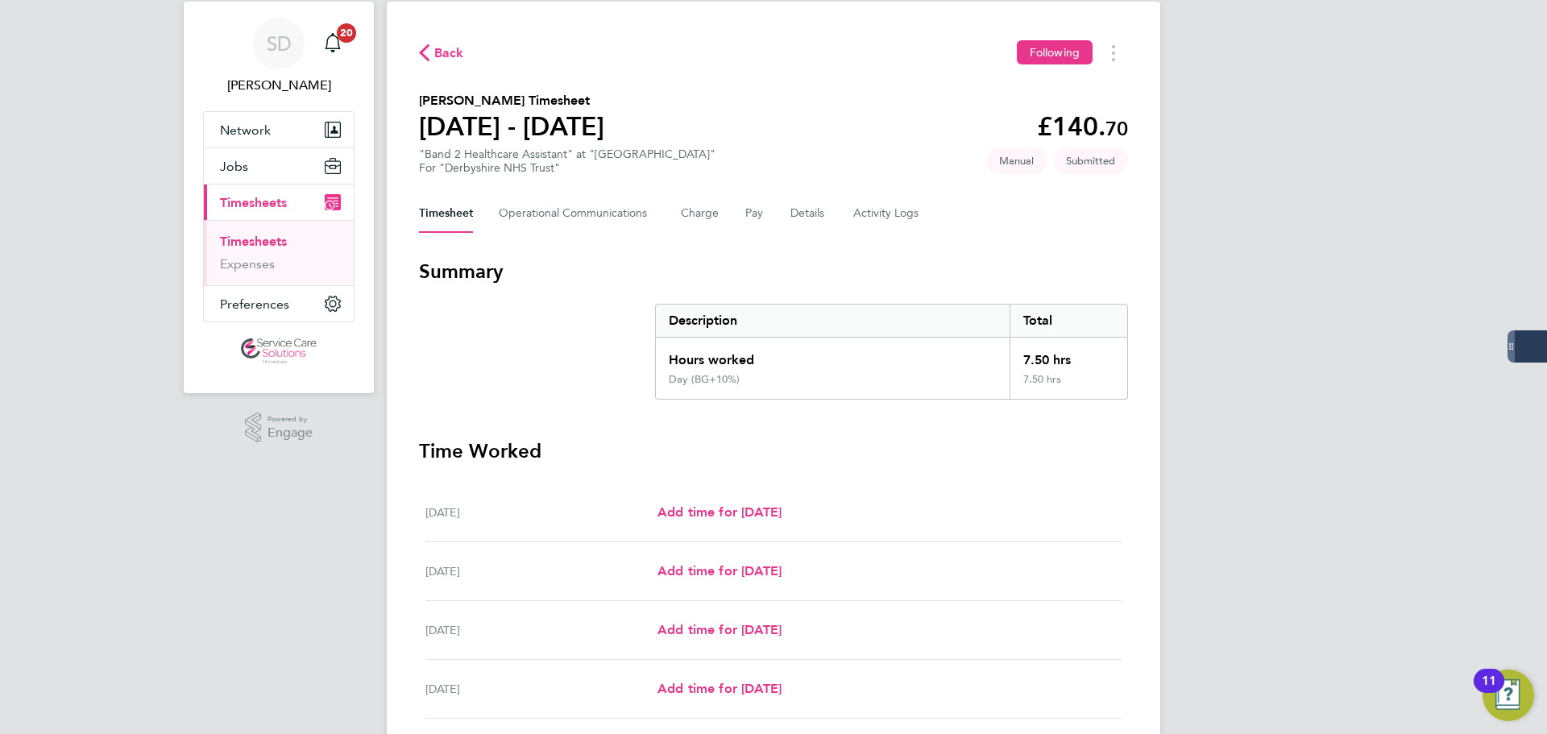
click at [211, 659] on div "SD [PERSON_NAME] Notifications 20 Applications: Network Businesses Sites Worker…" at bounding box center [773, 506] width 1547 height 1100
click at [264, 243] on link "Timesheets" at bounding box center [253, 241] width 67 height 15
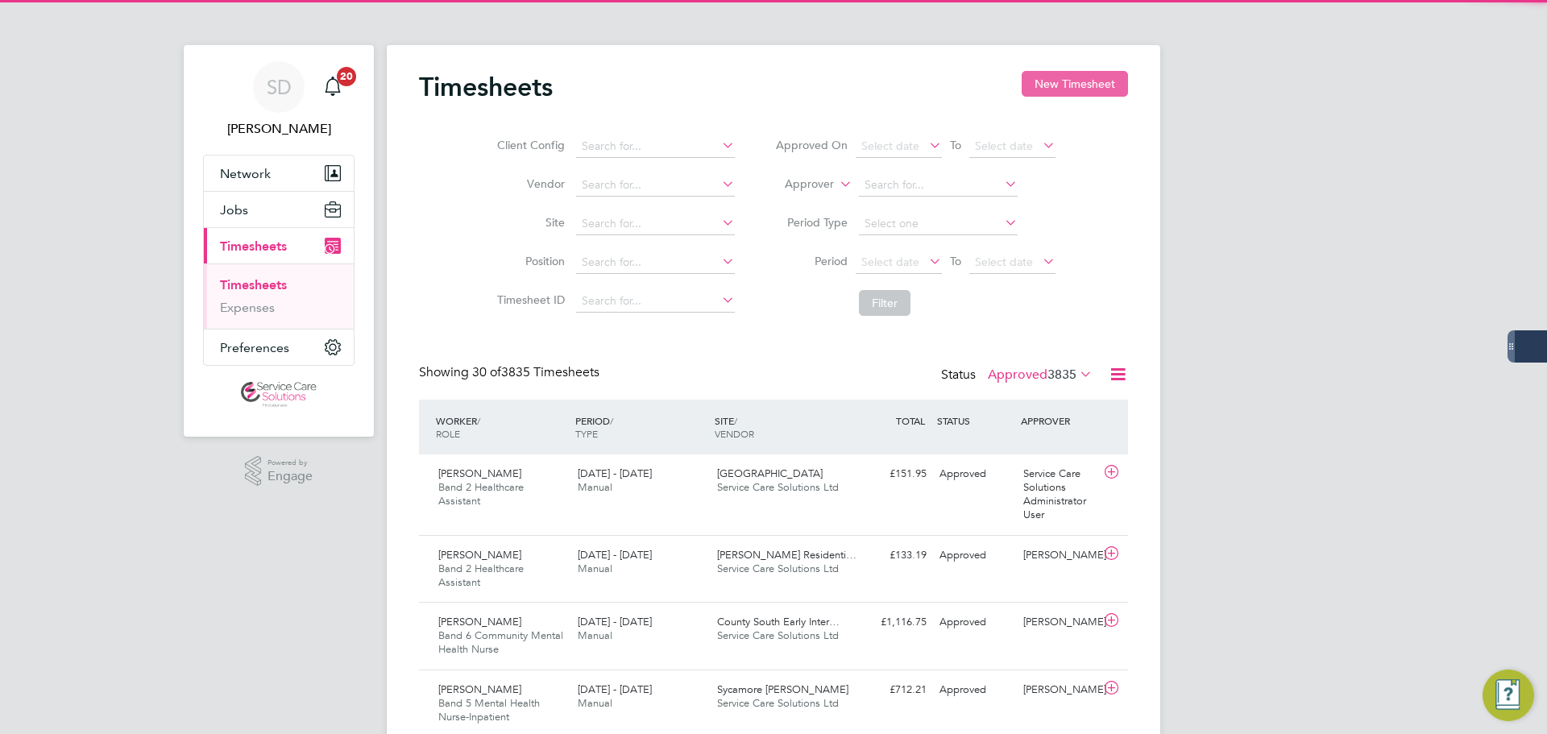
scroll to position [8, 8]
click at [1047, 88] on button "New Timesheet" at bounding box center [1075, 84] width 106 height 26
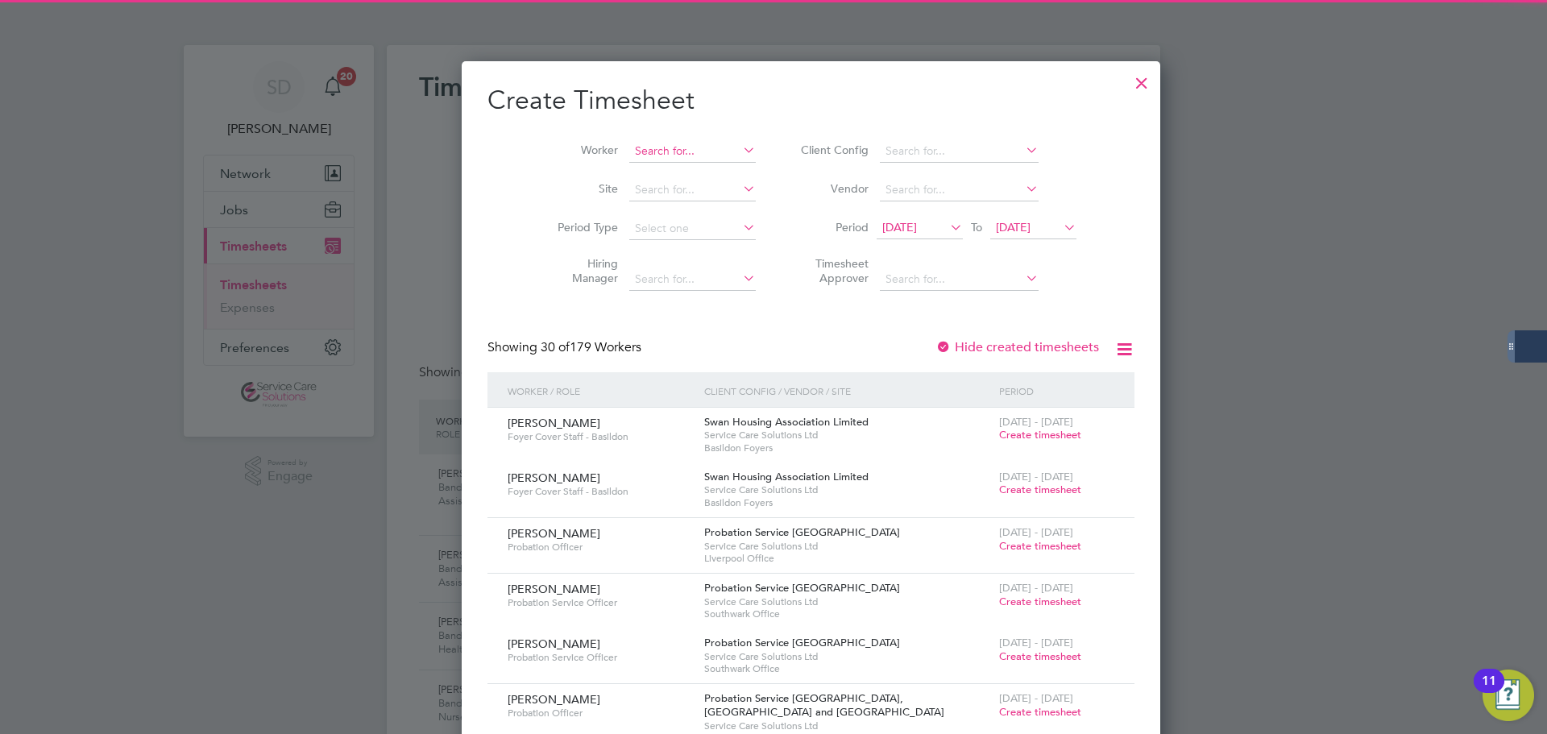
click at [643, 147] on input at bounding box center [692, 151] width 127 height 23
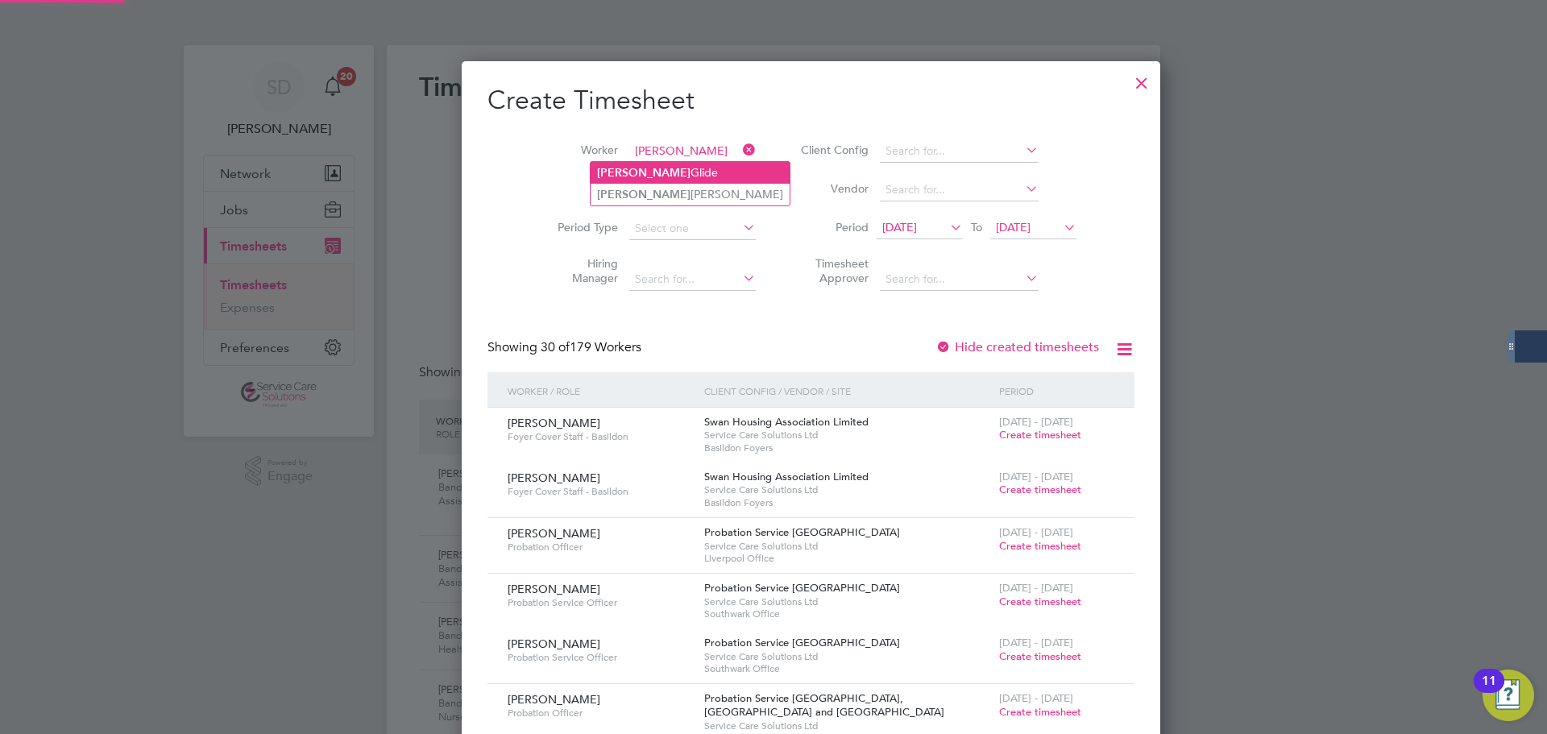
type input "[PERSON_NAME]"
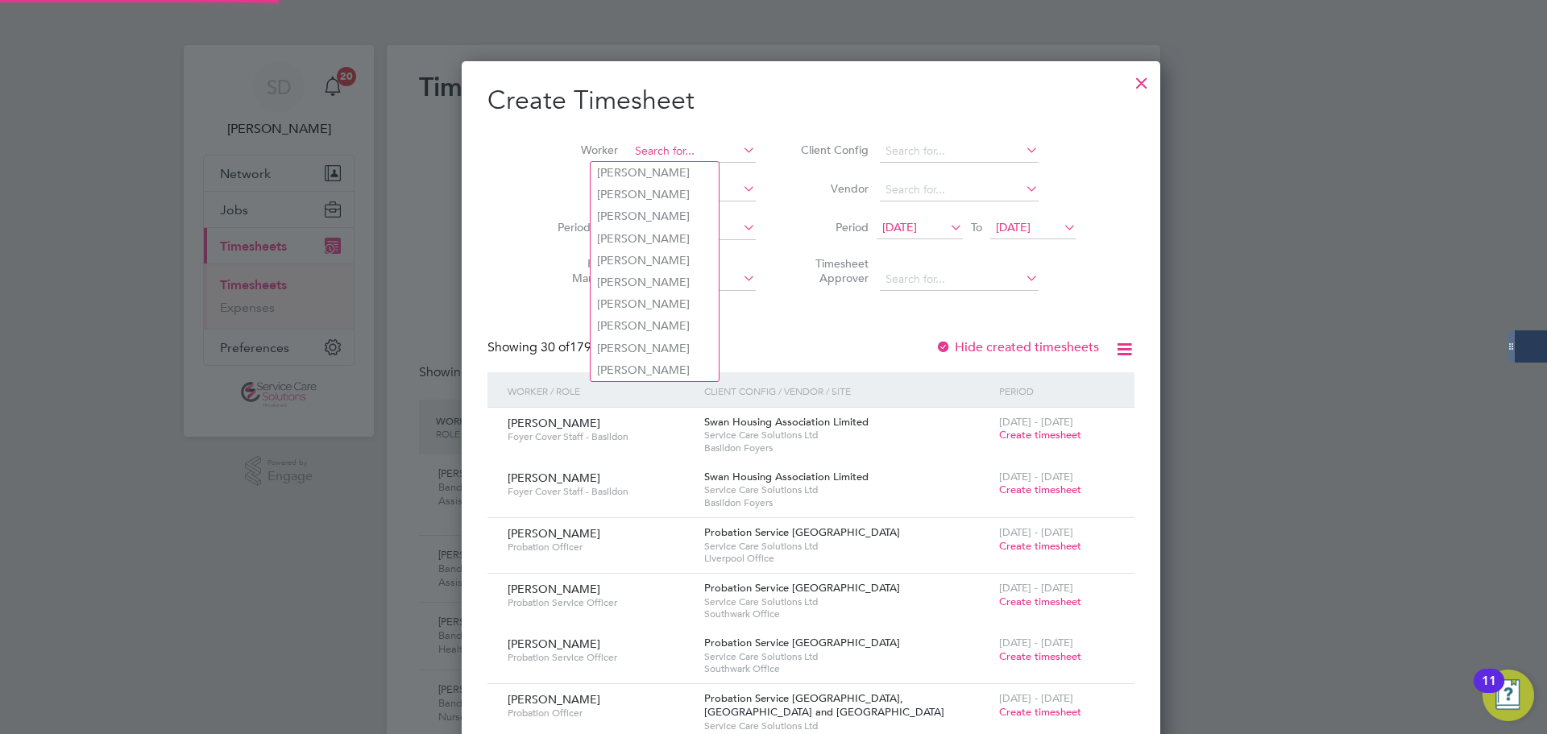
click at [655, 160] on input at bounding box center [692, 151] width 127 height 23
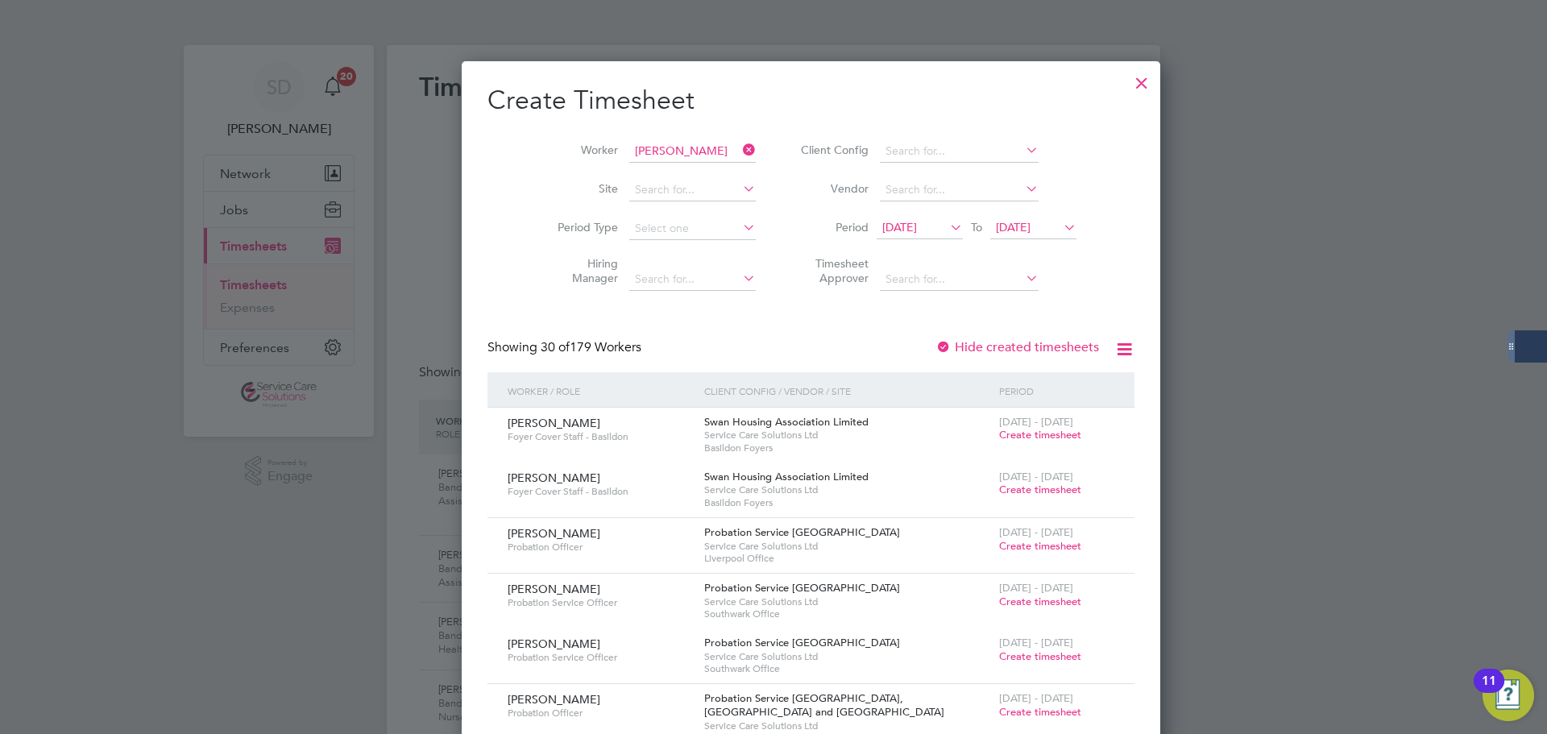
click at [638, 188] on li "[PERSON_NAME]" at bounding box center [690, 195] width 199 height 22
type input "[PERSON_NAME]"
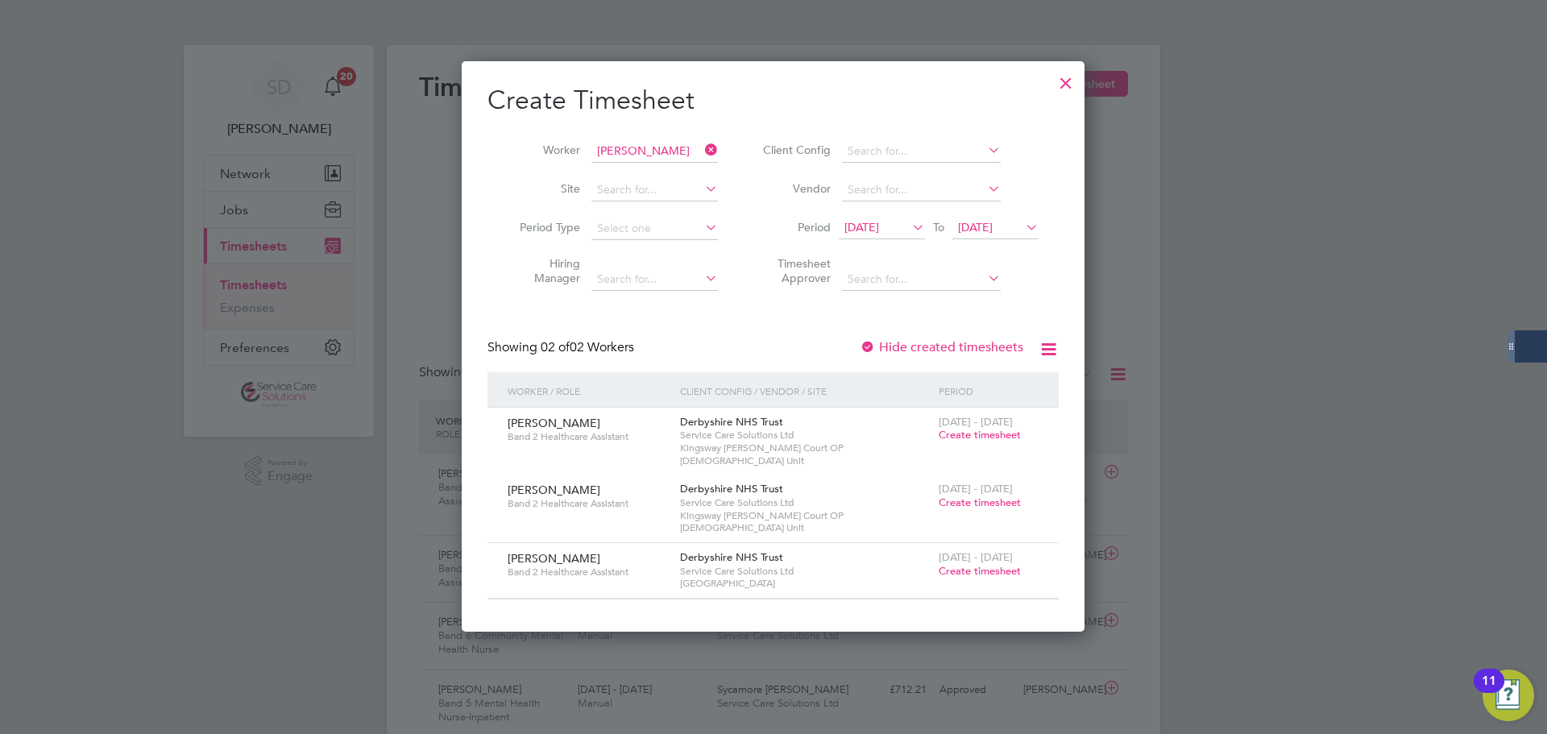
click at [971, 564] on span "Create timesheet" at bounding box center [980, 571] width 82 height 14
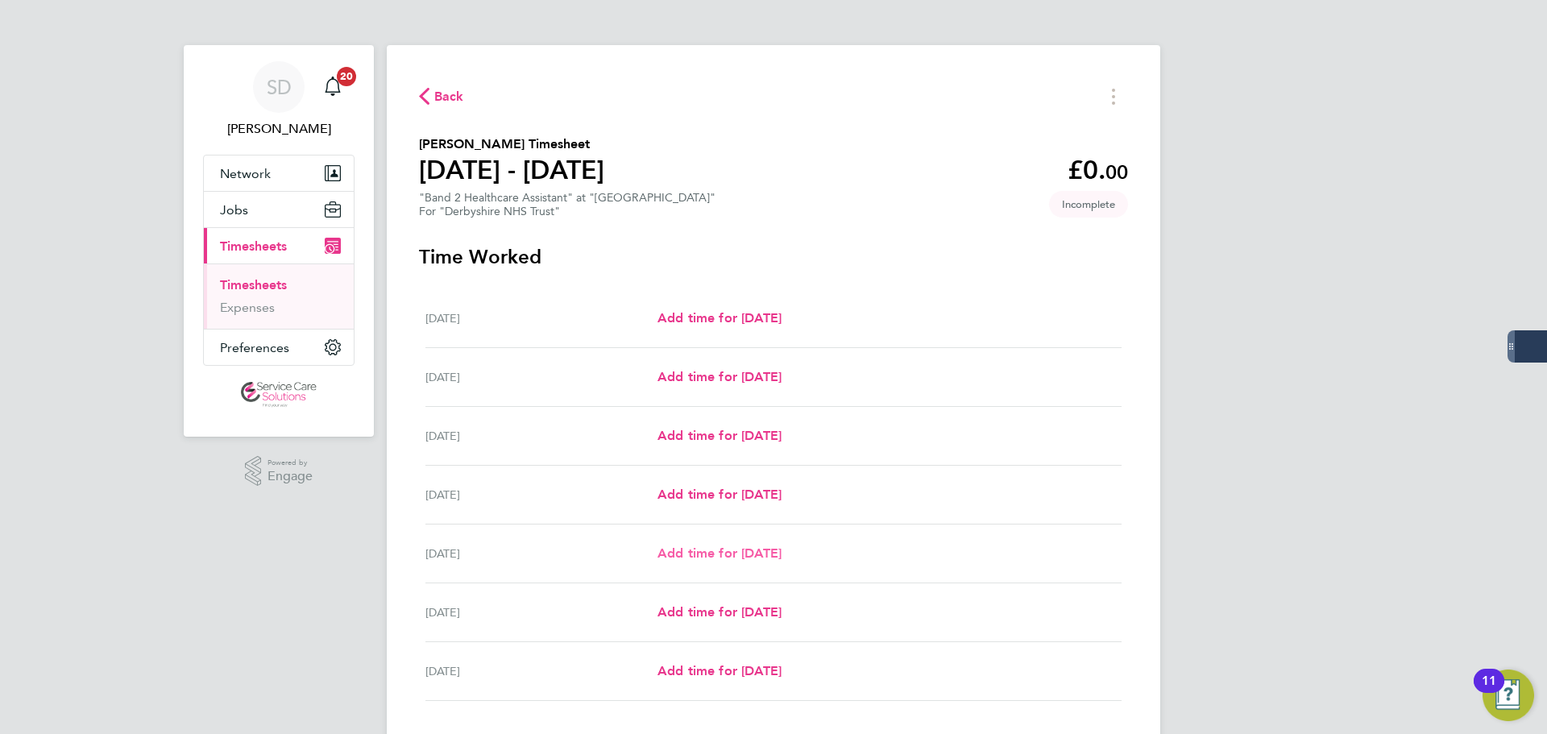
click at [707, 561] on link "Add time for [DATE]" at bounding box center [720, 553] width 124 height 19
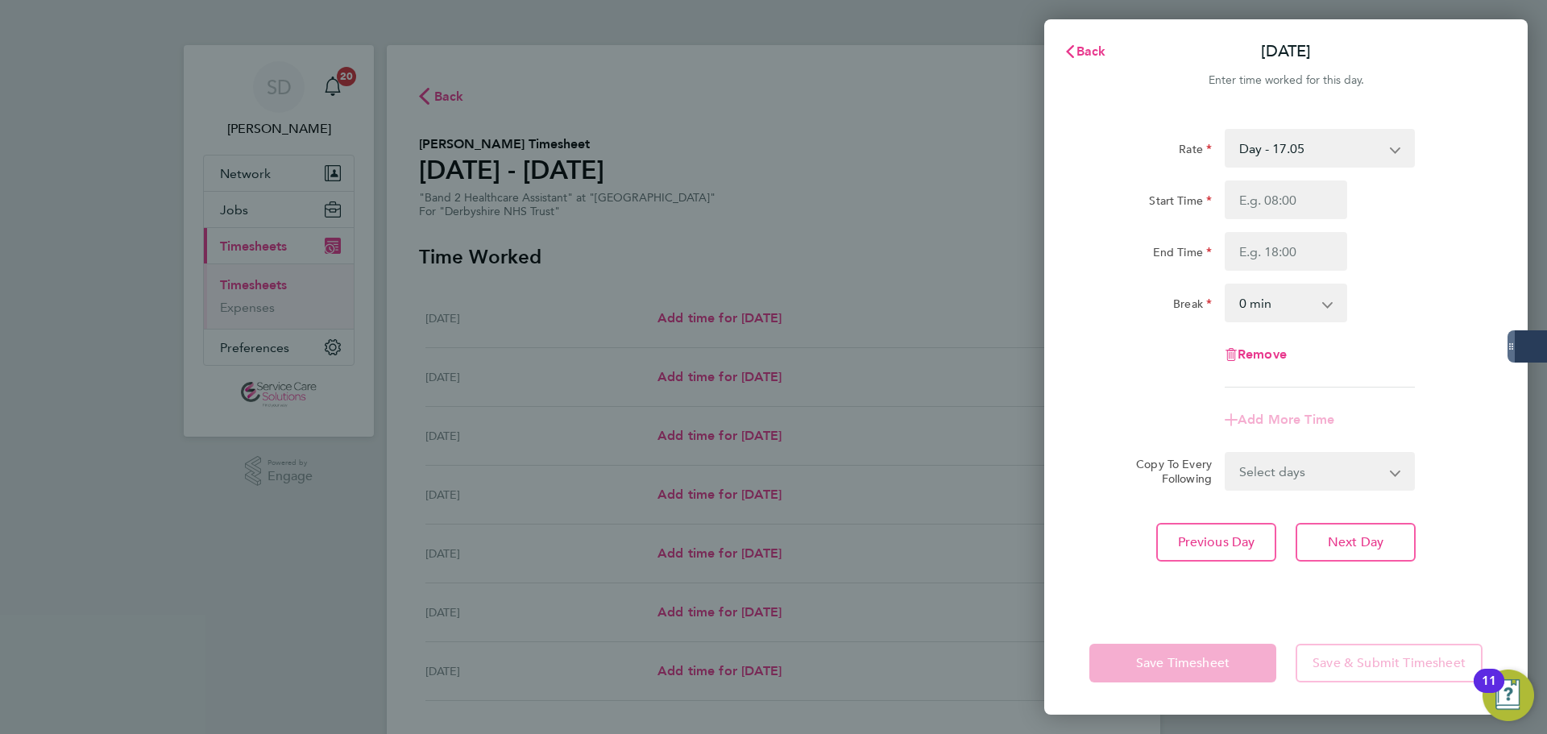
click at [1247, 149] on select "Day - 17.05 [DATE]/Bank Holiday - 30.86 Sun/BH (BG+10%) - 33.95 Day (BG+10%) - …" at bounding box center [1310, 148] width 168 height 35
click at [1276, 201] on input "Start Time" at bounding box center [1286, 199] width 122 height 39
type input "07:00"
click at [1272, 259] on input "End Time" at bounding box center [1286, 251] width 122 height 39
type input "20:00"
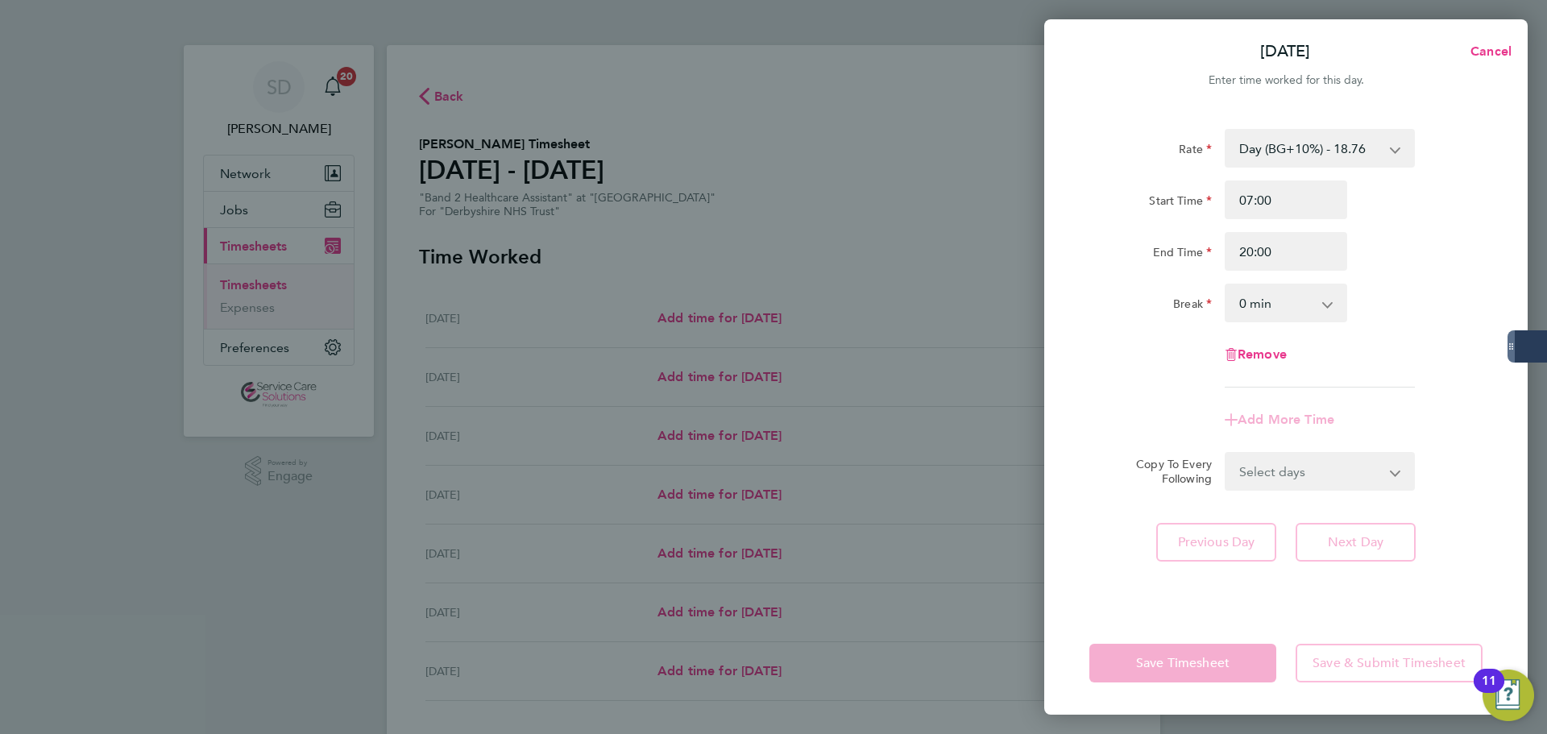
click at [1148, 365] on div "Remove" at bounding box center [1286, 354] width 406 height 39
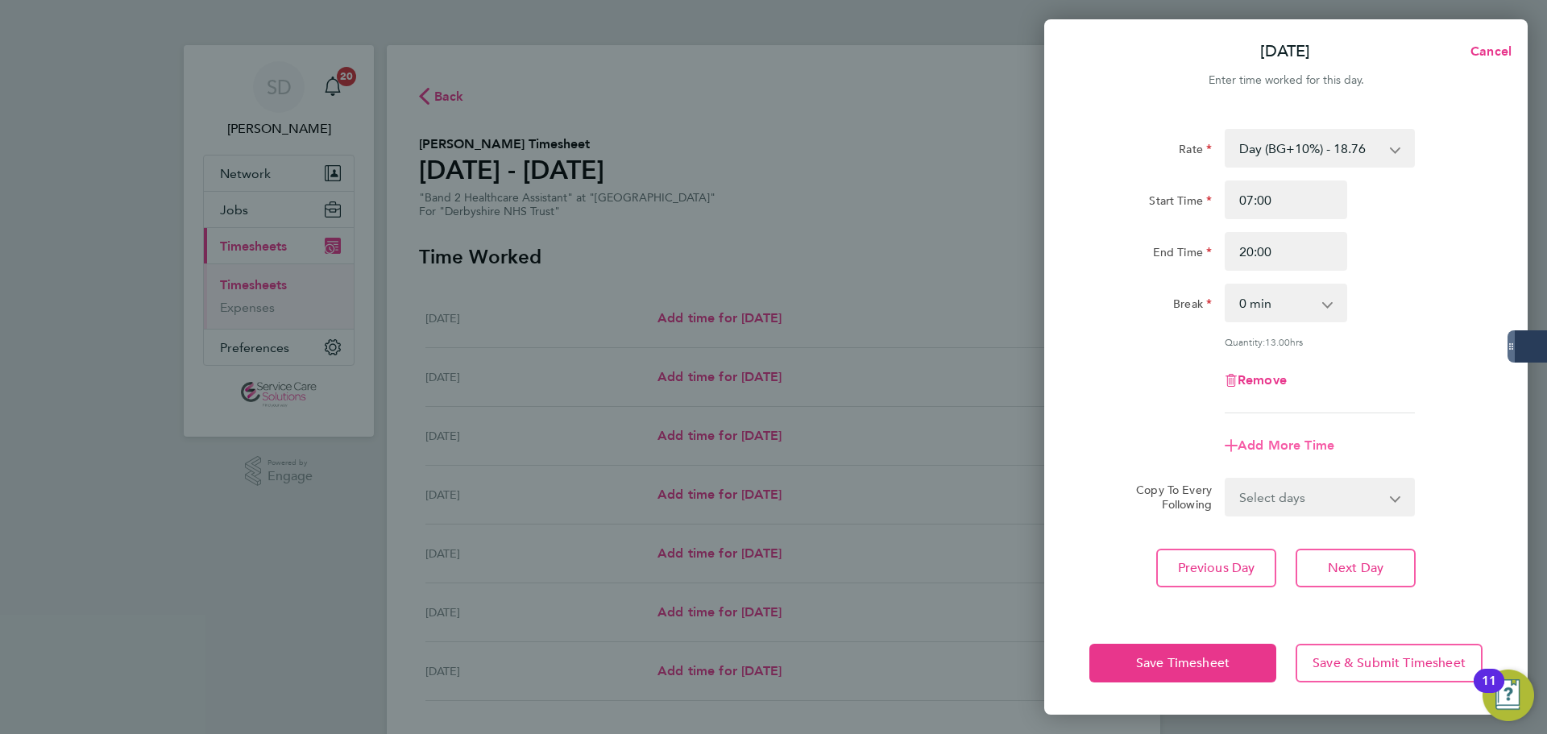
click at [1291, 444] on span "Add More Time" at bounding box center [1286, 445] width 97 height 15
select select "null"
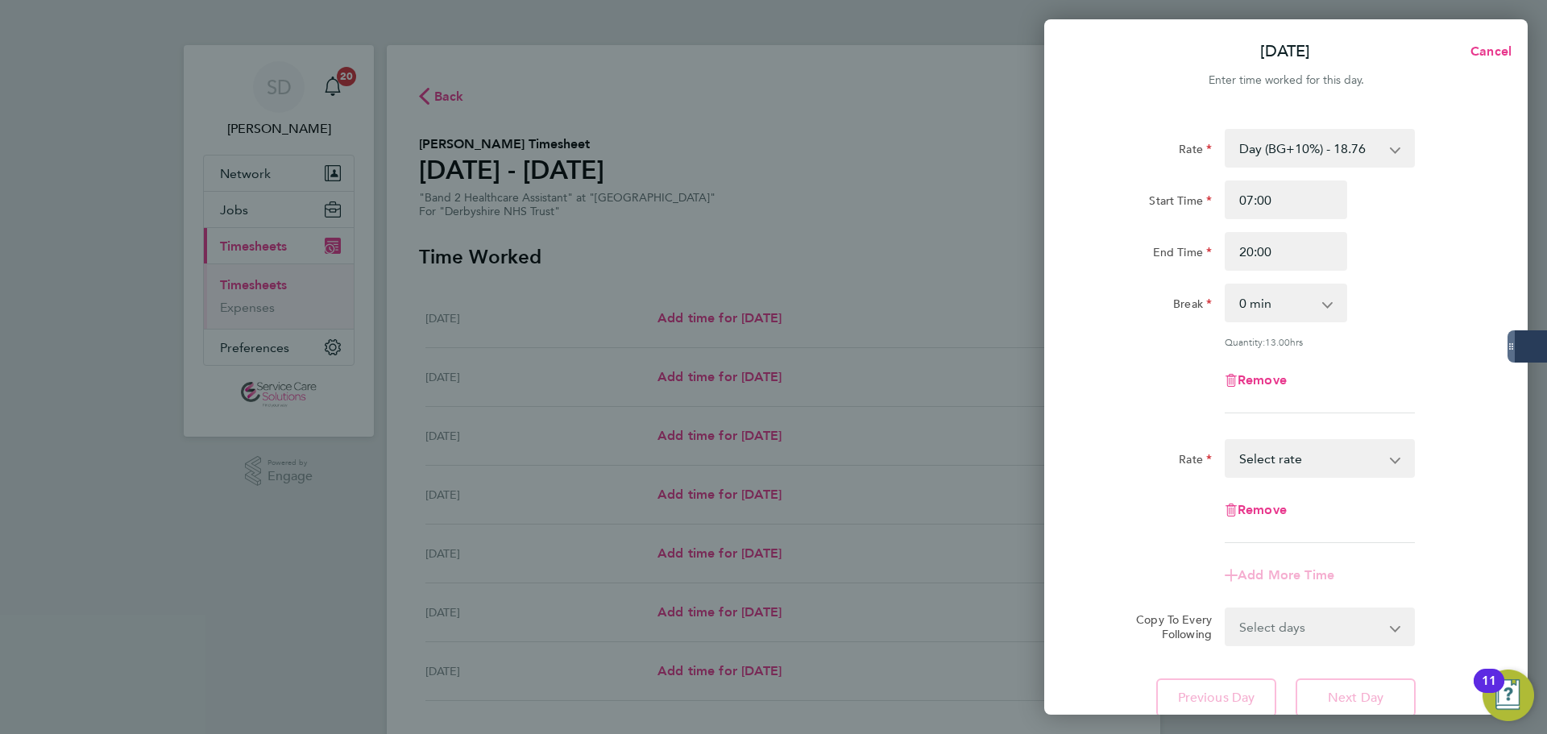
click at [1308, 474] on select "[DATE]/Bank Holiday - 30.86 Sun/BH (BG+10%) - 33.95 Day (BG+10%) - 18.76 Sat/Ni…" at bounding box center [1310, 458] width 168 height 35
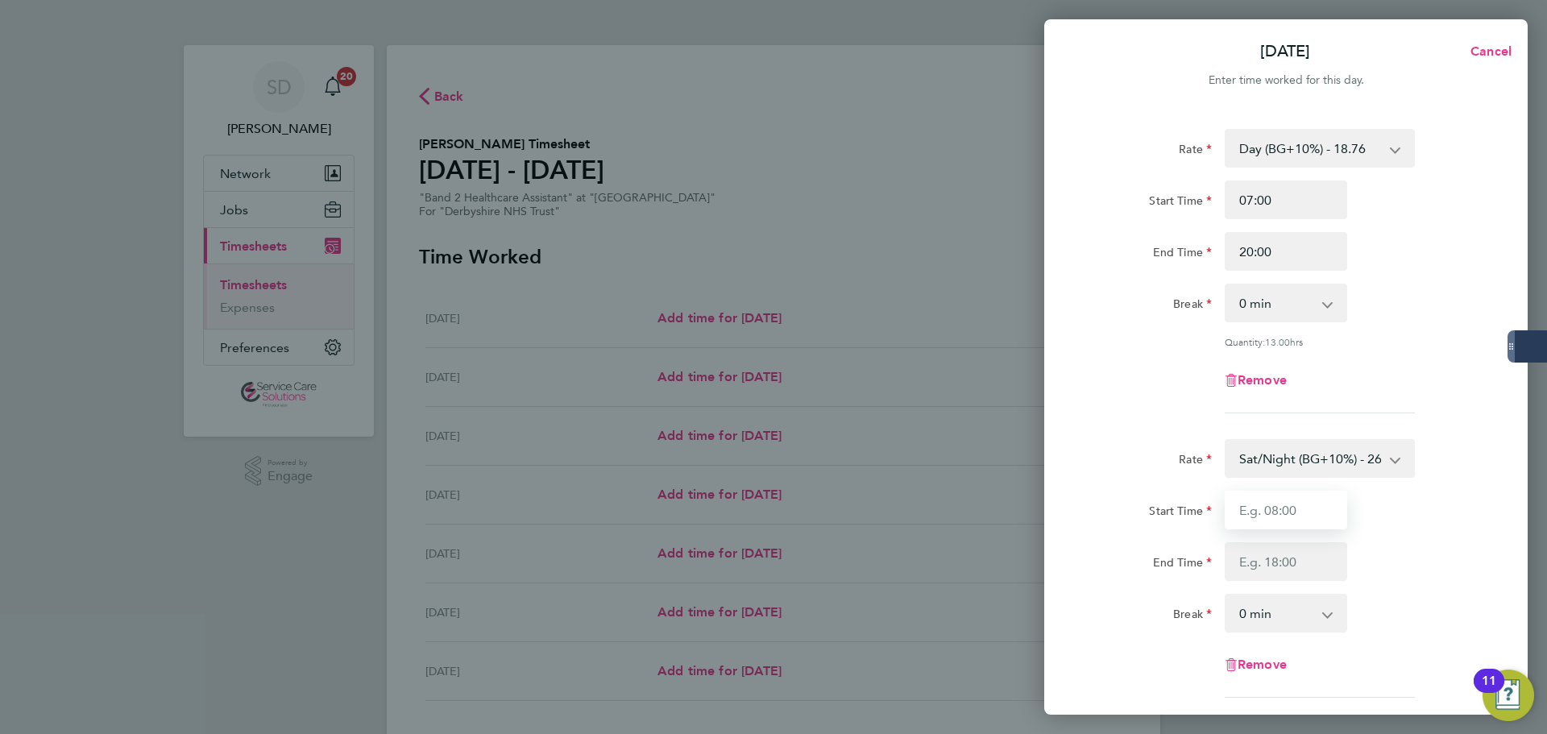
click at [1271, 518] on input "Start Time" at bounding box center [1286, 510] width 122 height 39
type input "20:00"
click at [1284, 549] on input "End Time" at bounding box center [1286, 561] width 122 height 39
type input "21:30"
click at [1151, 428] on form "Rate Day (BG+10%) - 18.76 [DATE]/Bank Holiday - 30.86 Sun/BH (BG+10%) - 33.95 S…" at bounding box center [1285, 465] width 393 height 672
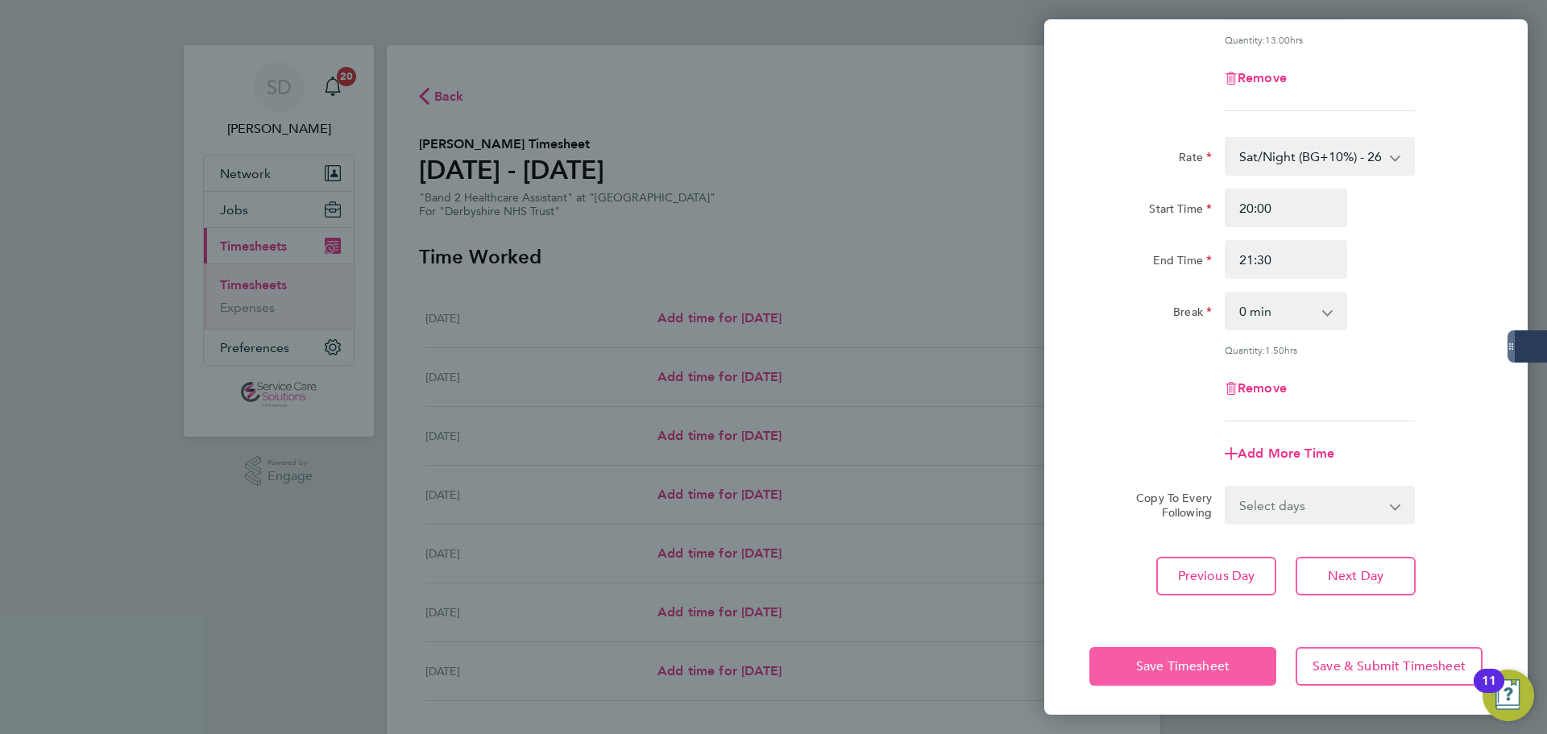
click at [1169, 670] on span "Save Timesheet" at bounding box center [1182, 666] width 93 height 16
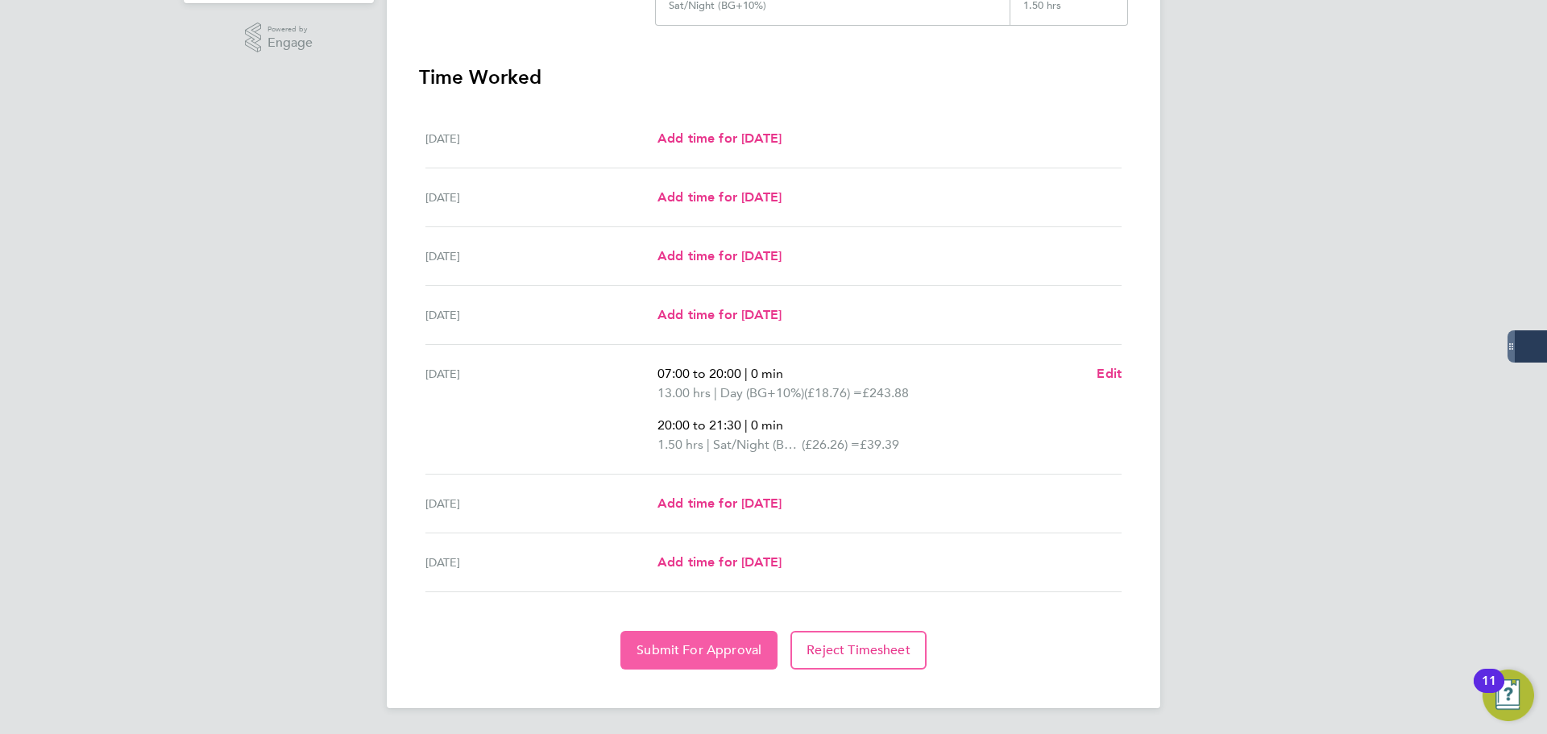
click at [664, 646] on span "Submit For Approval" at bounding box center [699, 650] width 125 height 16
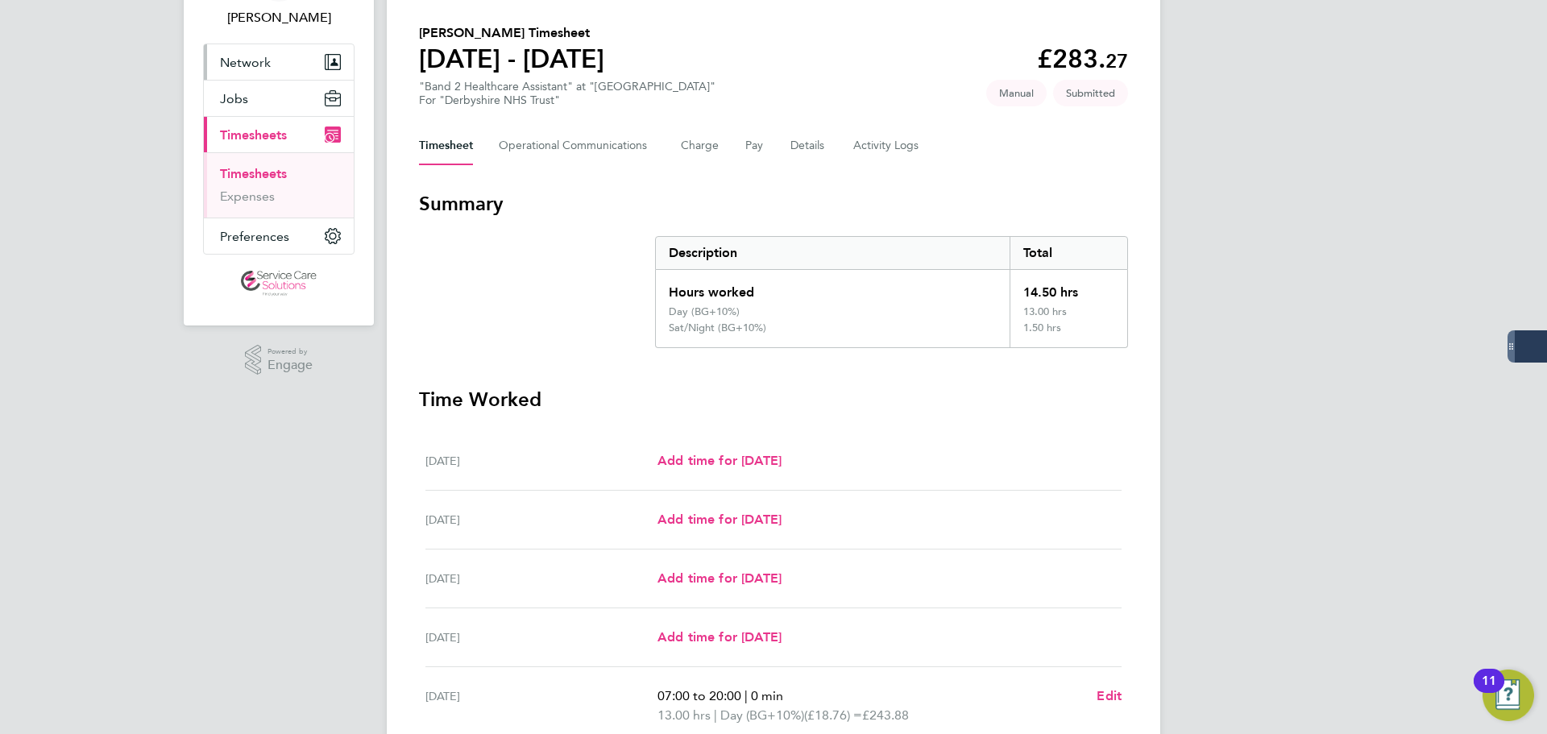
drag, startPoint x: 252, startPoint y: 171, endPoint x: 302, endPoint y: 168, distance: 50.1
click at [252, 171] on link "Timesheets" at bounding box center [253, 173] width 67 height 15
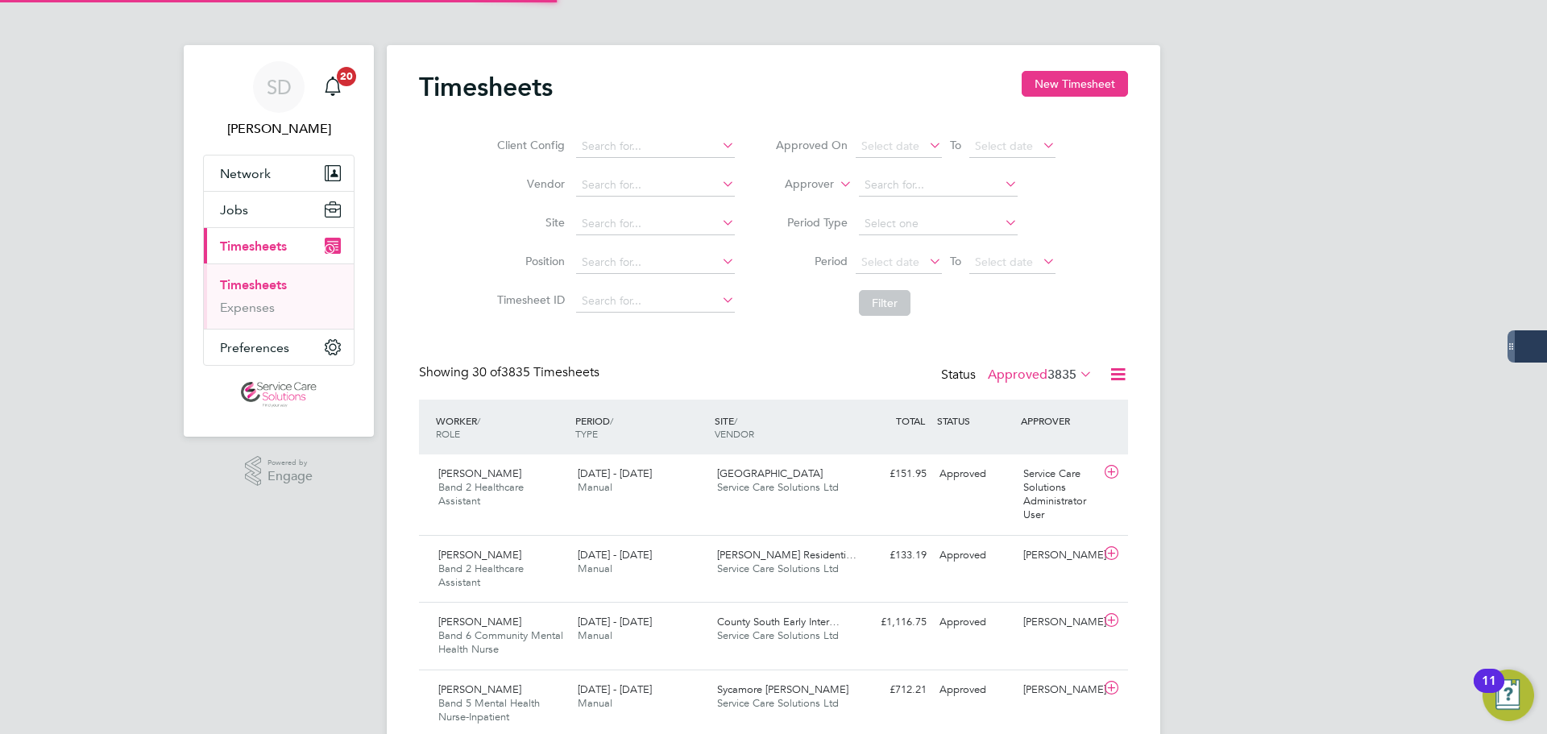
scroll to position [8, 8]
click at [1038, 85] on button "New Timesheet" at bounding box center [1075, 84] width 106 height 26
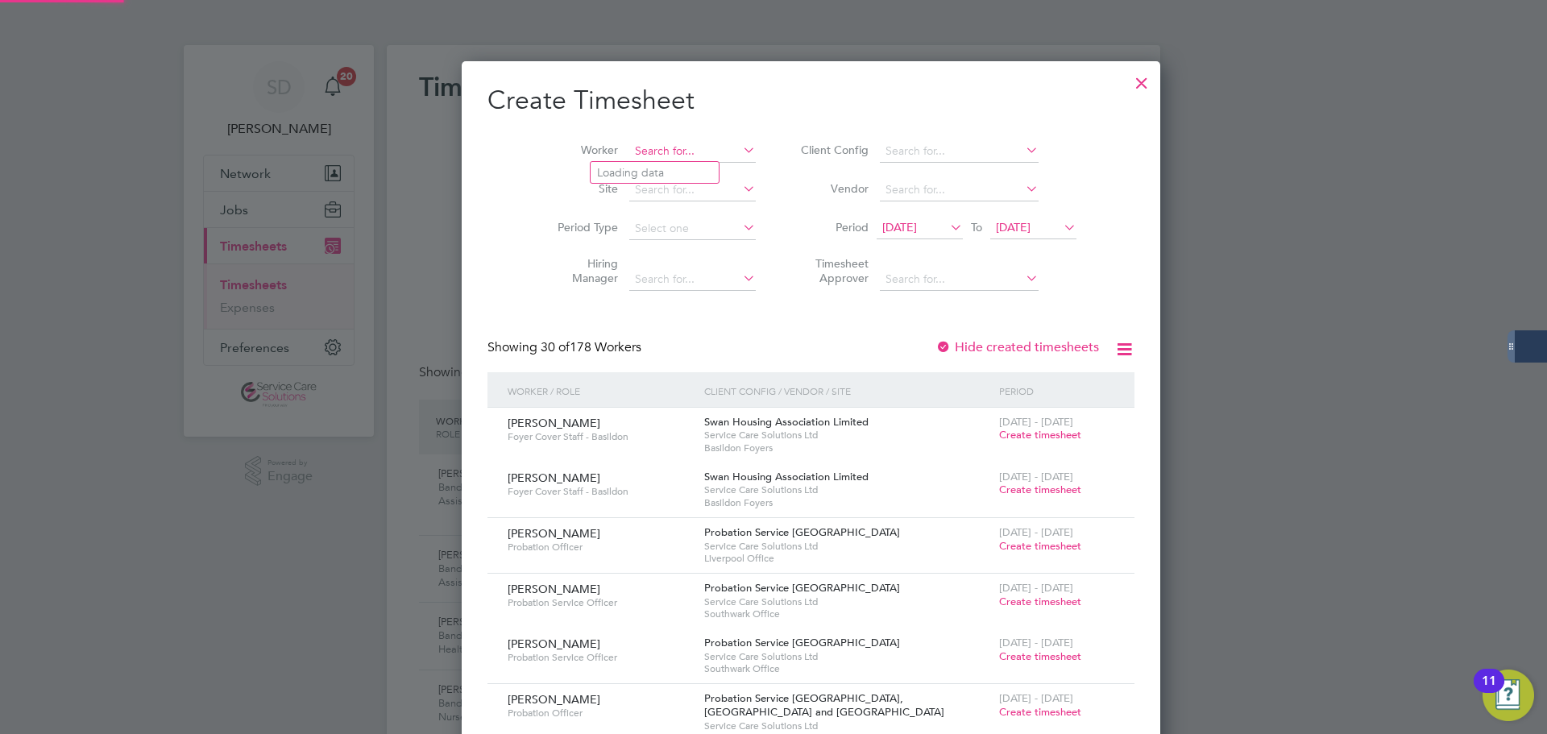
click at [633, 154] on input at bounding box center [692, 151] width 127 height 23
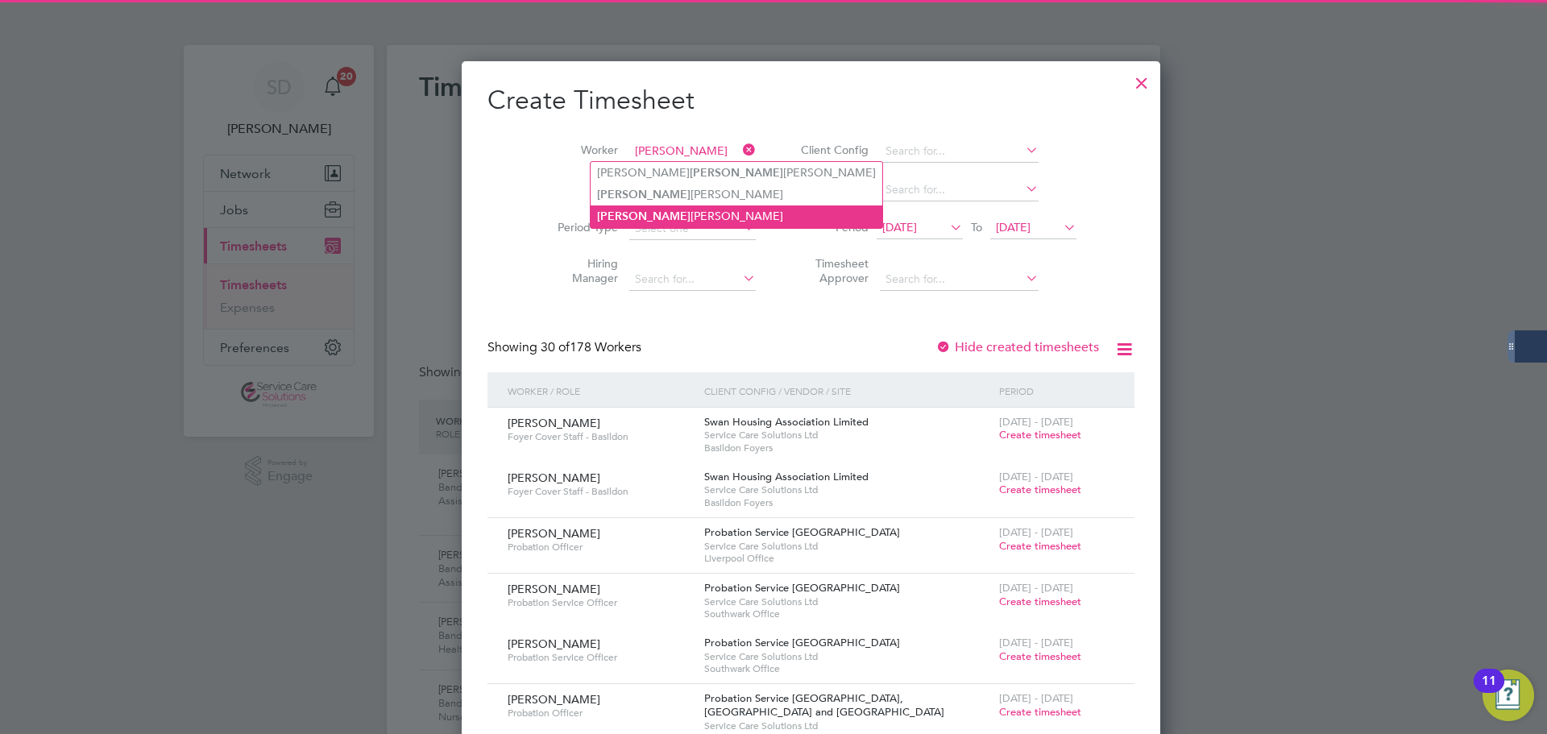
click at [662, 211] on li "[PERSON_NAME] [PERSON_NAME]" at bounding box center [737, 216] width 292 height 22
type input "[PERSON_NAME]"
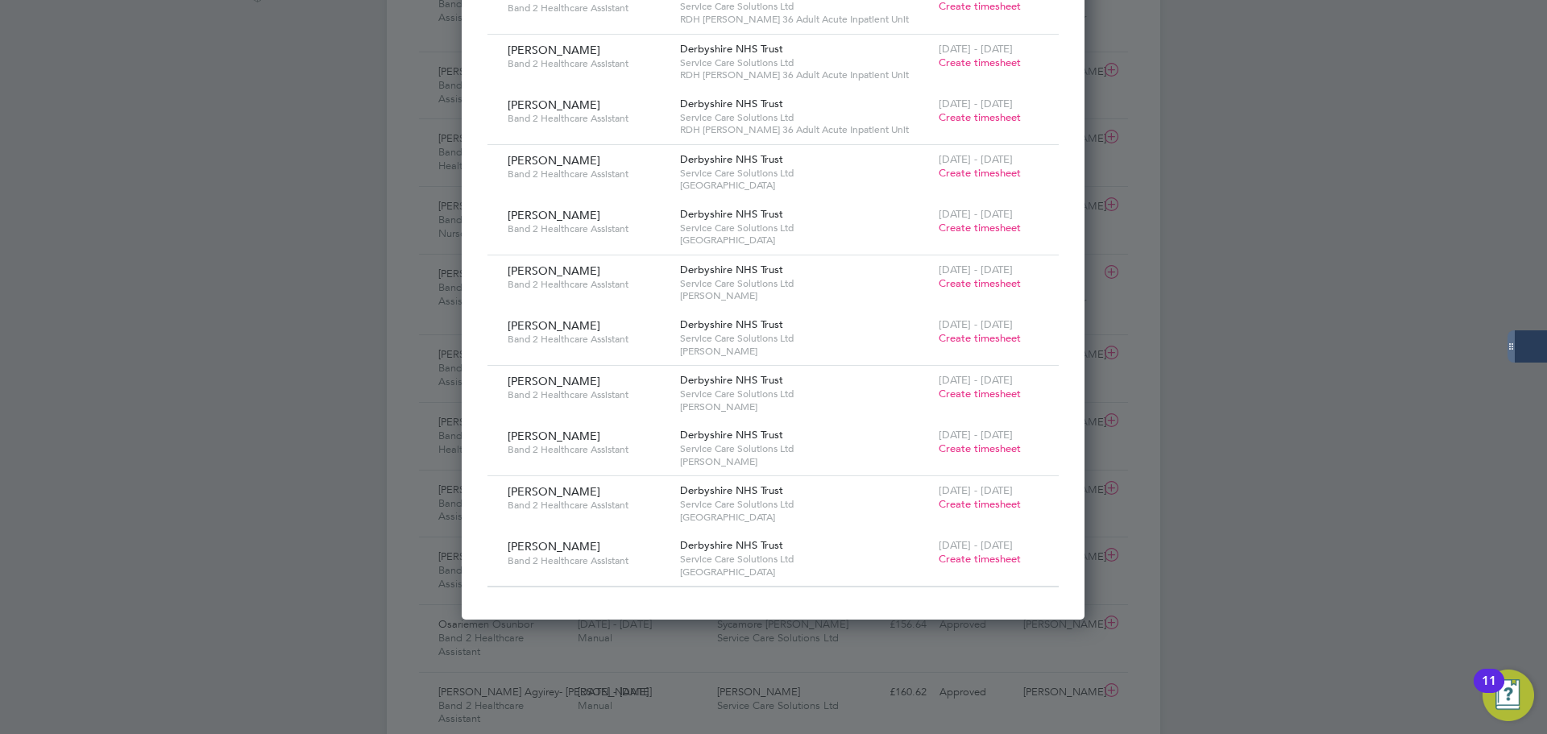
click at [975, 560] on span "Create timesheet" at bounding box center [980, 559] width 82 height 14
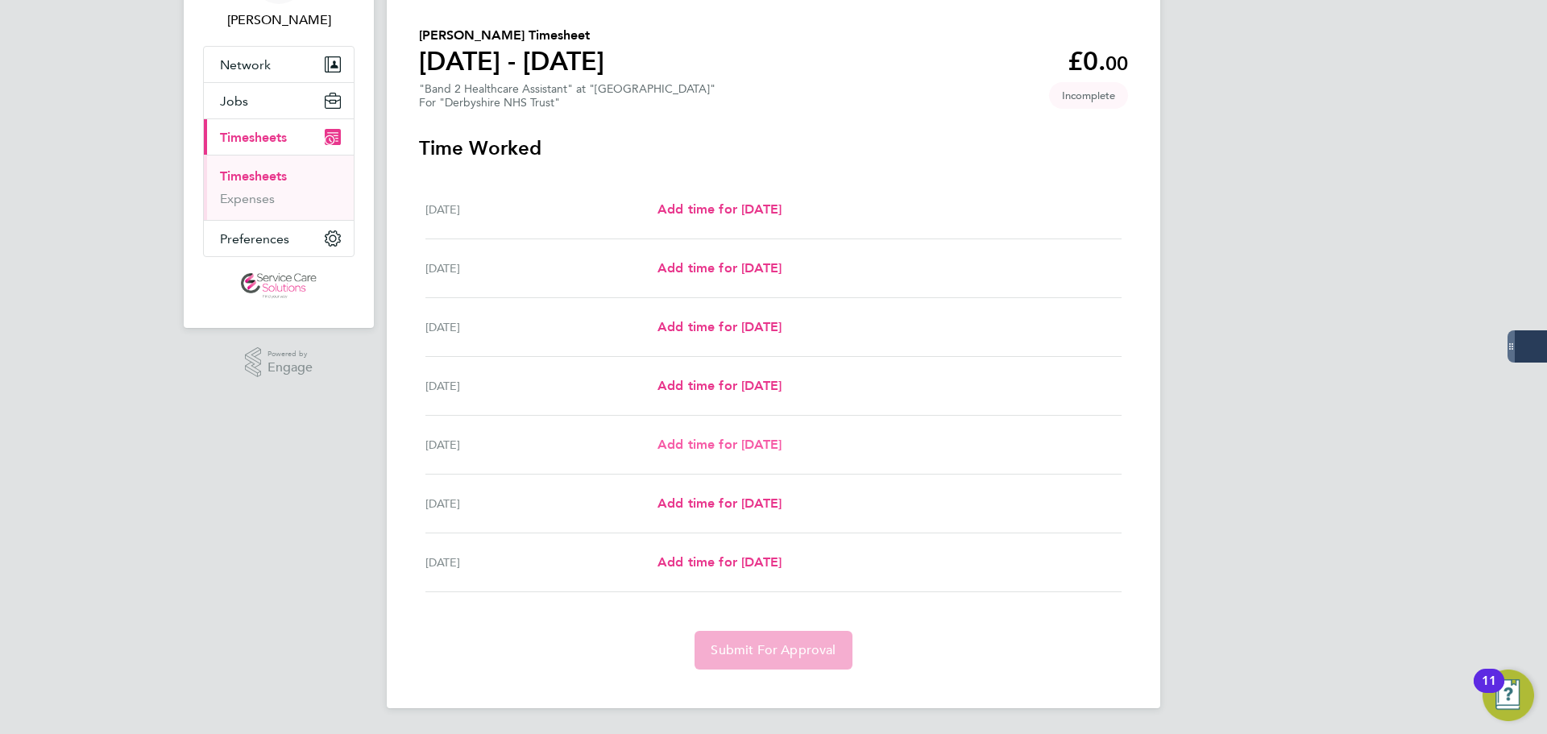
click at [678, 437] on span "Add time for [DATE]" at bounding box center [720, 444] width 124 height 15
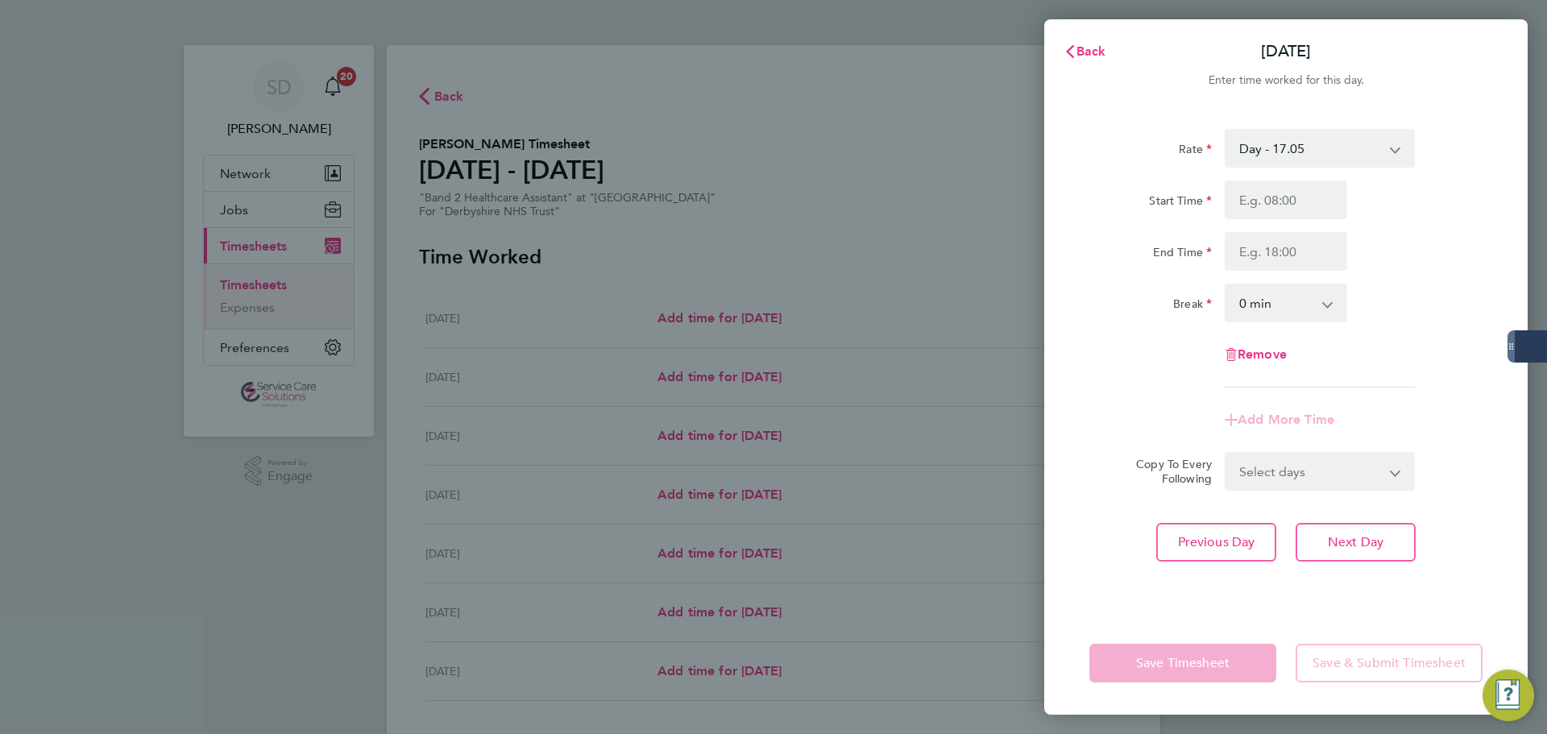
click at [1286, 140] on select "Day - 17.05 [DATE]/Night - 23.87 [DATE]/Bank Holiday - 30.86 Day (BG+10%) - 18.…" at bounding box center [1310, 148] width 168 height 35
drag, startPoint x: 1290, startPoint y: 163, endPoint x: 1224, endPoint y: 217, distance: 85.3
click at [1259, 205] on input "Start Time" at bounding box center [1286, 199] width 122 height 39
type input "07:00"
click at [1265, 258] on input "End Time" at bounding box center [1286, 251] width 122 height 39
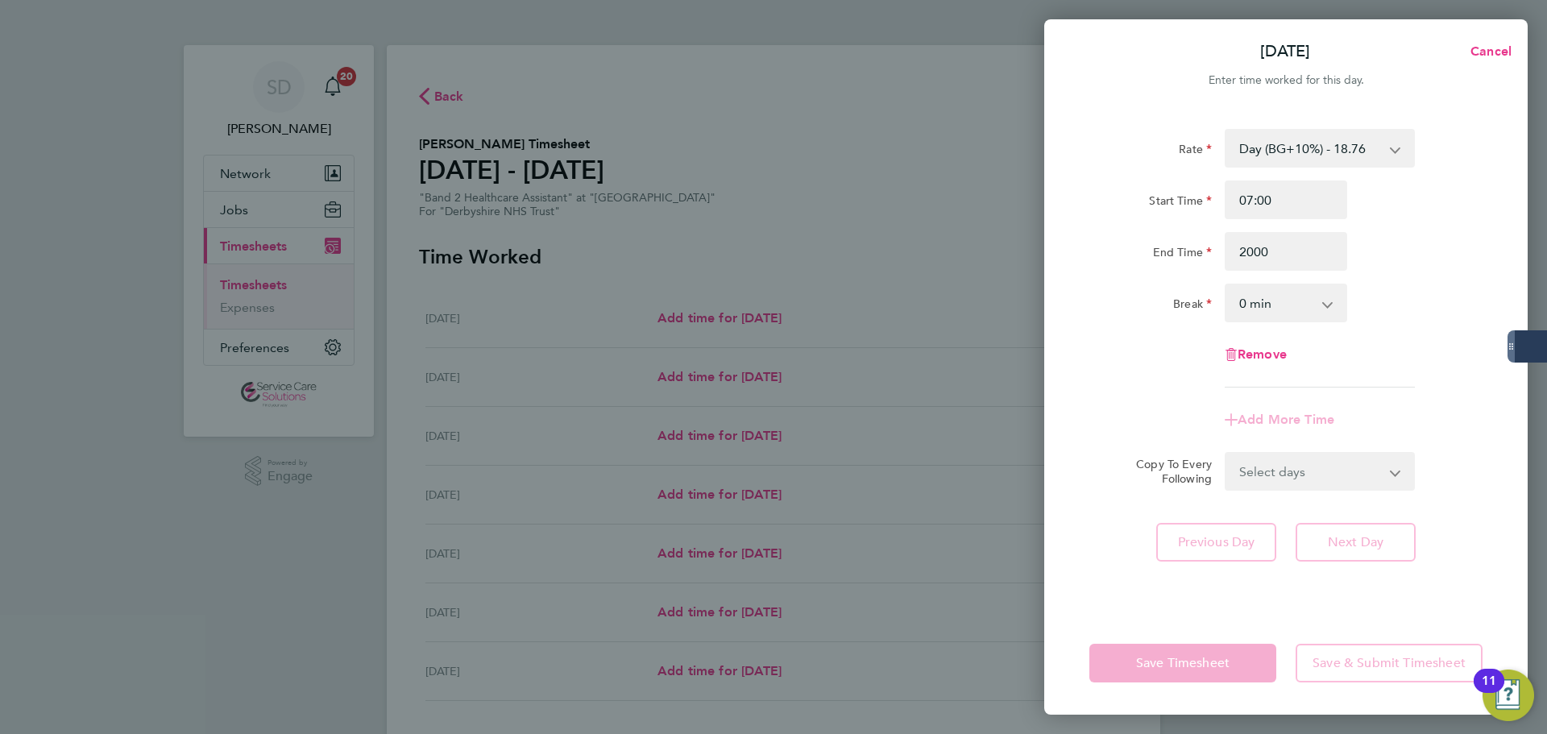
type input "20:00"
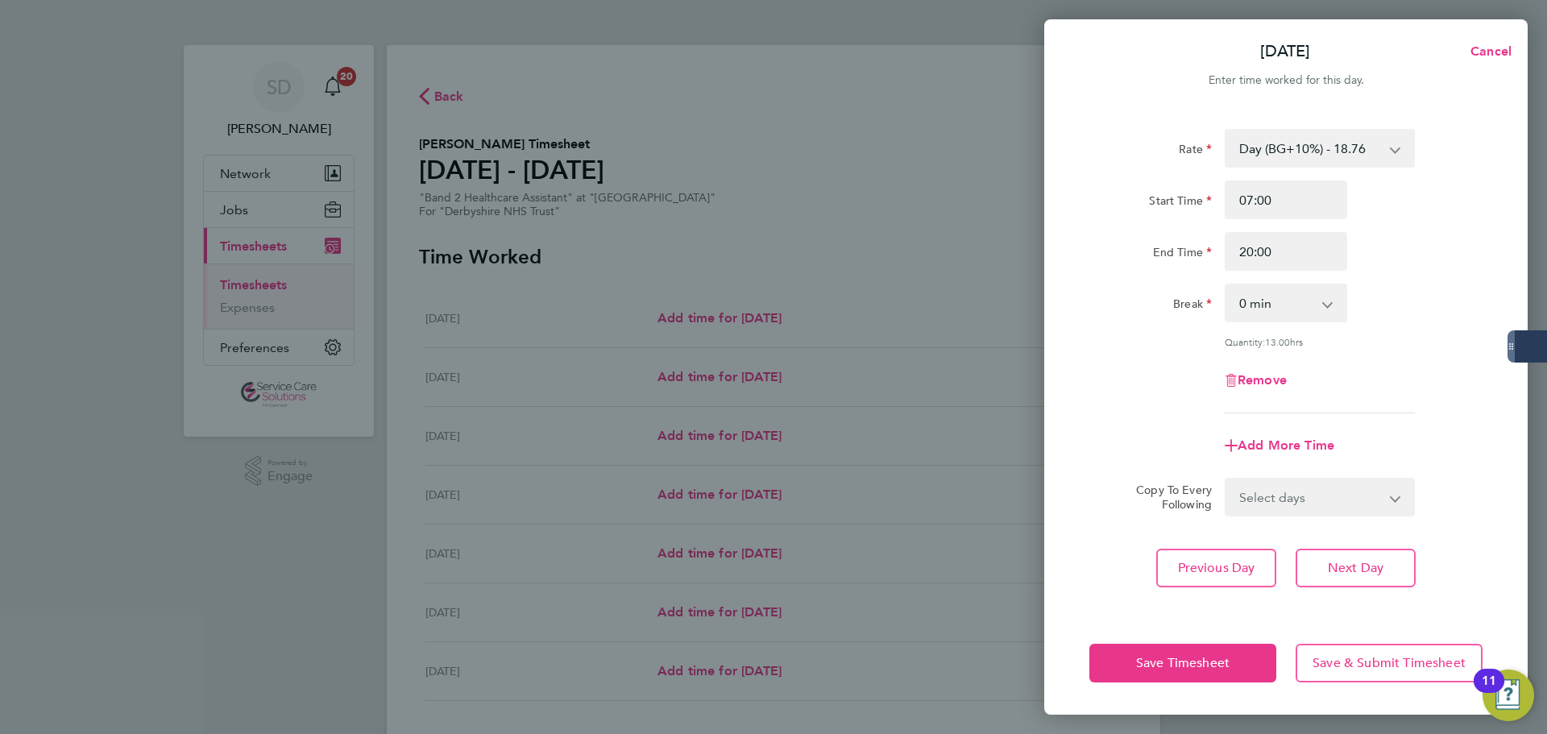
click at [1173, 357] on div "Rate Day (BG+10%) - 18.76 [DATE]/Night - 23.87 Day - 17.05 [DATE]/Bank Holiday …" at bounding box center [1285, 271] width 393 height 284
click at [1272, 444] on span "Add More Time" at bounding box center [1286, 445] width 97 height 15
select select "null"
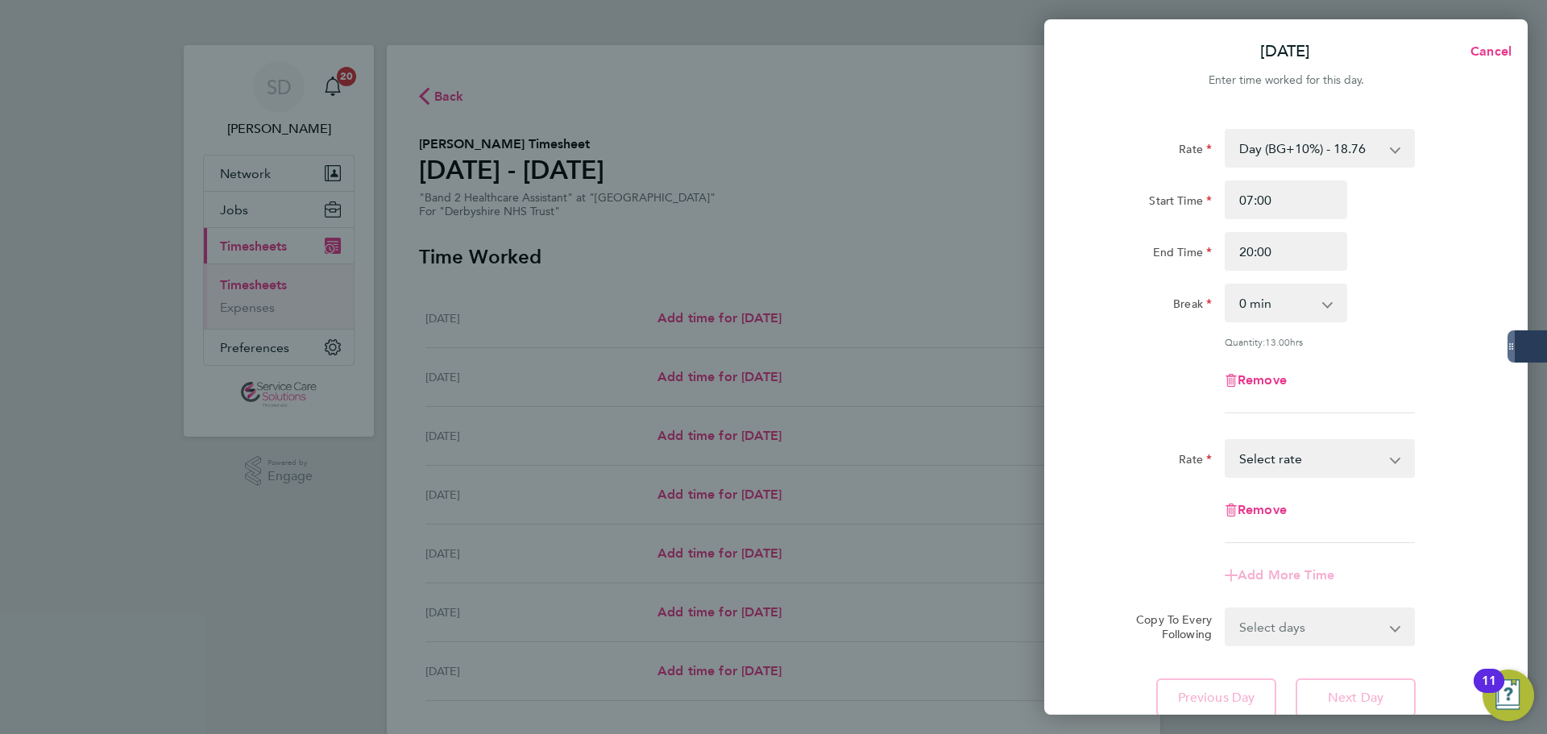
click at [1263, 460] on select "[DATE]/Night - 23.87 Day - 17.05 [DATE]/Bank Holiday - 30.86 Day (BG+10%) - 18.…" at bounding box center [1310, 458] width 168 height 35
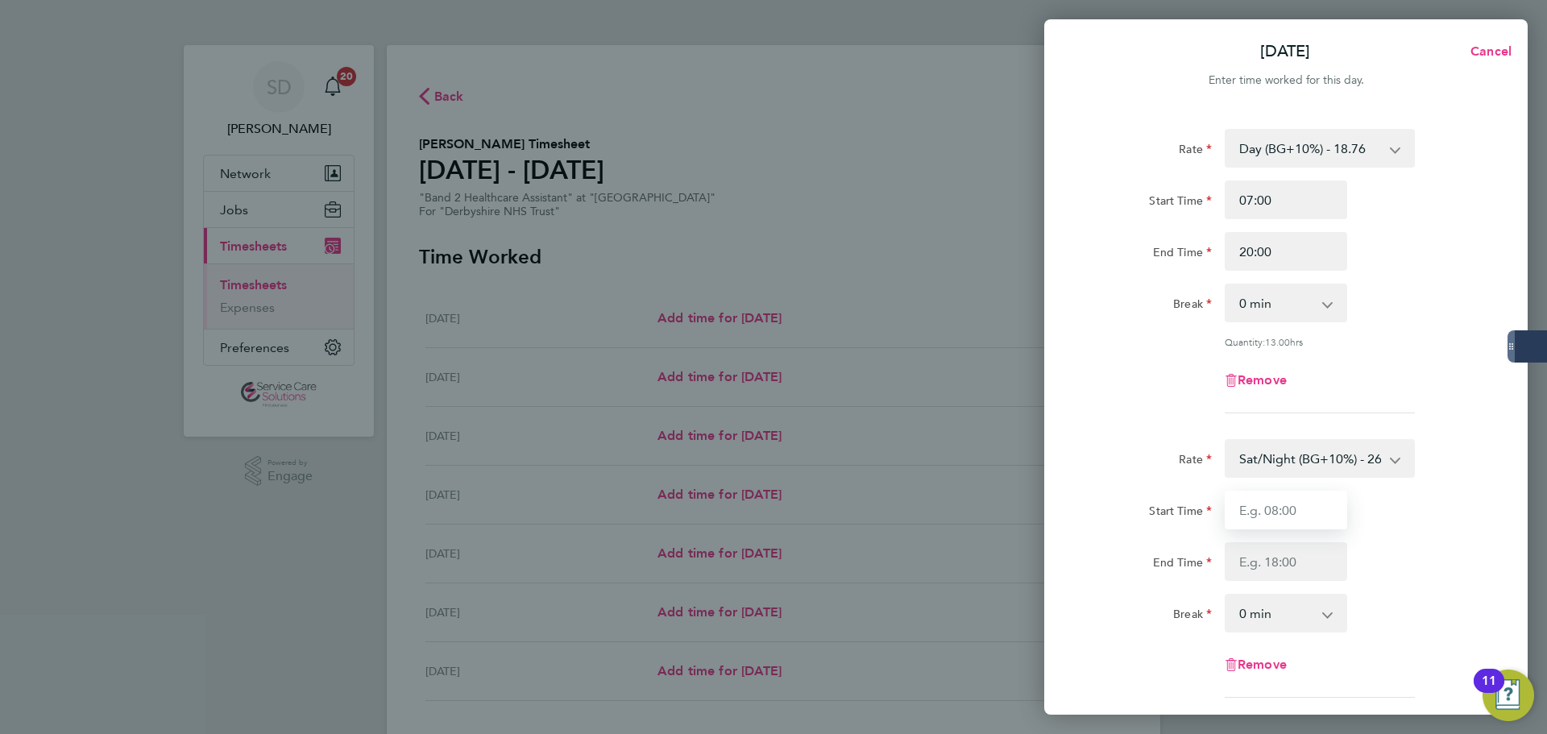
click at [1267, 513] on input "Start Time" at bounding box center [1286, 510] width 122 height 39
type input "20:00"
click at [1276, 560] on input "End Time" at bounding box center [1286, 561] width 122 height 39
type input "21:30"
click at [1155, 434] on form "Rate Day (BG+10%) - 18.76 [DATE]/Night - 23.87 Day - 17.05 [DATE]/Bank Holiday …" at bounding box center [1285, 478] width 393 height 698
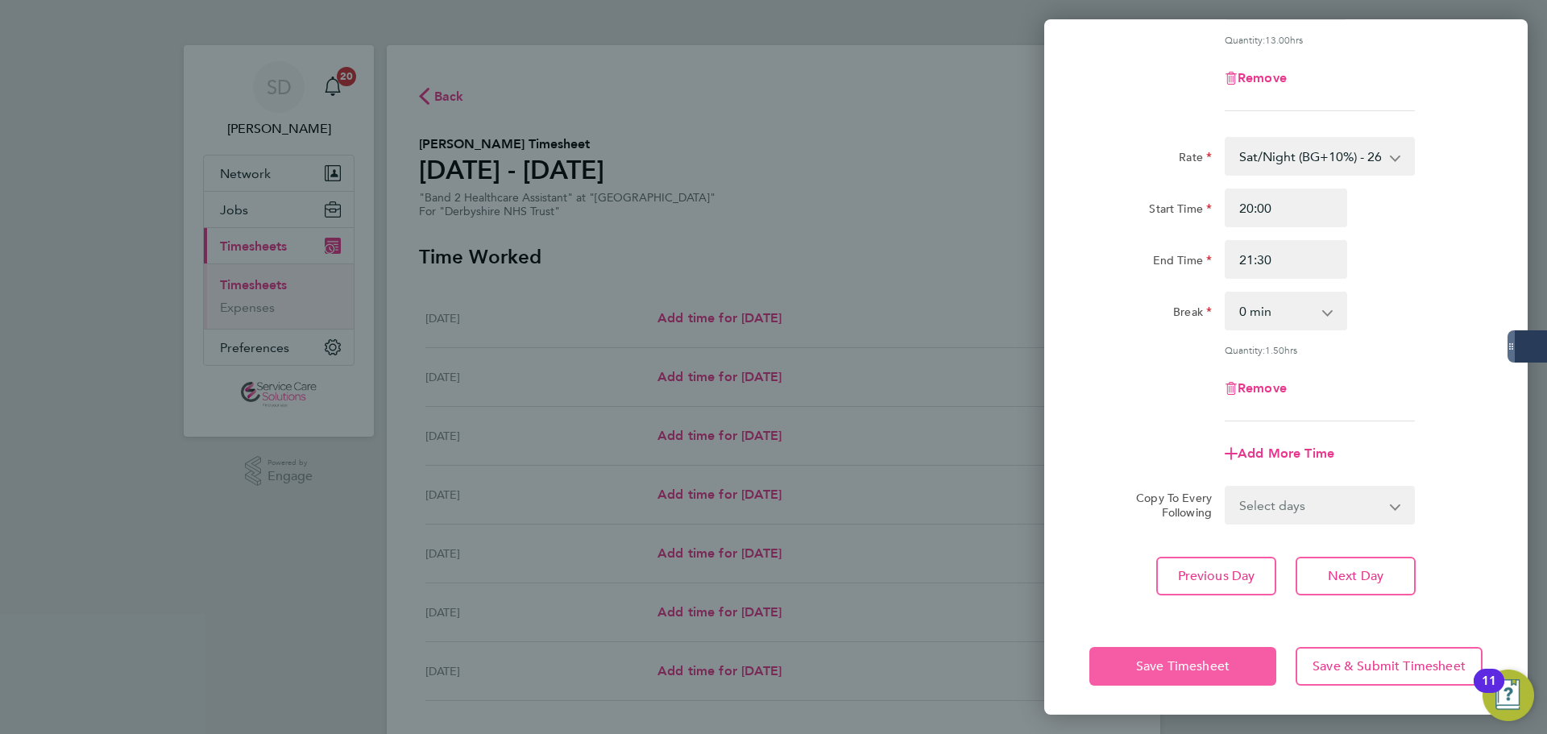
click at [1201, 661] on span "Save Timesheet" at bounding box center [1182, 666] width 93 height 16
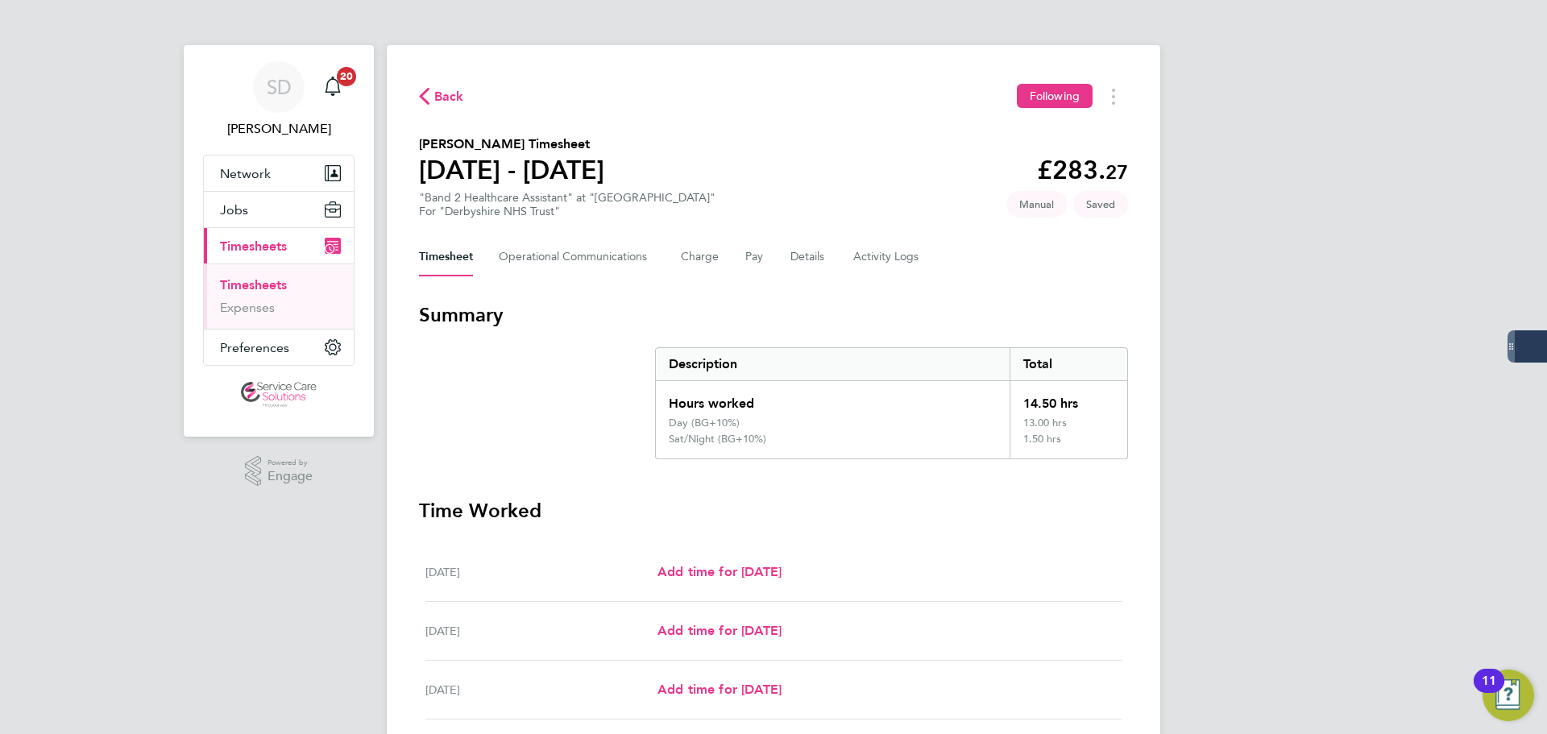
click at [554, 392] on section "Summary Description Total Hours worked 14.50 hrs Day (BG+10%) 13.00 hrs Sat/Nig…" at bounding box center [773, 380] width 709 height 157
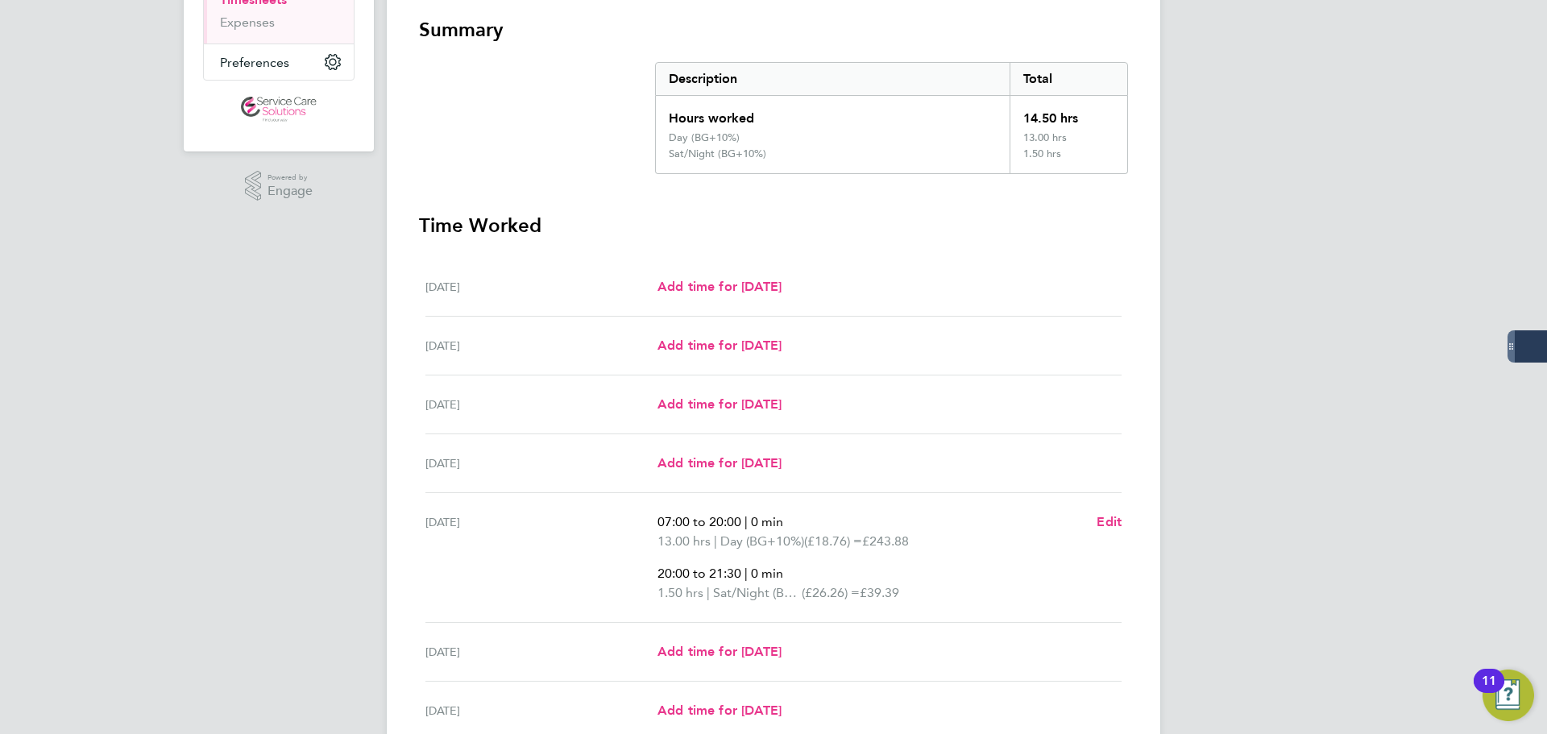
scroll to position [434, 0]
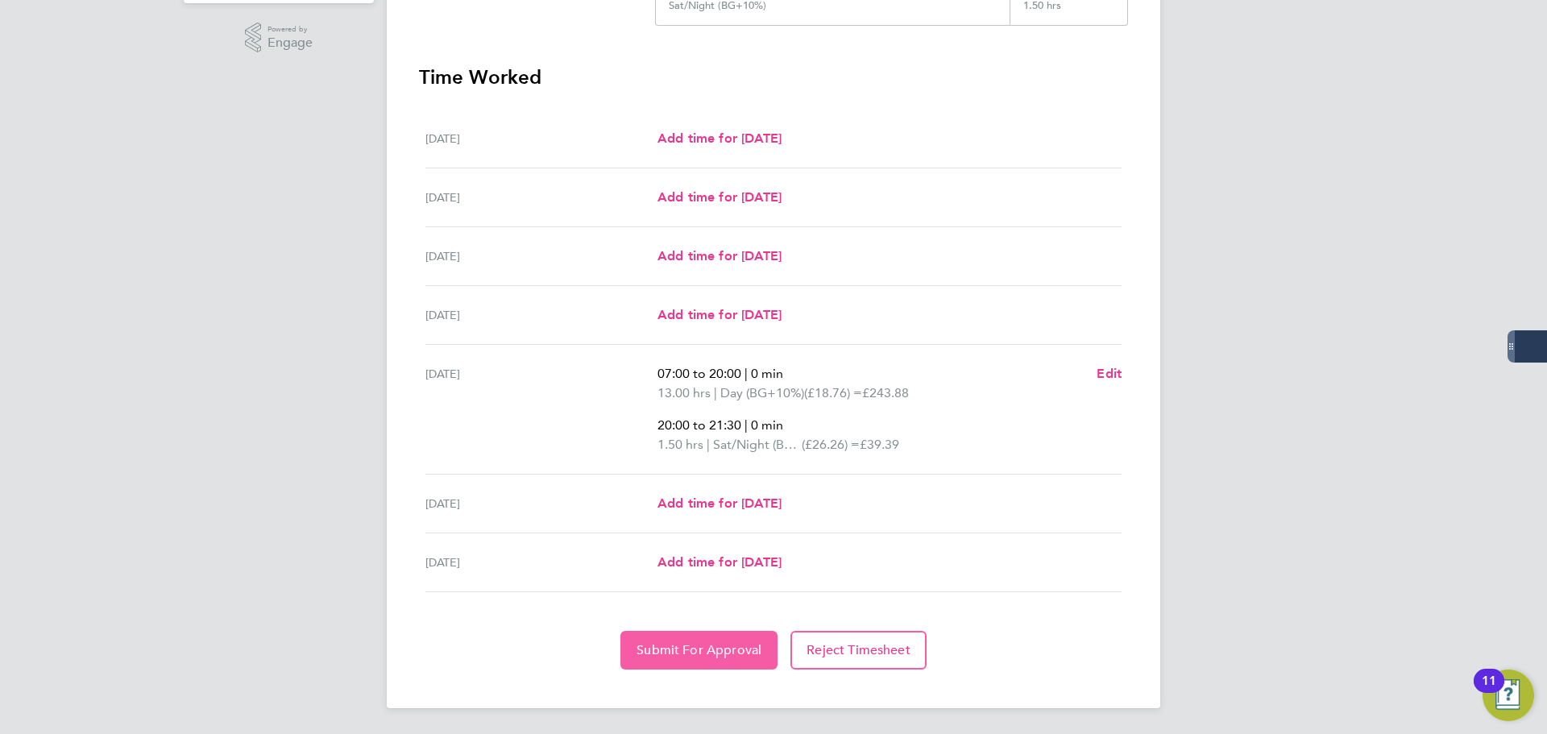
drag, startPoint x: 673, startPoint y: 653, endPoint x: 632, endPoint y: 624, distance: 49.8
click at [673, 653] on span "Submit For Approval" at bounding box center [699, 650] width 125 height 16
